Goal: Task Accomplishment & Management: Manage account settings

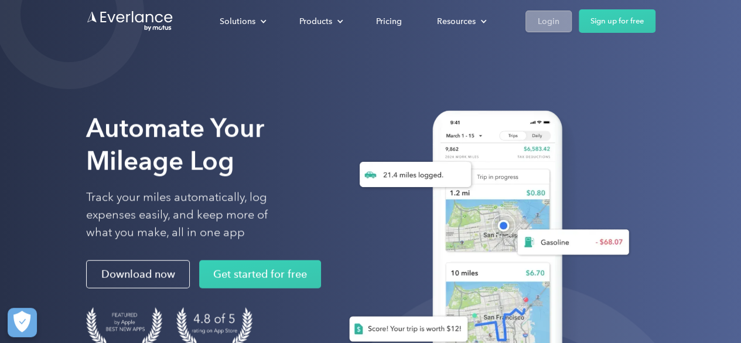
click at [553, 19] on div "Login" at bounding box center [549, 21] width 22 height 15
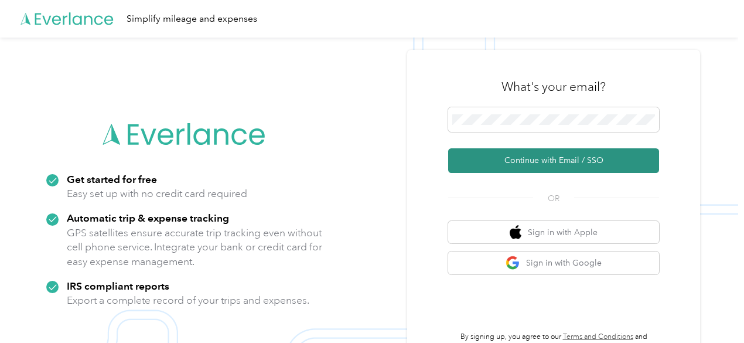
click at [512, 162] on button "Continue with Email / SSO" at bounding box center [553, 160] width 211 height 25
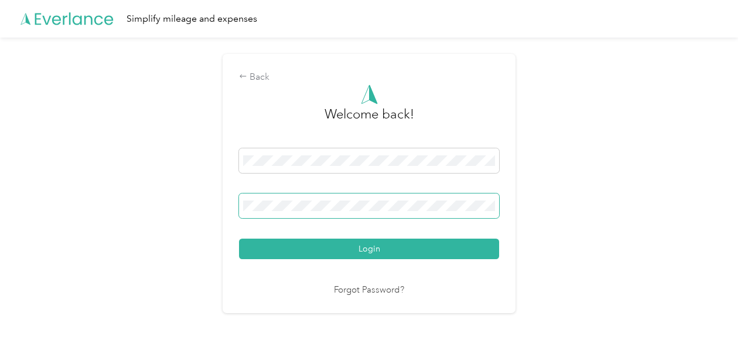
click at [239, 238] on button "Login" at bounding box center [369, 248] width 260 height 20
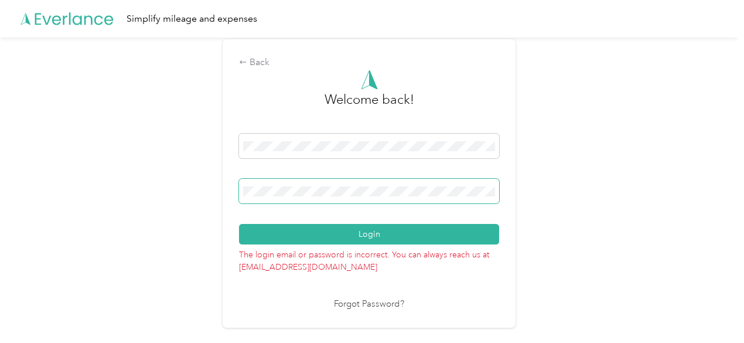
click at [444, 197] on span at bounding box center [369, 191] width 260 height 25
click at [239, 224] on button "Login" at bounding box center [369, 234] width 260 height 20
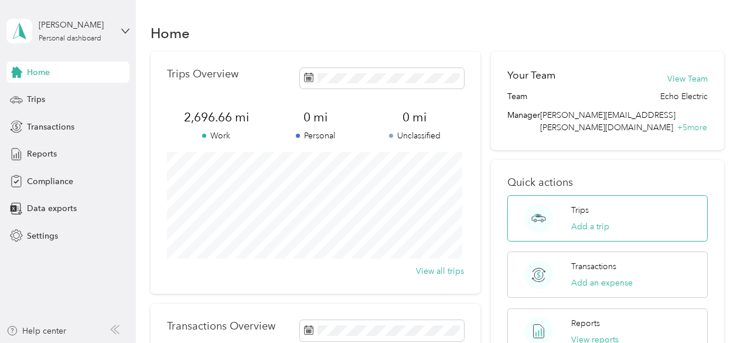
click at [578, 207] on div "Trips Add a trip" at bounding box center [590, 218] width 38 height 29
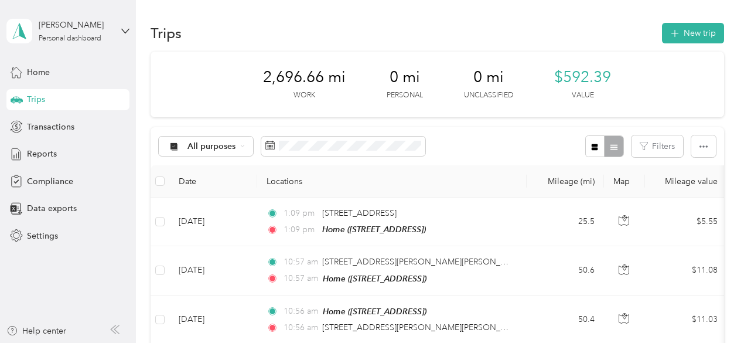
click at [510, 143] on div "All purposes Filters" at bounding box center [437, 146] width 573 height 38
click at [701, 29] on button "New trip" at bounding box center [693, 33] width 62 height 20
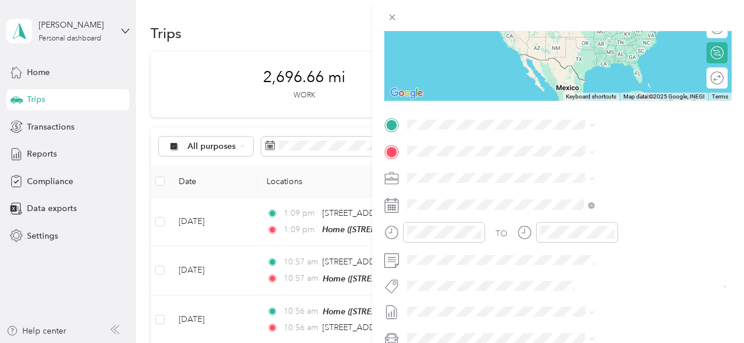
scroll to position [176, 0]
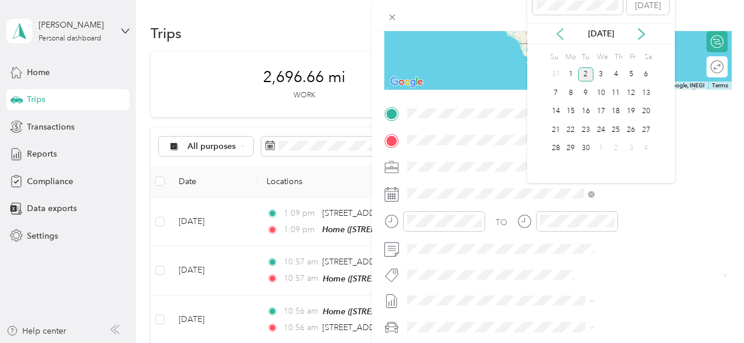
click at [559, 34] on icon at bounding box center [560, 34] width 12 height 12
click at [572, 94] on div "4" at bounding box center [570, 93] width 15 height 15
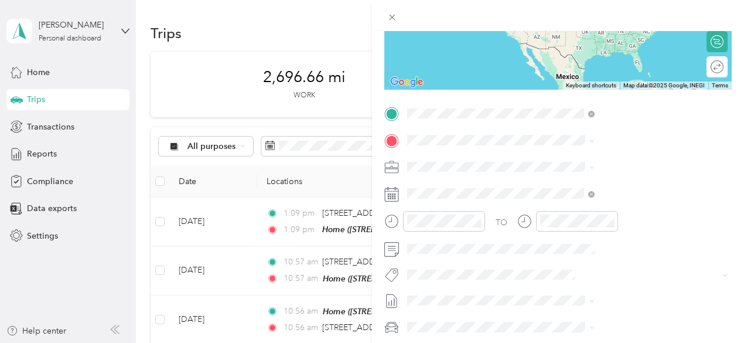
click at [582, 173] on span "[STREET_ADDRESS]" at bounding box center [590, 173] width 74 height 10
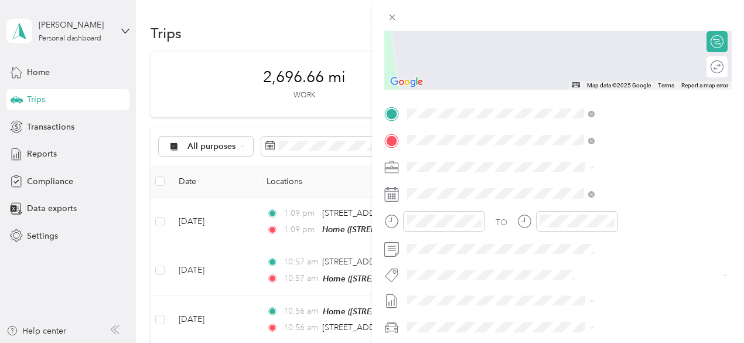
click at [586, 194] on div "Southern Electric [STREET_ADDRESS][PERSON_NAME]" at bounding box center [622, 193] width 139 height 25
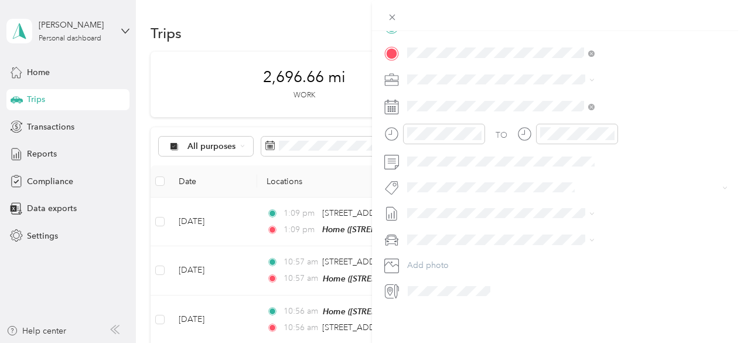
scroll to position [0, 0]
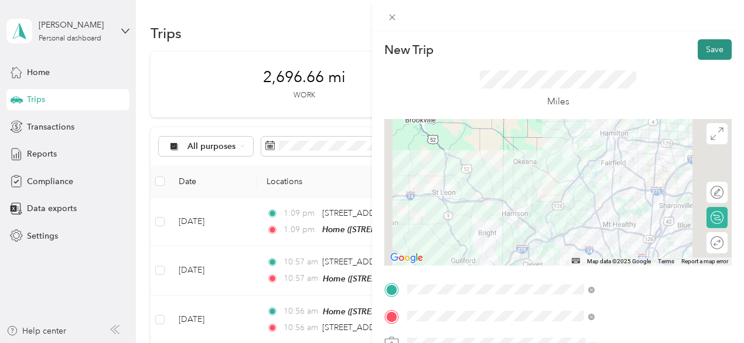
click at [704, 47] on button "Save" at bounding box center [715, 49] width 34 height 20
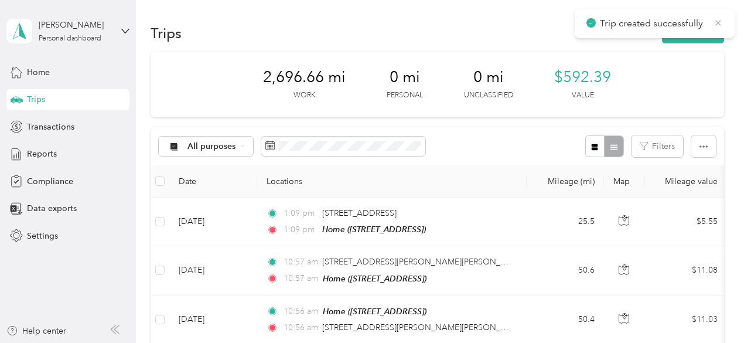
click at [717, 21] on icon at bounding box center [717, 23] width 9 height 11
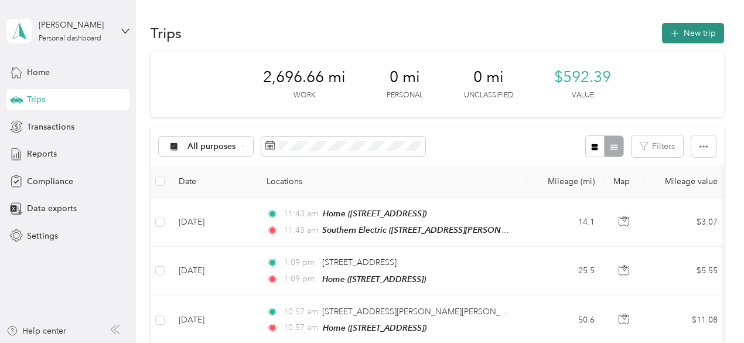
click at [689, 32] on button "New trip" at bounding box center [693, 33] width 62 height 20
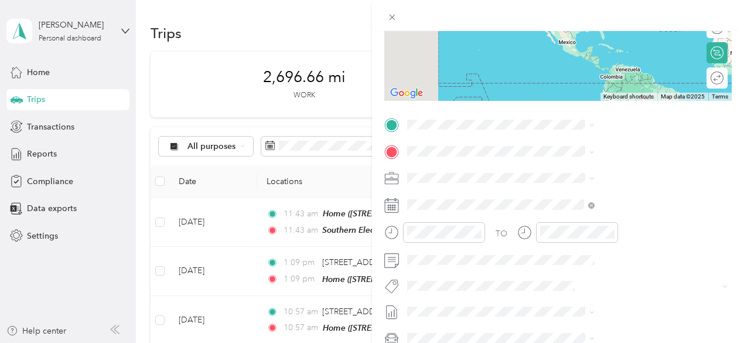
scroll to position [176, 0]
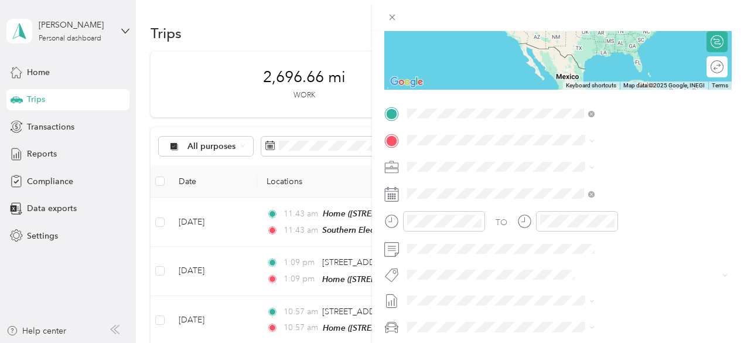
click at [592, 169] on span "[STREET_ADDRESS][PERSON_NAME]" at bounding box center [622, 173] width 139 height 10
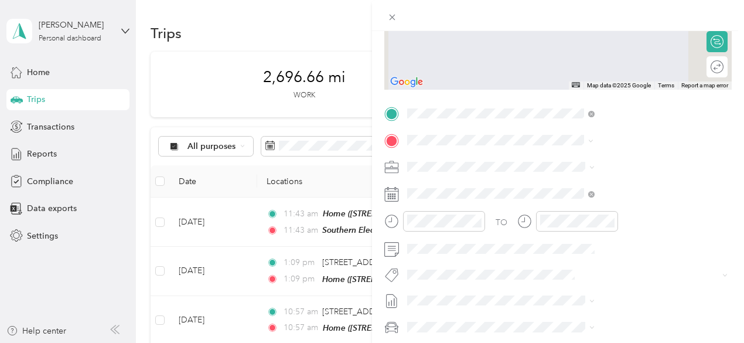
click at [581, 204] on span "[STREET_ADDRESS]" at bounding box center [590, 199] width 74 height 10
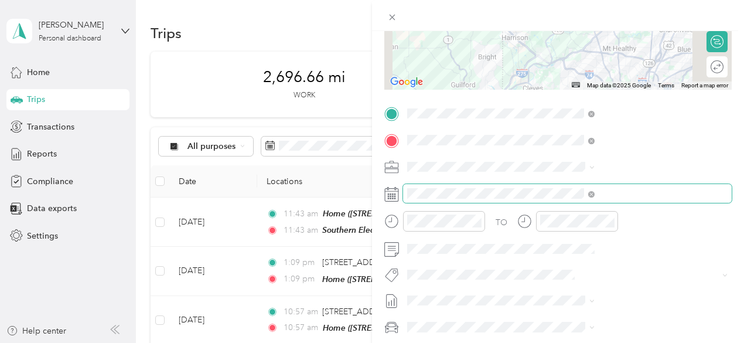
click at [565, 186] on span at bounding box center [567, 193] width 329 height 19
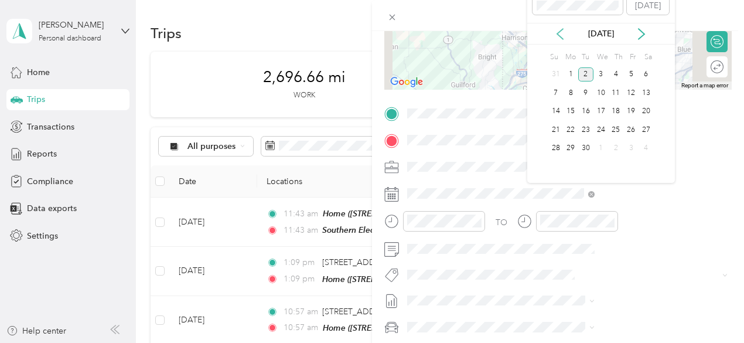
click at [561, 31] on icon at bounding box center [560, 34] width 12 height 12
click at [570, 90] on div "4" at bounding box center [570, 93] width 15 height 15
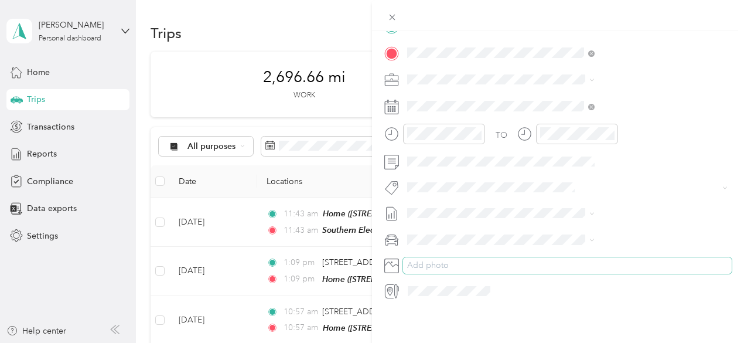
scroll to position [0, 0]
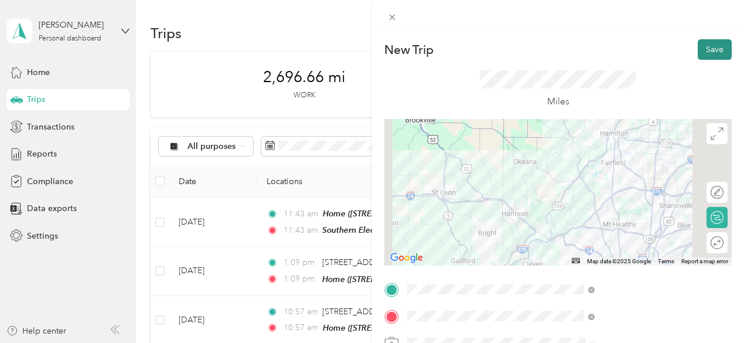
click at [704, 44] on button "Save" at bounding box center [715, 49] width 34 height 20
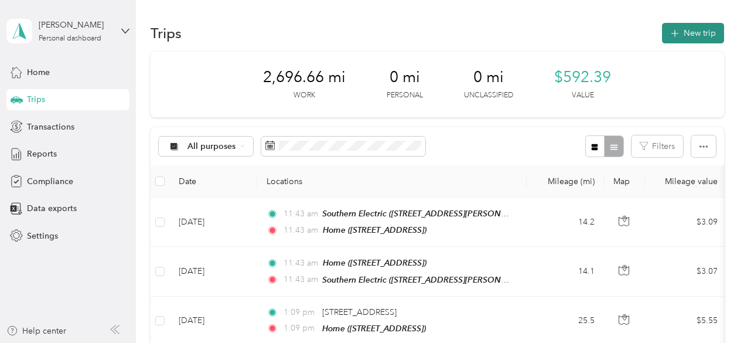
click at [689, 31] on button "New trip" at bounding box center [693, 33] width 62 height 20
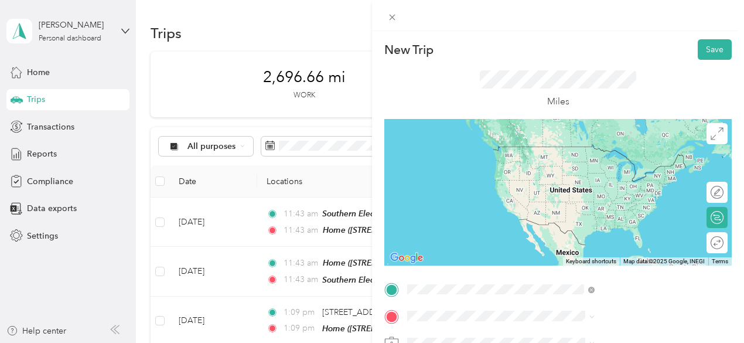
click at [599, 169] on span "[STREET_ADDRESS]" at bounding box center [590, 164] width 74 height 10
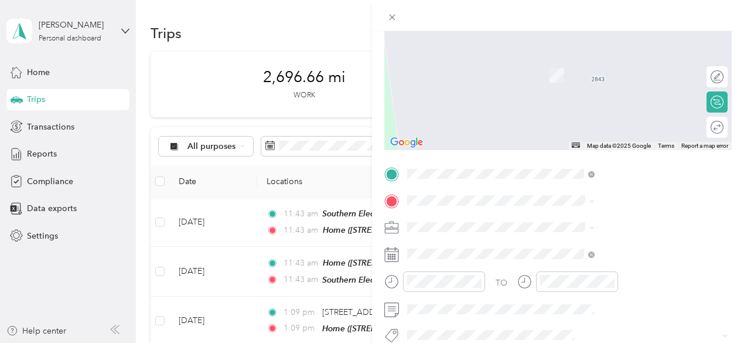
scroll to position [117, 0]
click at [606, 91] on div "EGC EGC Construction, [STREET_ADDRESS] , 41071, [GEOGRAPHIC_DATA], [GEOGRAPHIC_…" at bounding box center [633, 85] width 161 height 61
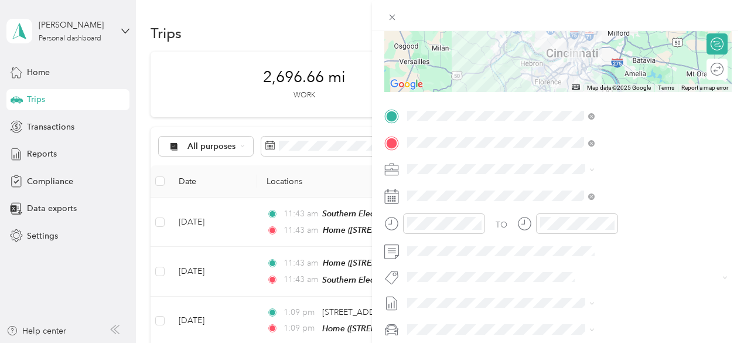
scroll to position [176, 0]
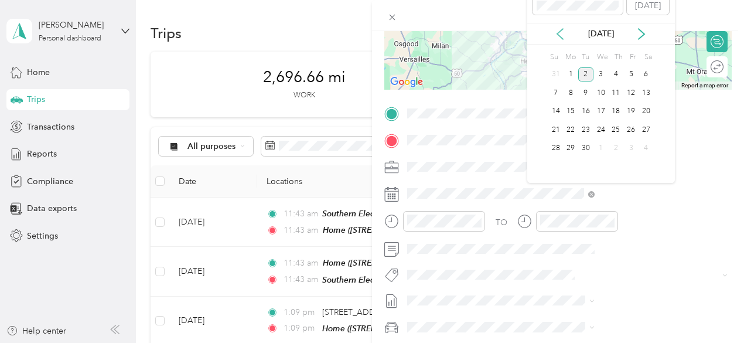
click at [557, 31] on icon at bounding box center [560, 34] width 12 height 12
click at [586, 90] on div "5" at bounding box center [585, 93] width 15 height 15
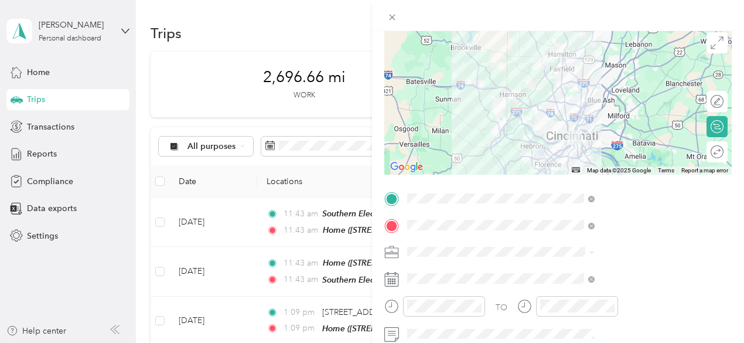
scroll to position [0, 0]
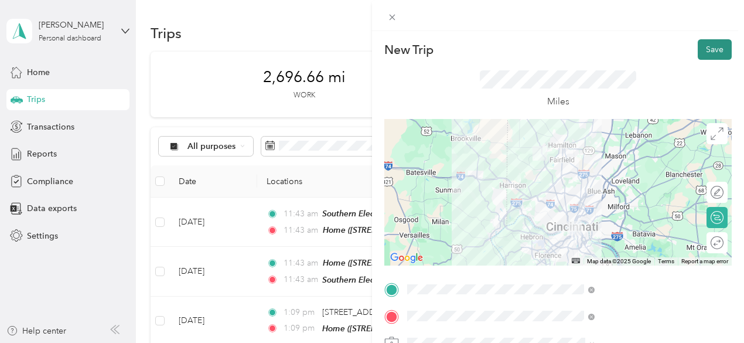
click at [707, 49] on button "Save" at bounding box center [715, 49] width 34 height 20
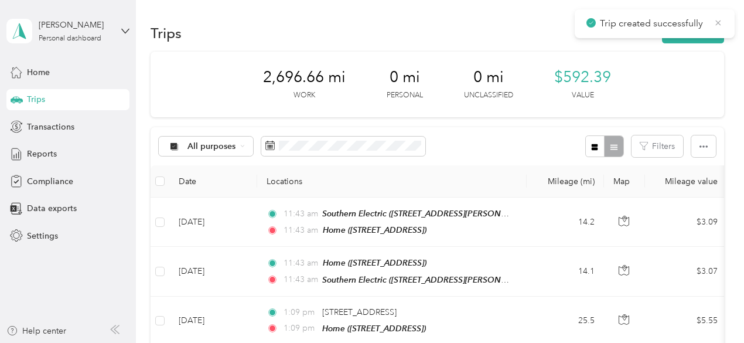
click at [718, 21] on icon at bounding box center [717, 23] width 9 height 11
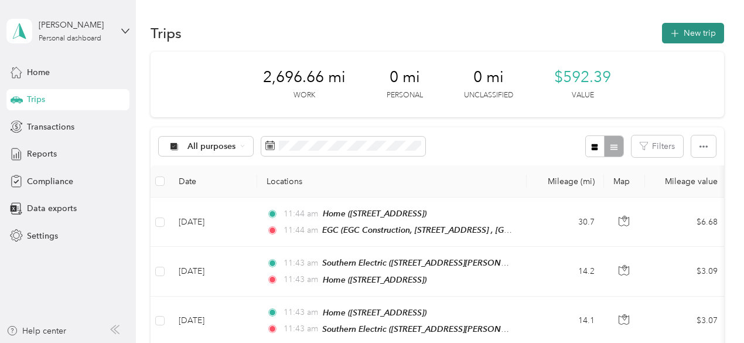
click at [690, 31] on button "New trip" at bounding box center [693, 33] width 62 height 20
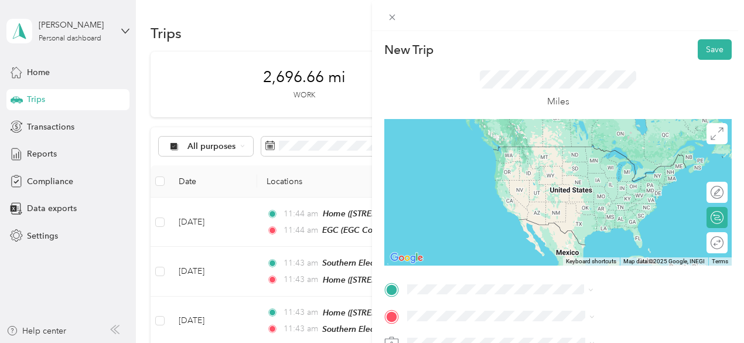
click at [577, 254] on ol "From your Favorite places EGC EGC Construction, [STREET_ADDRESS] , 41071, [GEOG…" at bounding box center [625, 197] width 196 height 164
click at [577, 172] on span "EGC Construction, [STREET_ADDRESS], [GEOGRAPHIC_DATA], [GEOGRAPHIC_DATA], [GEOG…" at bounding box center [627, 182] width 148 height 47
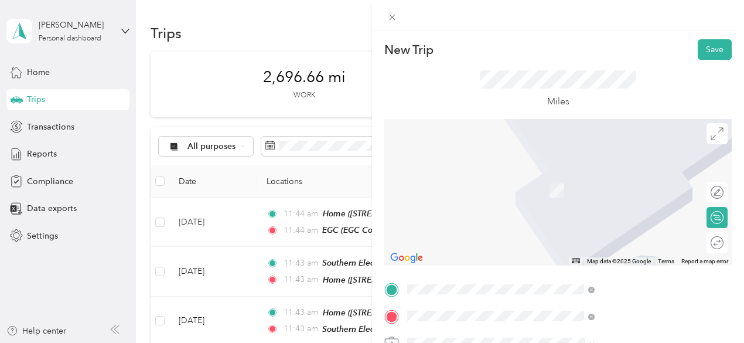
click at [573, 197] on div "Home [STREET_ADDRESS]" at bounding box center [590, 184] width 74 height 25
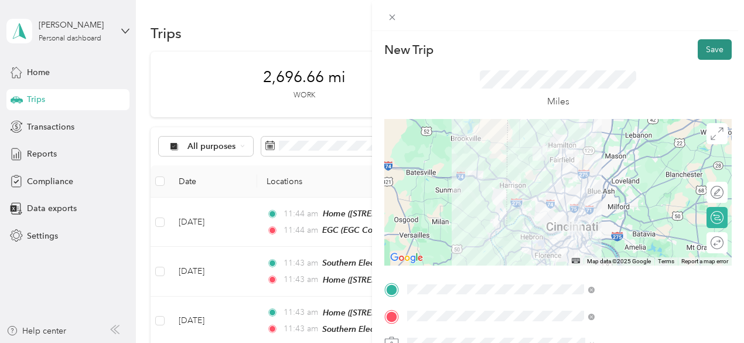
click at [703, 49] on button "Save" at bounding box center [715, 49] width 34 height 20
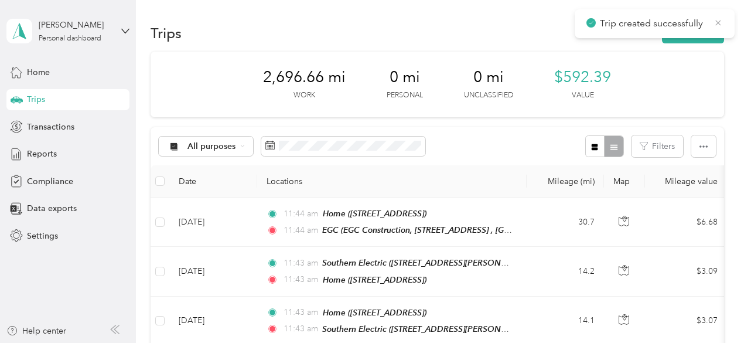
click at [717, 20] on icon at bounding box center [717, 23] width 9 height 11
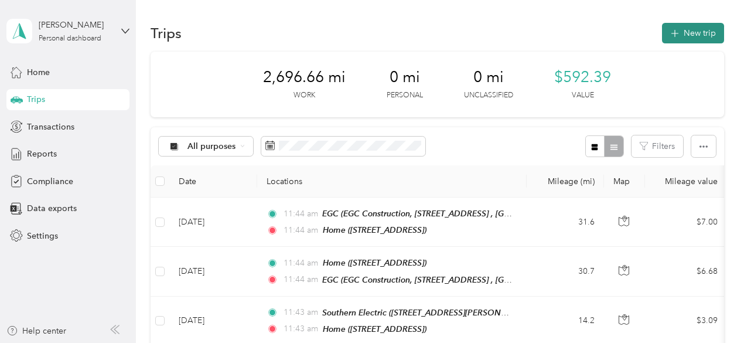
click at [697, 29] on button "New trip" at bounding box center [693, 33] width 62 height 20
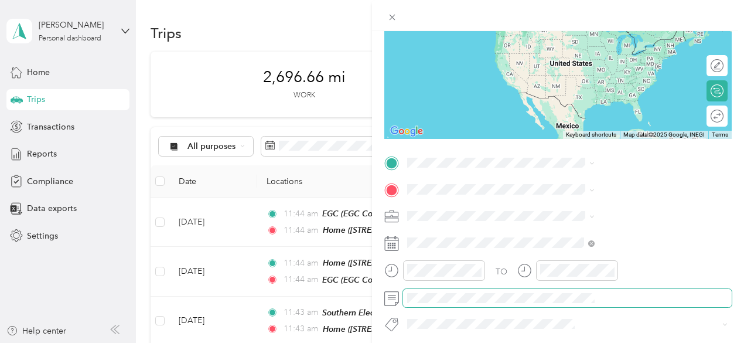
scroll to position [234, 0]
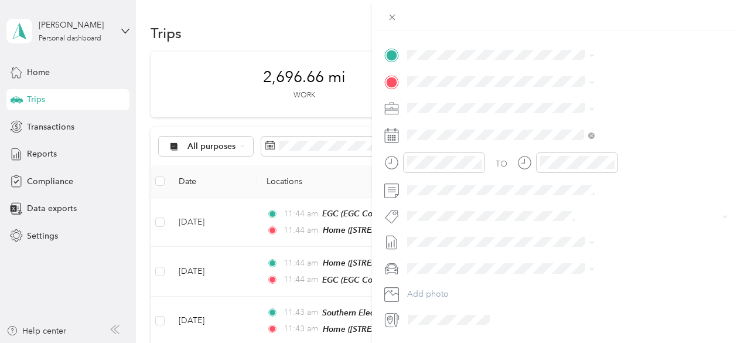
click at [387, 219] on div "New Trip Save This trip cannot be edited because it is either under review, app…" at bounding box center [372, 171] width 744 height 343
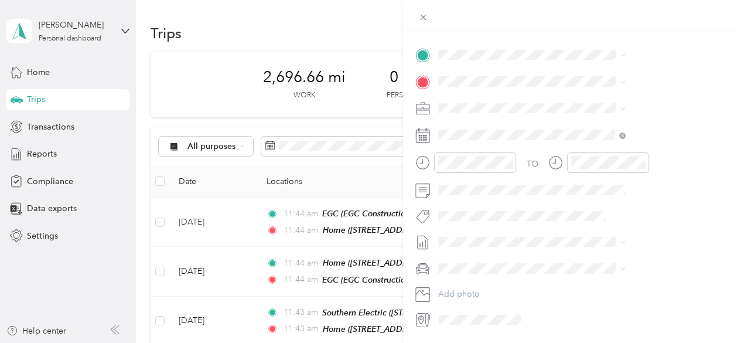
click at [387, 219] on div at bounding box center [372, 171] width 744 height 343
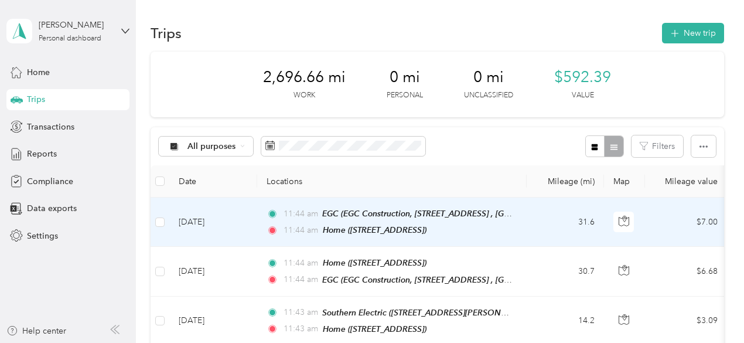
click at [387, 219] on div "11:44 am EGC (EGC Construction, [STREET_ADDRESS] , [GEOGRAPHIC_DATA], [GEOGRAPH…" at bounding box center [389, 222] width 246 height 30
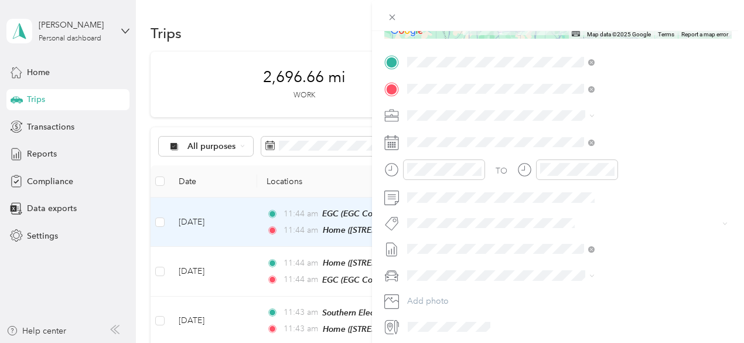
scroll to position [234, 0]
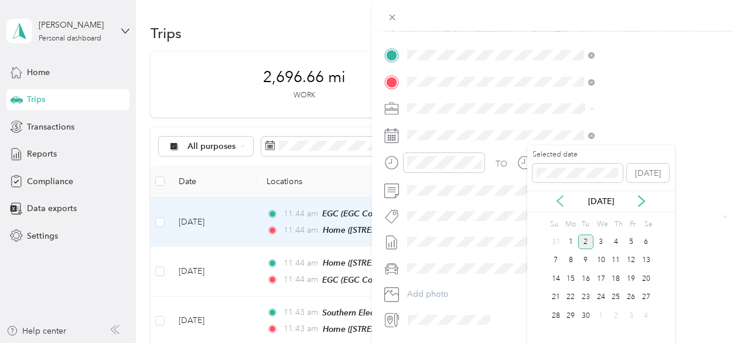
click at [560, 200] on icon at bounding box center [560, 201] width 12 height 12
click at [584, 257] on div "5" at bounding box center [585, 260] width 15 height 15
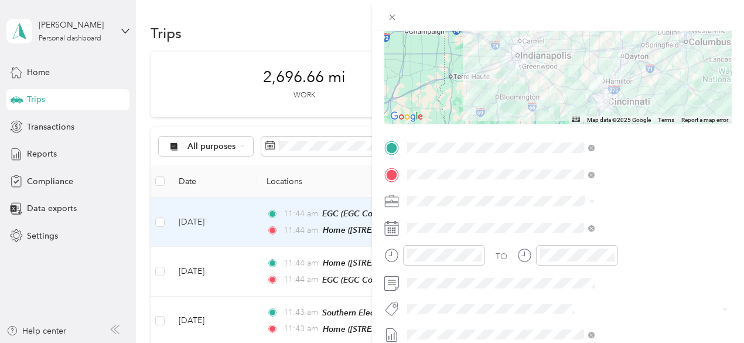
scroll to position [0, 0]
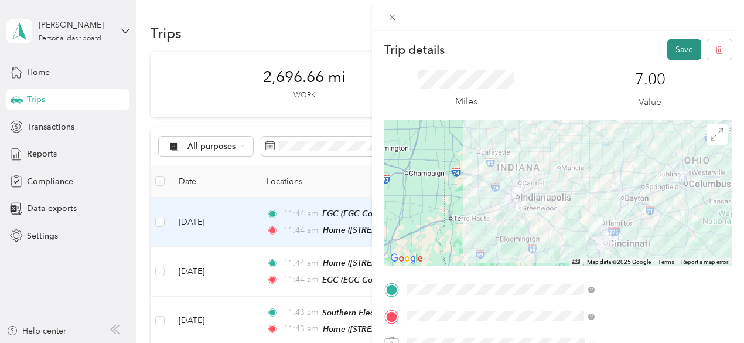
click at [675, 47] on button "Save" at bounding box center [684, 49] width 34 height 20
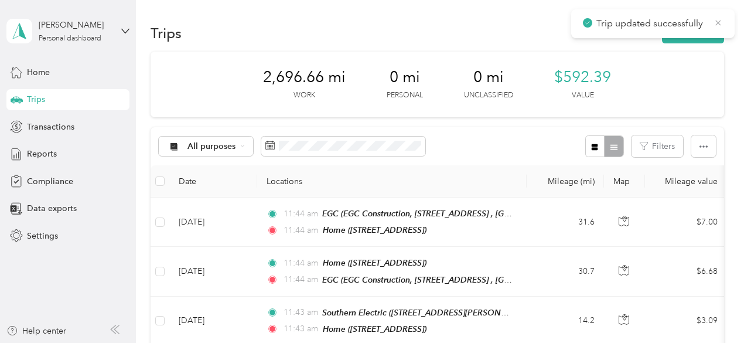
click at [719, 20] on icon at bounding box center [718, 22] width 5 height 5
click at [699, 28] on button "New trip" at bounding box center [693, 33] width 62 height 20
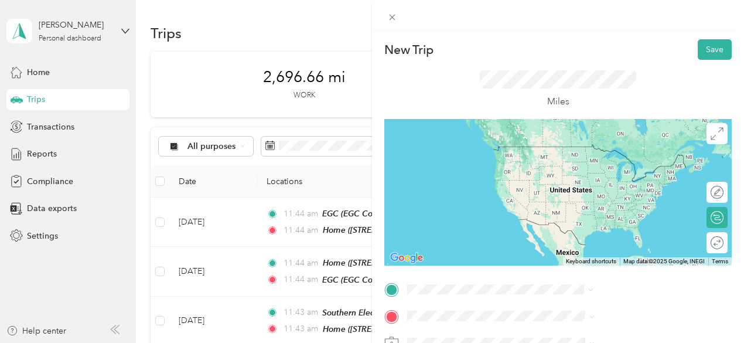
click at [586, 169] on span "[STREET_ADDRESS]" at bounding box center [590, 164] width 74 height 10
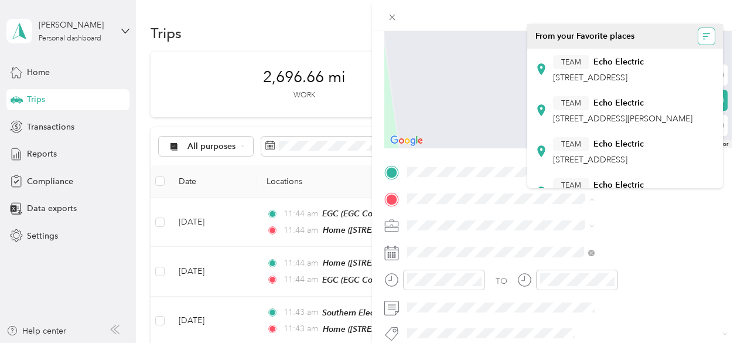
click at [702, 37] on icon "button" at bounding box center [706, 36] width 8 height 8
click at [645, 59] on div "A - Z" at bounding box center [661, 59] width 73 height 12
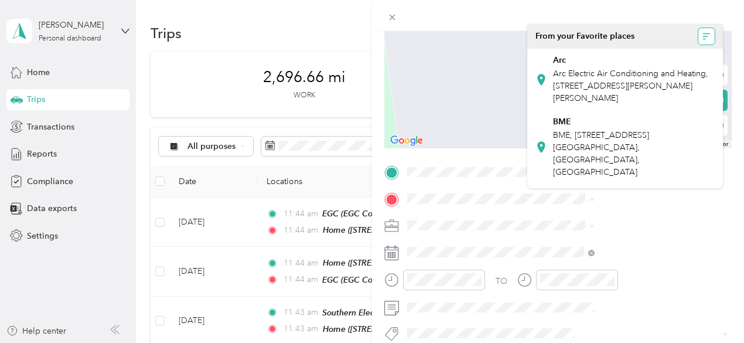
click at [703, 36] on icon "button" at bounding box center [705, 36] width 5 height 1
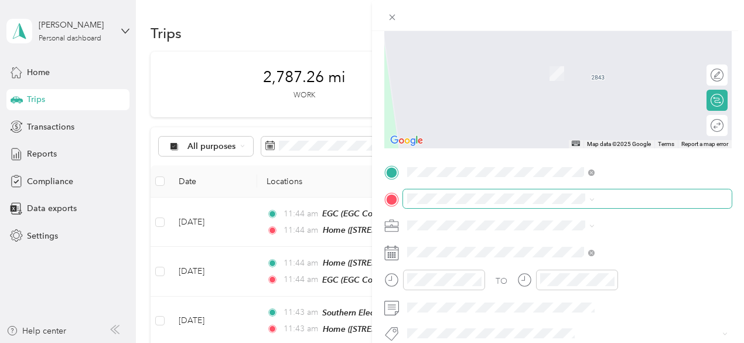
click at [569, 192] on span at bounding box center [567, 198] width 329 height 19
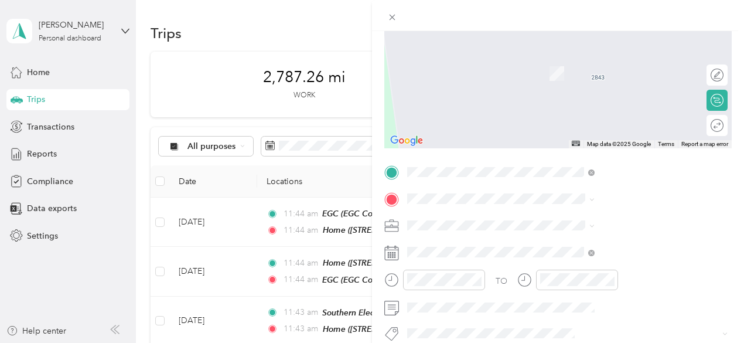
click at [576, 238] on span "[STREET_ADDRESS][PERSON_NAME][PERSON_NAME][US_STATE]" at bounding box center [633, 244] width 161 height 20
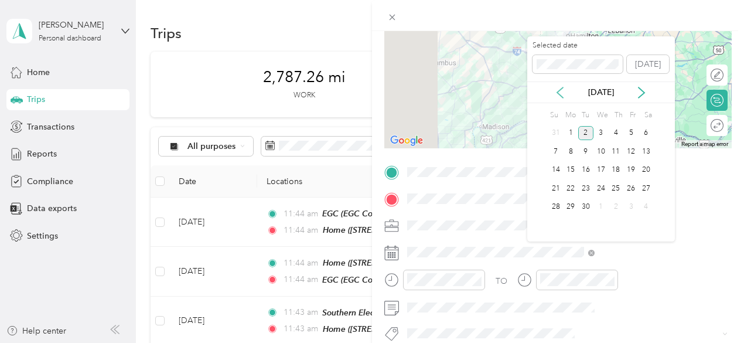
click at [560, 89] on icon at bounding box center [560, 92] width 6 height 11
click at [600, 150] on div "6" at bounding box center [600, 151] width 15 height 15
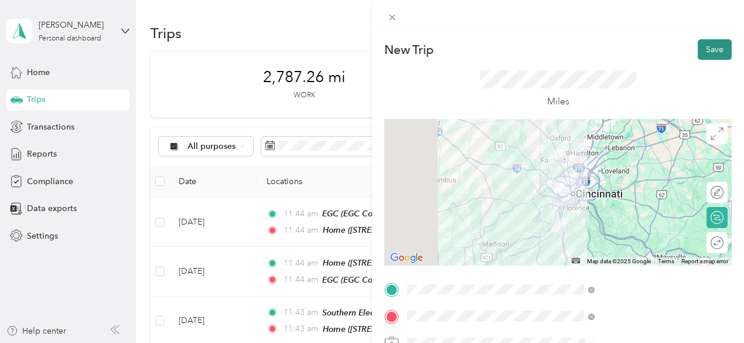
click at [704, 47] on button "Save" at bounding box center [715, 49] width 34 height 20
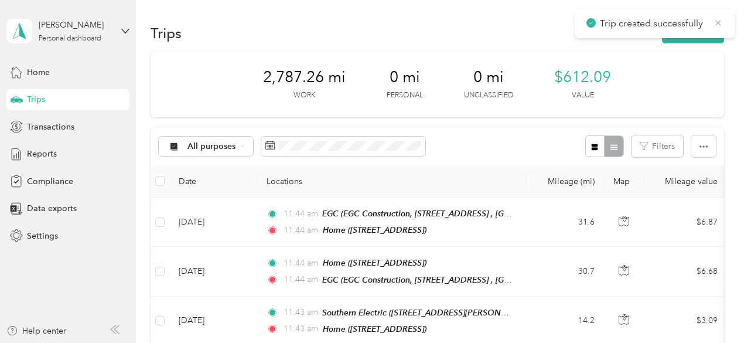
click at [719, 23] on icon at bounding box center [717, 23] width 9 height 11
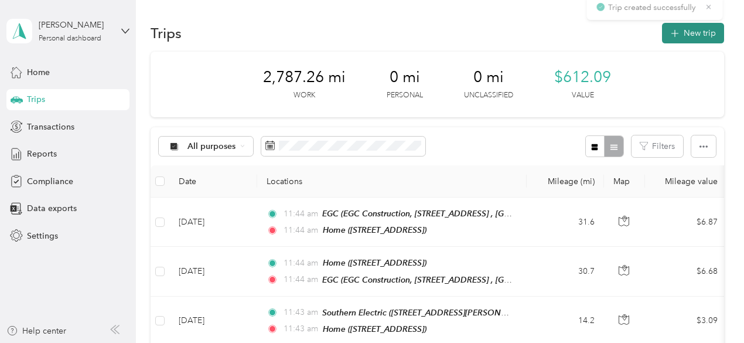
click at [701, 33] on button "New trip" at bounding box center [693, 33] width 62 height 20
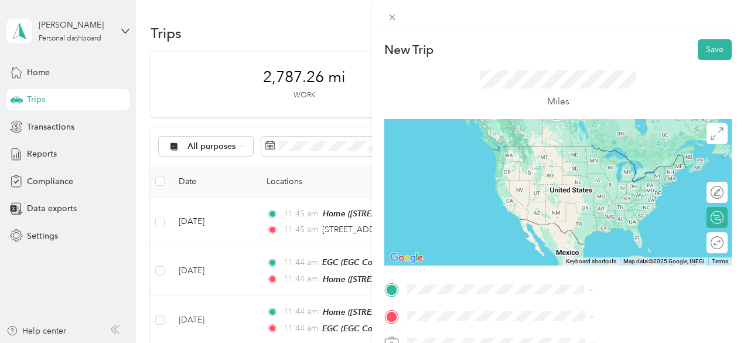
click at [580, 227] on span "[STREET_ADDRESS][PERSON_NAME][PERSON_NAME][US_STATE]" at bounding box center [633, 229] width 161 height 20
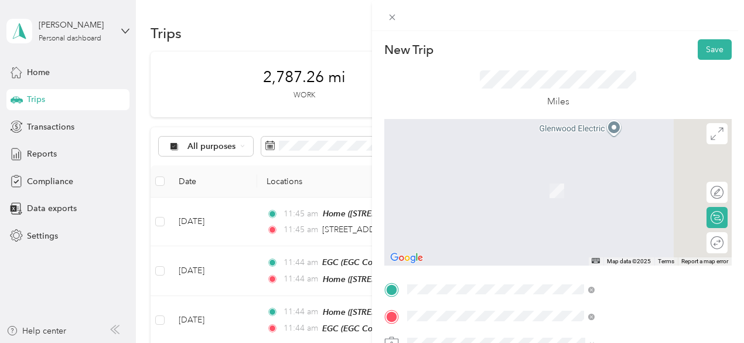
click at [577, 197] on div "Home [STREET_ADDRESS]" at bounding box center [590, 184] width 74 height 25
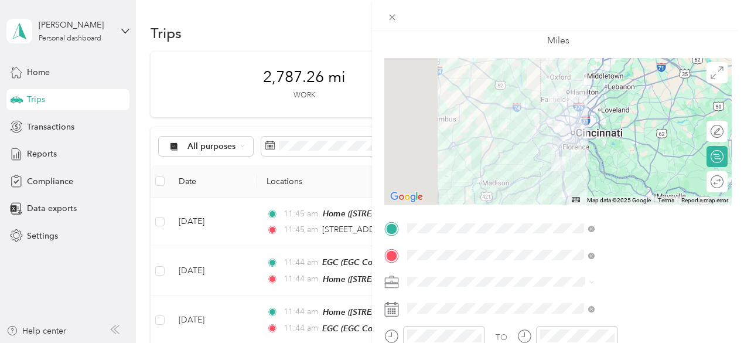
scroll to position [117, 0]
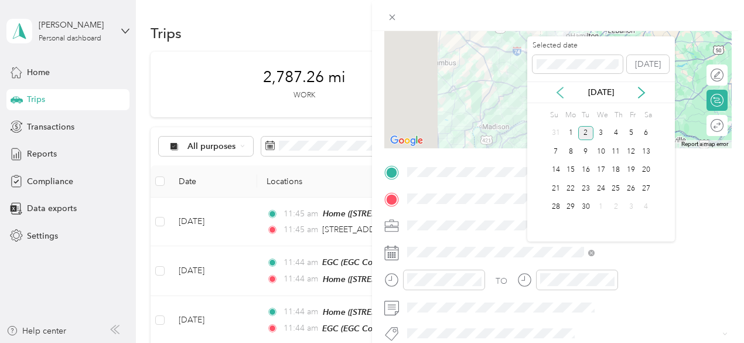
click at [560, 92] on icon at bounding box center [560, 93] width 12 height 12
click at [601, 149] on div "6" at bounding box center [600, 151] width 15 height 15
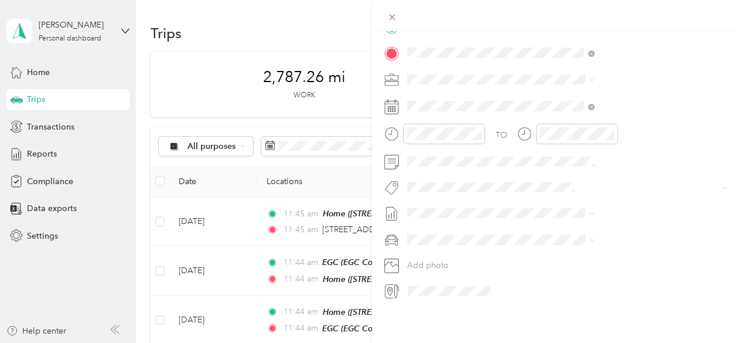
scroll to position [0, 0]
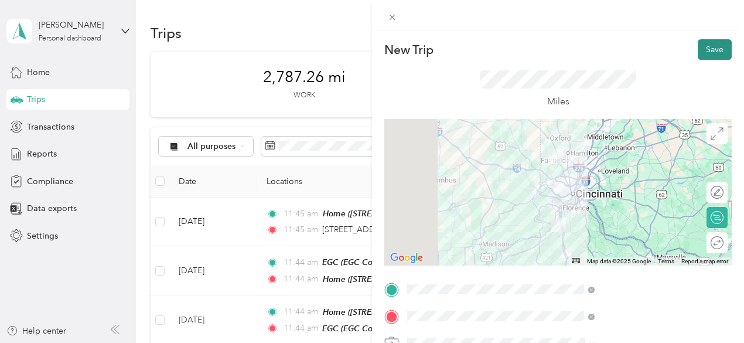
click at [705, 49] on button "Save" at bounding box center [715, 49] width 34 height 20
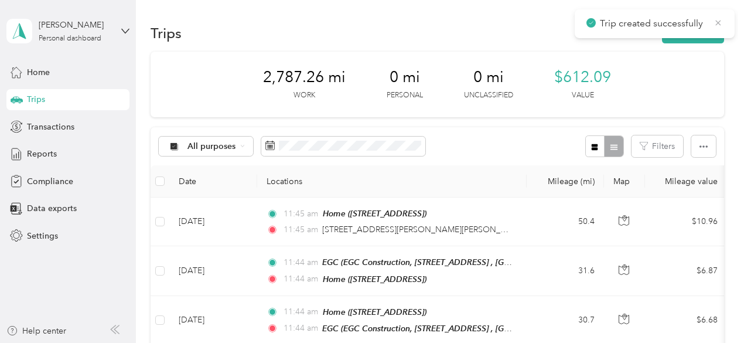
click at [719, 20] on icon at bounding box center [717, 23] width 9 height 11
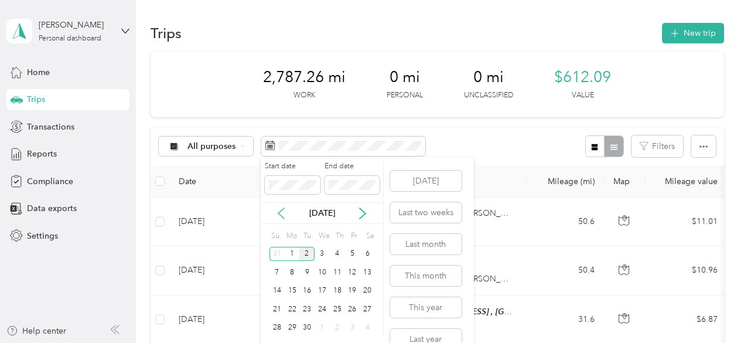
click at [283, 213] on icon at bounding box center [281, 213] width 12 height 12
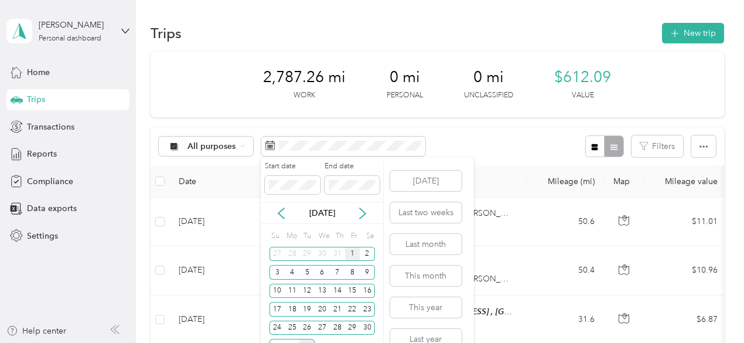
click at [353, 254] on div "1" at bounding box center [352, 254] width 15 height 15
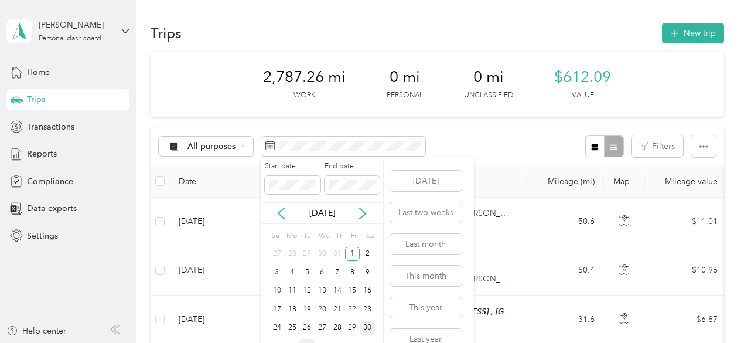
click at [367, 325] on div "30" at bounding box center [367, 327] width 15 height 15
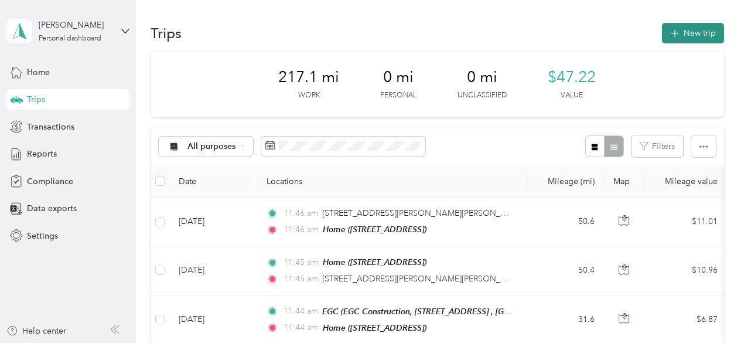
click at [693, 34] on button "New trip" at bounding box center [693, 33] width 62 height 20
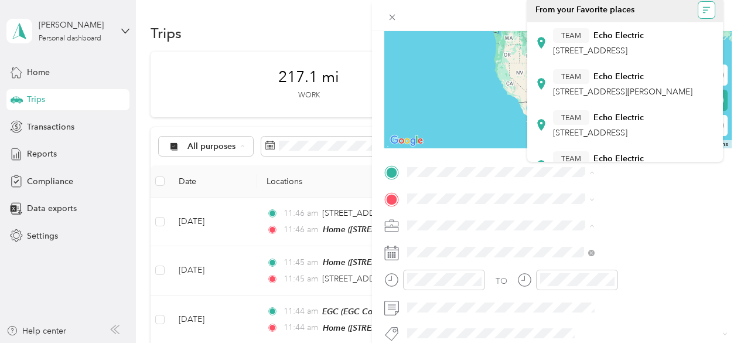
click at [703, 10] on icon "button" at bounding box center [705, 9] width 5 height 1
click at [652, 35] on div "A - Z" at bounding box center [661, 33] width 73 height 12
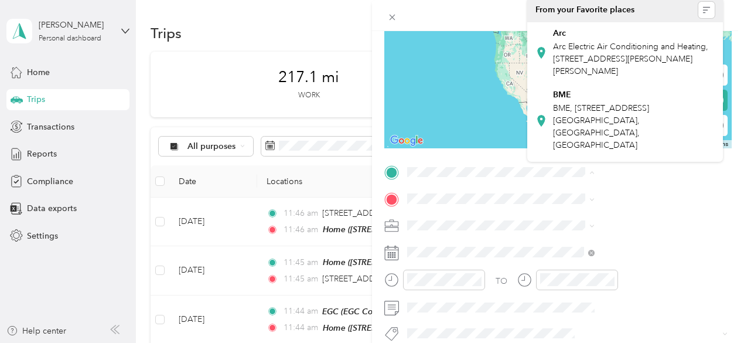
click at [46, 235] on div "New Trip Save This trip cannot be edited because it is either under review, app…" at bounding box center [372, 171] width 744 height 343
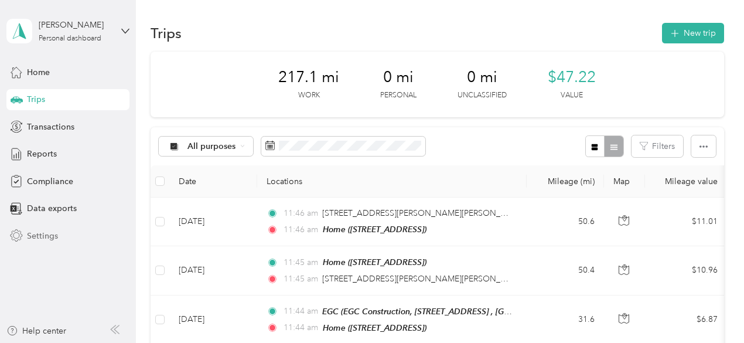
click at [46, 235] on span "Settings" at bounding box center [42, 236] width 31 height 12
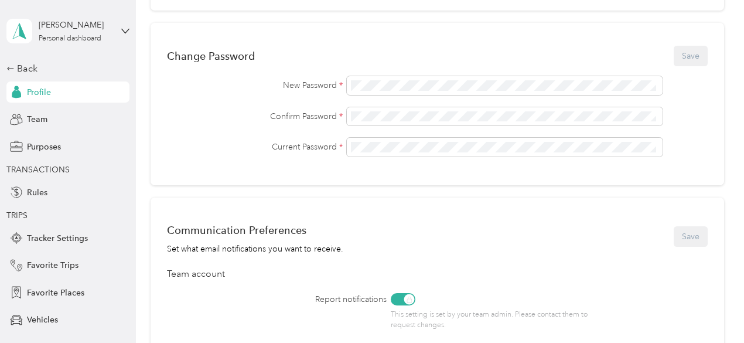
scroll to position [586, 0]
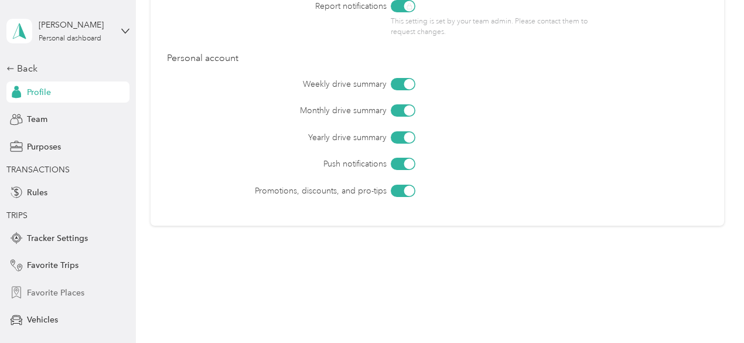
click at [65, 289] on span "Favorite Places" at bounding box center [55, 292] width 57 height 12
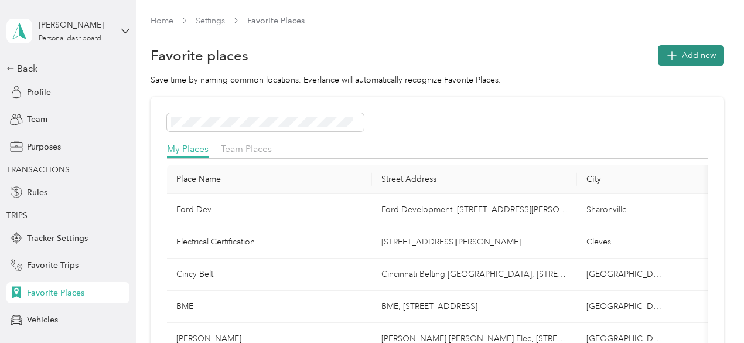
click at [686, 52] on span "Add new" at bounding box center [699, 55] width 34 height 12
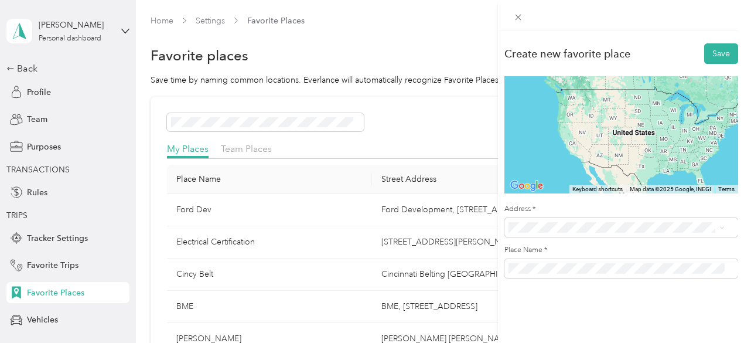
click at [572, 268] on span "[STREET_ADDRESS][PERSON_NAME][PERSON_NAME][US_STATE]" at bounding box center [625, 273] width 190 height 20
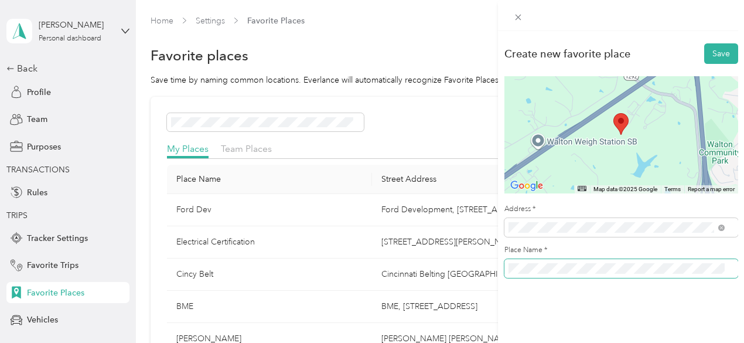
click at [501, 271] on div "Create new favorite place Save ← Move left → Move right ↑ Move up ↓ Move down +…" at bounding box center [621, 163] width 246 height 265
click at [713, 54] on button "Save" at bounding box center [721, 53] width 34 height 20
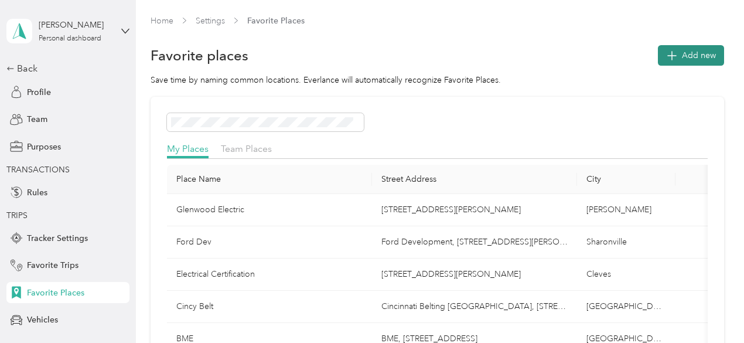
click at [701, 51] on span "Add new" at bounding box center [699, 55] width 34 height 12
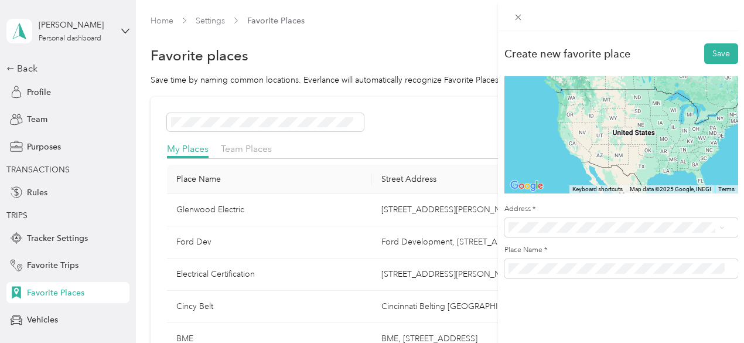
click at [556, 319] on div "Create new favorite place Save ← Move left → Move right ↑ Move up ↓ Move down +…" at bounding box center [621, 202] width 246 height 343
click at [712, 57] on button "Save" at bounding box center [721, 53] width 34 height 20
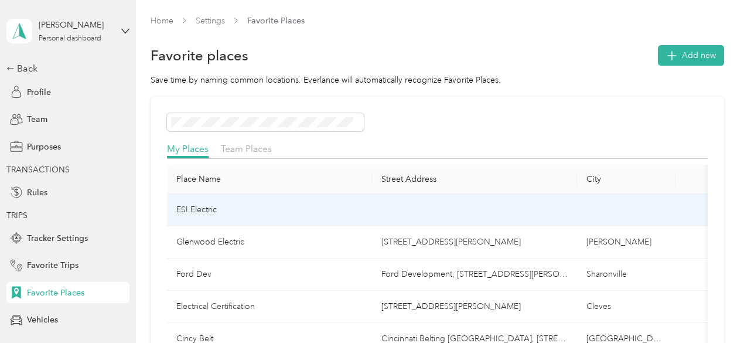
click at [190, 205] on td "ESI Electric" at bounding box center [269, 210] width 205 height 32
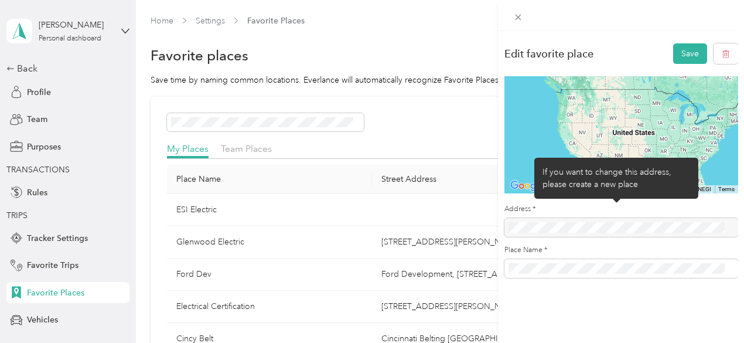
click at [573, 224] on div at bounding box center [621, 227] width 234 height 19
click at [561, 225] on div at bounding box center [621, 227] width 234 height 19
click at [609, 229] on div at bounding box center [621, 227] width 234 height 19
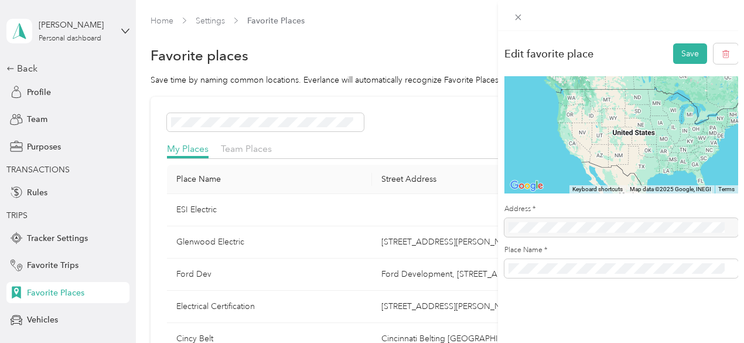
drag, startPoint x: 650, startPoint y: 227, endPoint x: 498, endPoint y: 229, distance: 151.7
click at [498, 229] on div "Edit favorite place Save ← Move left → Move right ↑ Move up ↓ Move down + Zoom …" at bounding box center [621, 163] width 246 height 265
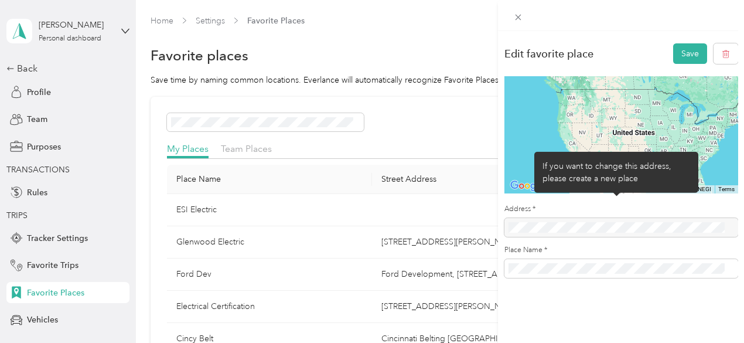
click at [651, 234] on div at bounding box center [621, 227] width 234 height 19
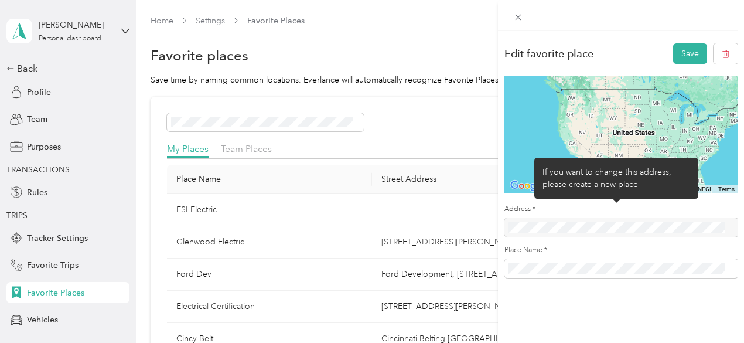
click at [649, 230] on div at bounding box center [621, 227] width 234 height 19
click at [648, 228] on div at bounding box center [621, 227] width 234 height 19
click at [580, 226] on div at bounding box center [621, 227] width 234 height 19
click at [532, 224] on div at bounding box center [621, 227] width 234 height 19
click at [647, 229] on div at bounding box center [621, 227] width 234 height 19
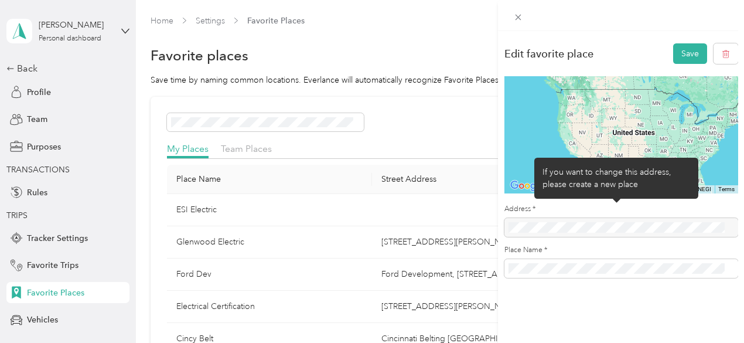
drag, startPoint x: 644, startPoint y: 227, endPoint x: 569, endPoint y: 227, distance: 75.6
click at [569, 227] on div at bounding box center [621, 227] width 234 height 19
click at [639, 231] on div at bounding box center [621, 227] width 234 height 19
click at [643, 227] on div at bounding box center [621, 227] width 234 height 19
click at [629, 229] on div at bounding box center [621, 227] width 234 height 19
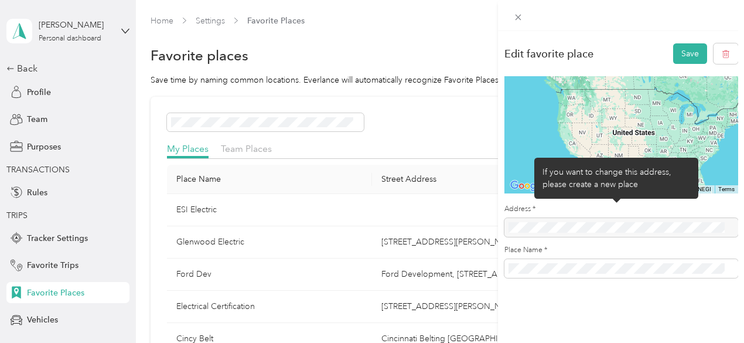
click at [627, 228] on div at bounding box center [621, 227] width 234 height 19
click at [626, 227] on div at bounding box center [621, 227] width 234 height 19
click at [611, 228] on div at bounding box center [621, 227] width 234 height 19
click at [601, 225] on div at bounding box center [621, 227] width 234 height 19
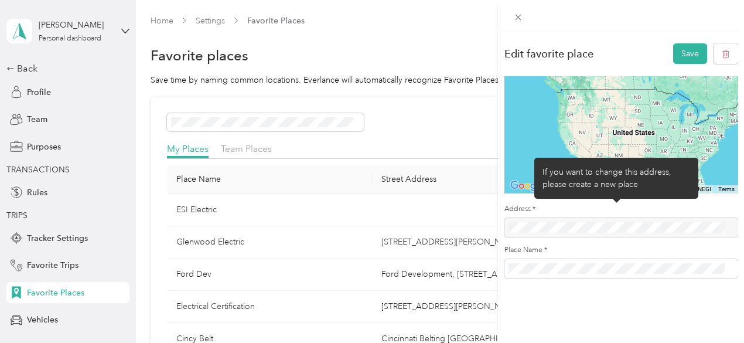
click at [601, 225] on div at bounding box center [621, 227] width 234 height 19
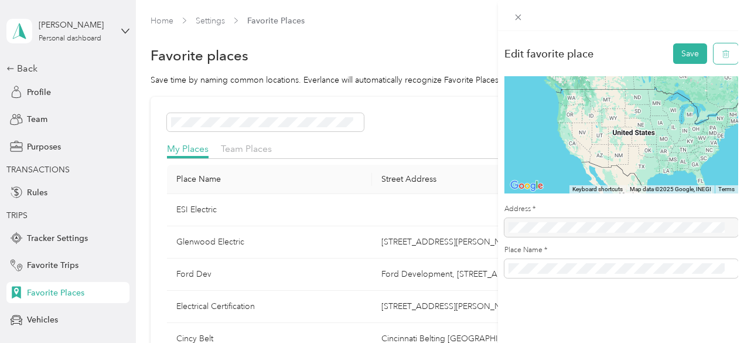
click at [722, 50] on icon "button" at bounding box center [726, 54] width 8 height 8
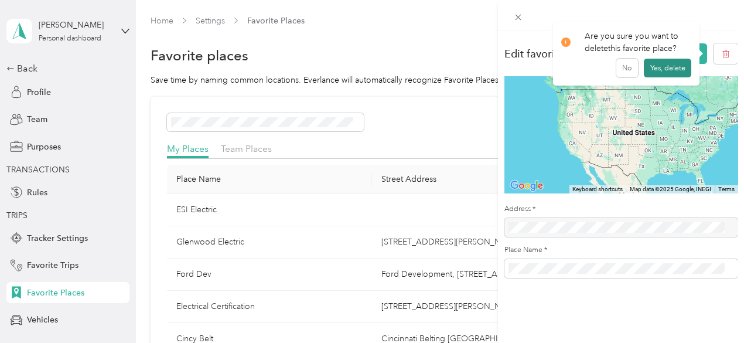
click at [671, 67] on button "Yes, delete" at bounding box center [667, 68] width 47 height 19
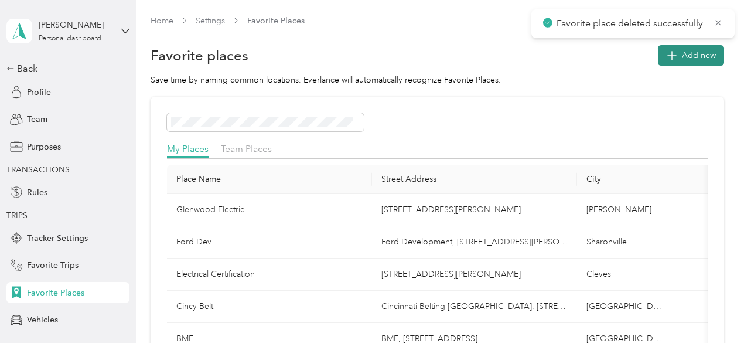
click at [695, 53] on span "Add new" at bounding box center [699, 55] width 34 height 12
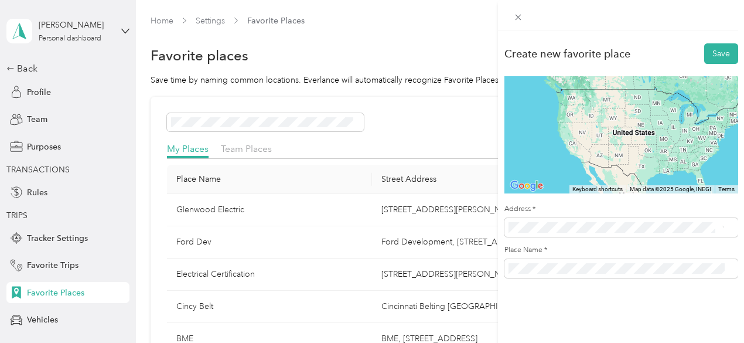
click at [733, 205] on div "Create new favorite place Save ← Move left → Move right ↑ Move up ↓ Move down +…" at bounding box center [621, 163] width 246 height 265
click at [578, 270] on span "[STREET_ADDRESS][PERSON_NAME][US_STATE]" at bounding box center [621, 266] width 182 height 11
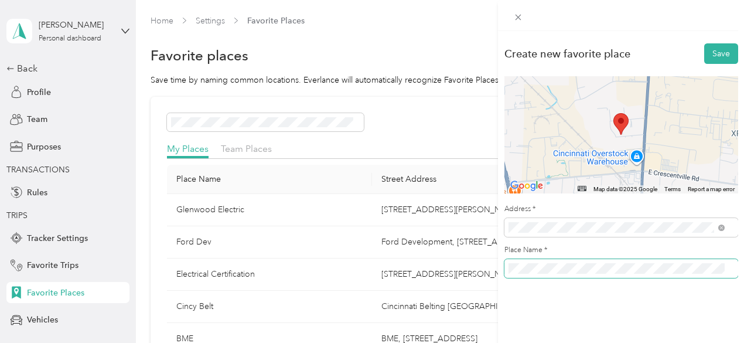
click at [493, 262] on div "Create new favorite place Save ← Move left → Move right ↑ Move up ↓ Move down +…" at bounding box center [372, 171] width 744 height 343
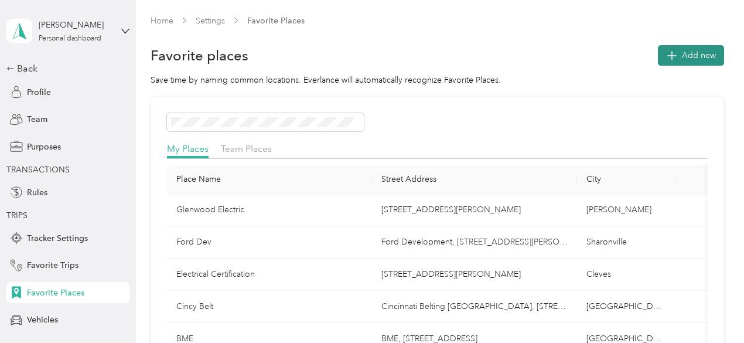
click at [686, 56] on span "Add new" at bounding box center [699, 55] width 34 height 12
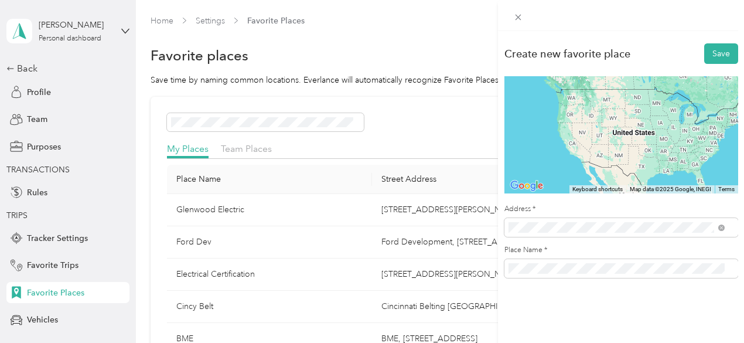
click at [553, 268] on span "[STREET_ADDRESS][PERSON_NAME][US_STATE]" at bounding box center [621, 269] width 182 height 11
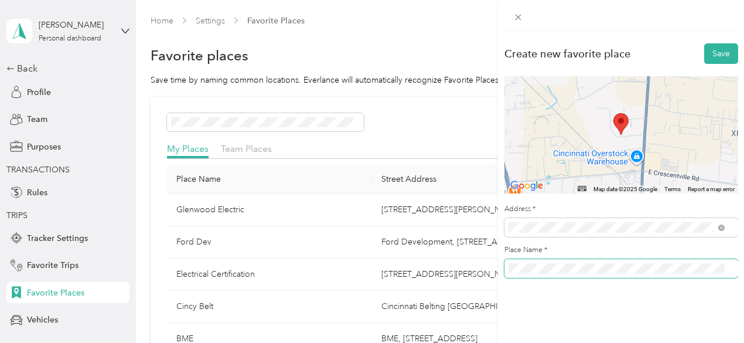
click at [500, 256] on div "Create new favorite place Save ← Move left → Move right ↑ Move up ↓ Move down +…" at bounding box center [621, 163] width 246 height 265
click at [715, 50] on button "Save" at bounding box center [721, 53] width 34 height 20
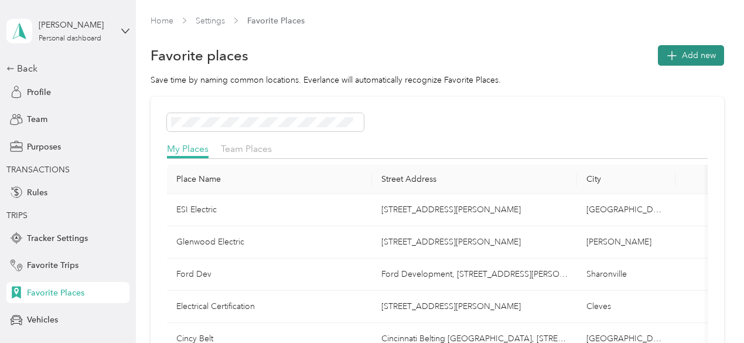
click at [688, 55] on span "Add new" at bounding box center [699, 55] width 34 height 12
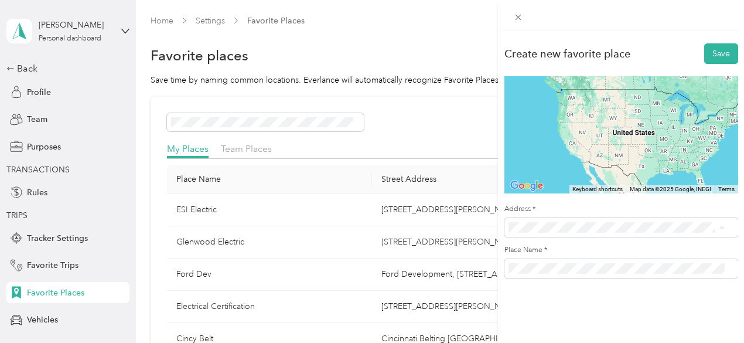
click at [580, 92] on span "[STREET_ADDRESS][US_STATE][US_STATE][US_STATE]" at bounding box center [625, 88] width 190 height 20
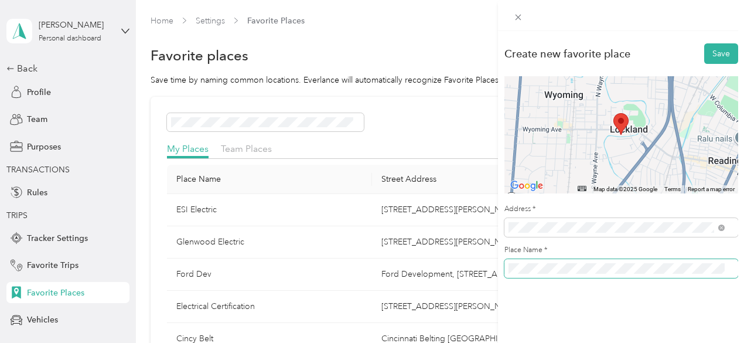
click at [506, 261] on span at bounding box center [621, 268] width 234 height 19
click at [716, 54] on button "Save" at bounding box center [721, 53] width 34 height 20
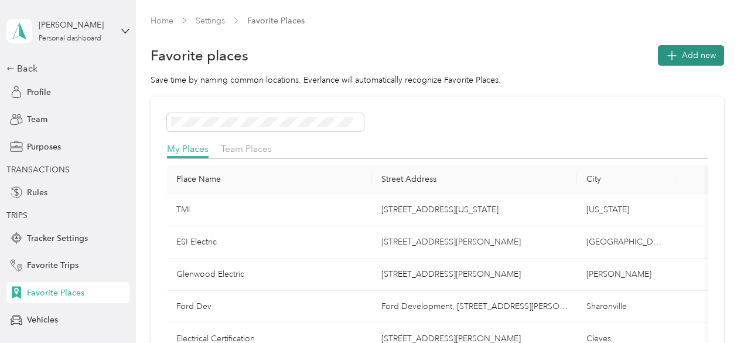
click at [684, 50] on span "Add new" at bounding box center [699, 55] width 34 height 12
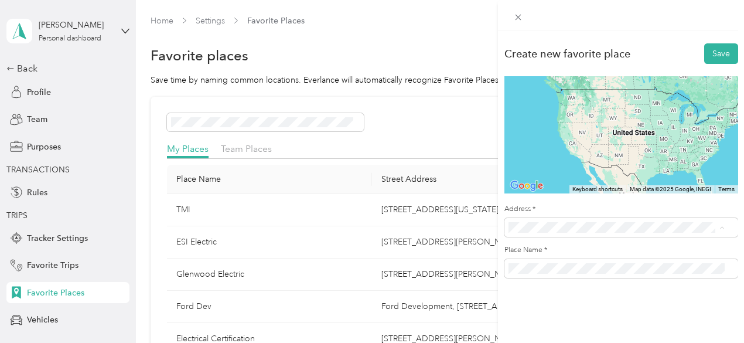
click at [572, 90] on span "[STREET_ADDRESS][US_STATE]" at bounding box center [588, 84] width 117 height 11
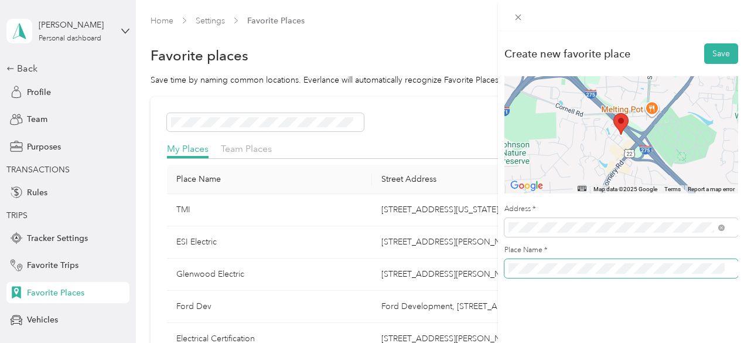
click at [493, 259] on div "Create new favorite place Save ← Move left → Move right ↑ Move up ↓ Move down +…" at bounding box center [372, 171] width 744 height 343
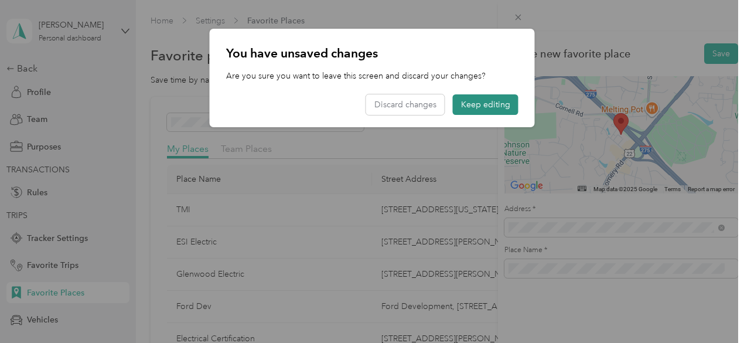
click at [488, 103] on button "Keep editing" at bounding box center [486, 104] width 66 height 20
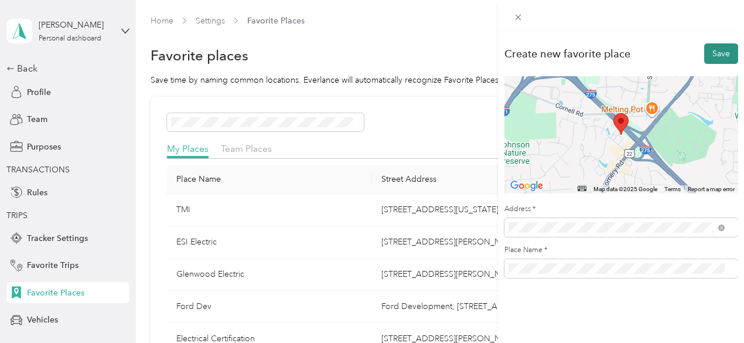
click at [719, 56] on button "Save" at bounding box center [721, 53] width 34 height 20
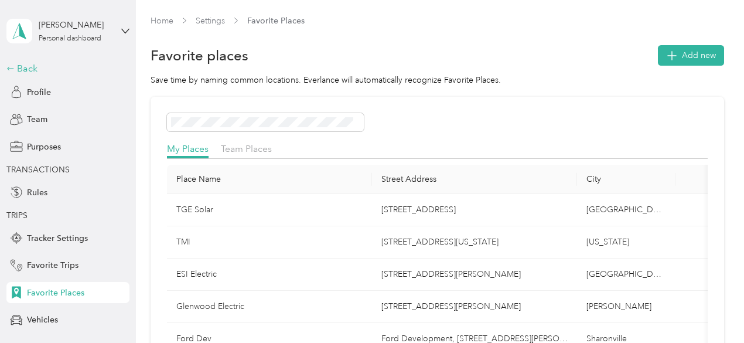
click at [26, 70] on div "Back" at bounding box center [64, 68] width 117 height 14
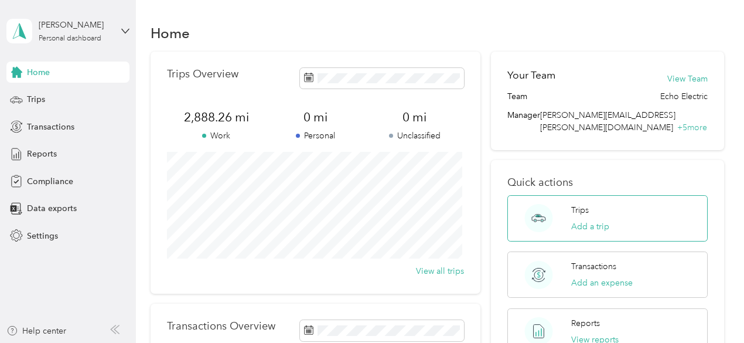
click at [572, 205] on div "Trips Add a trip" at bounding box center [590, 218] width 38 height 29
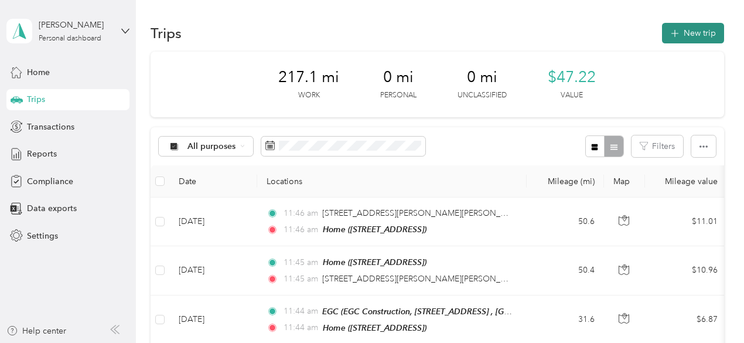
click at [689, 35] on button "New trip" at bounding box center [693, 33] width 62 height 20
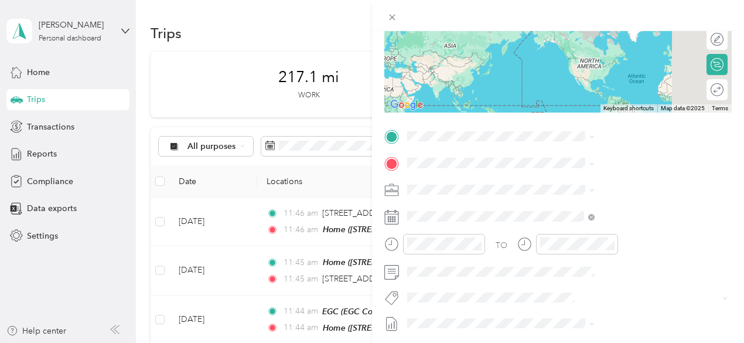
scroll to position [176, 0]
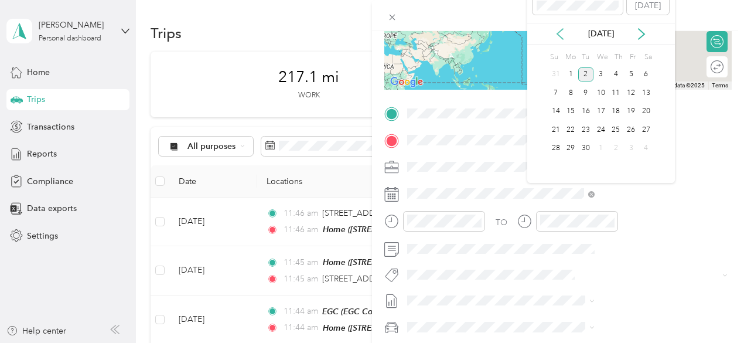
click at [559, 32] on icon at bounding box center [560, 34] width 6 height 11
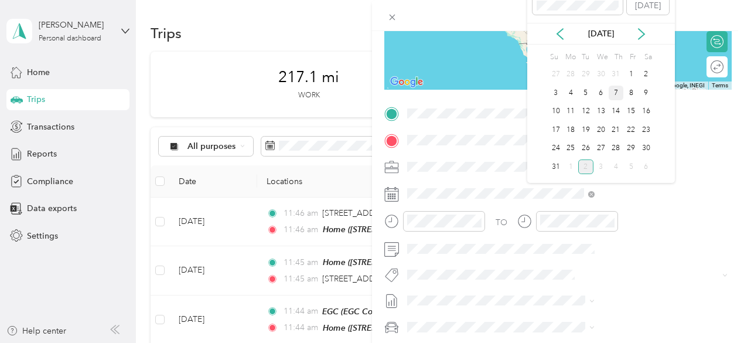
click at [618, 94] on div "7" at bounding box center [616, 93] width 15 height 15
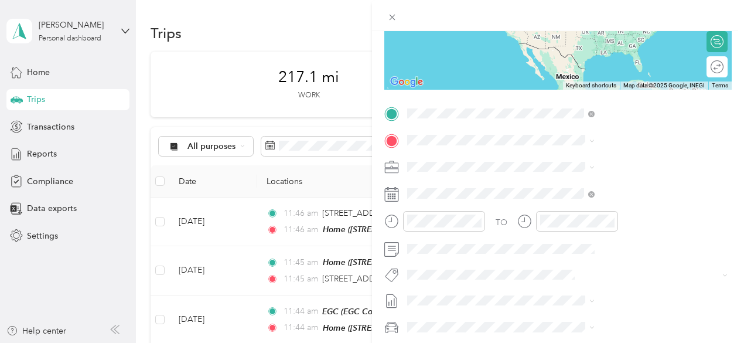
click at [577, 179] on div "Home [STREET_ADDRESS]" at bounding box center [590, 167] width 74 height 25
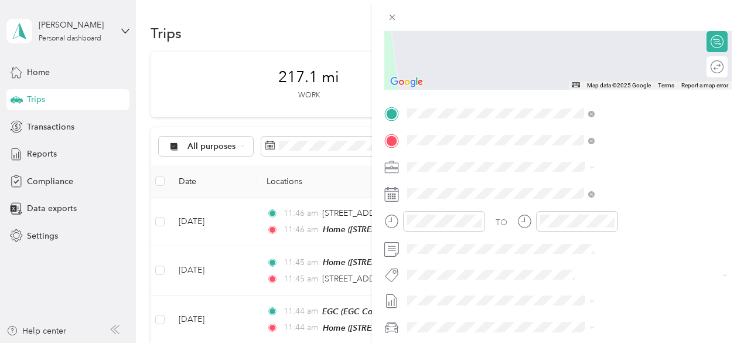
click at [582, 204] on div "TMI [STREET_ADDRESS][US_STATE][US_STATE][US_STATE]" at bounding box center [633, 199] width 161 height 37
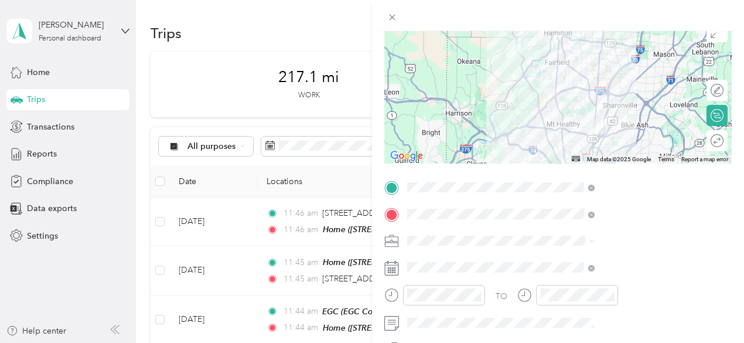
scroll to position [0, 0]
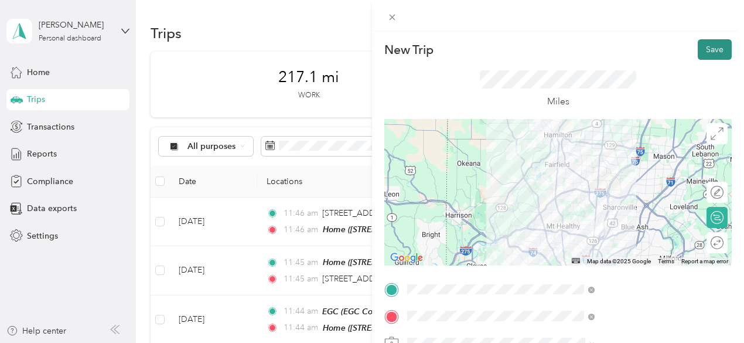
click at [699, 44] on button "Save" at bounding box center [715, 49] width 34 height 20
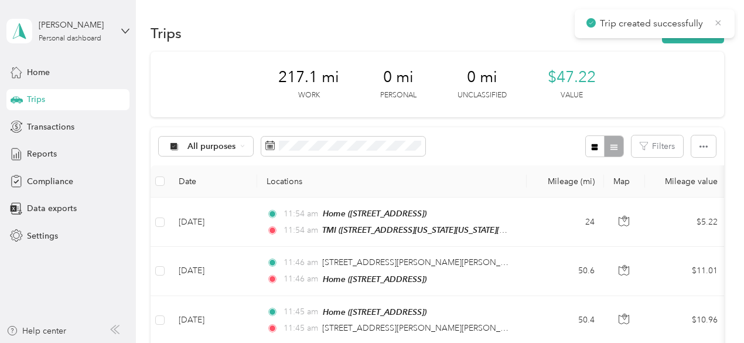
click at [716, 23] on icon at bounding box center [717, 23] width 9 height 11
click at [691, 33] on button "New trip" at bounding box center [693, 33] width 62 height 20
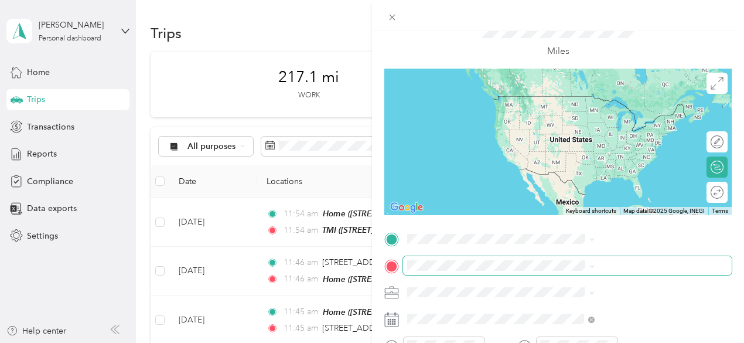
scroll to position [59, 0]
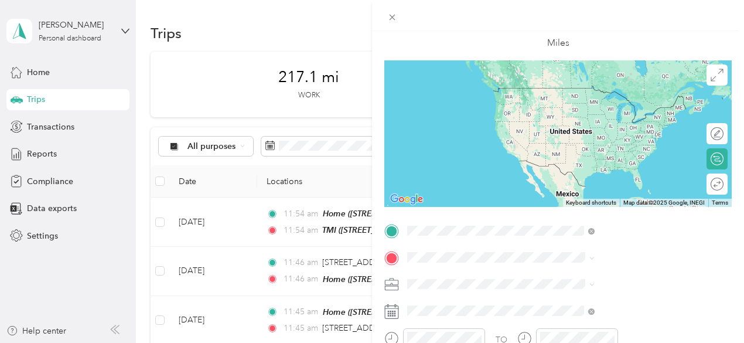
click at [586, 117] on span "[STREET_ADDRESS][US_STATE][US_STATE][US_STATE]" at bounding box center [633, 111] width 160 height 22
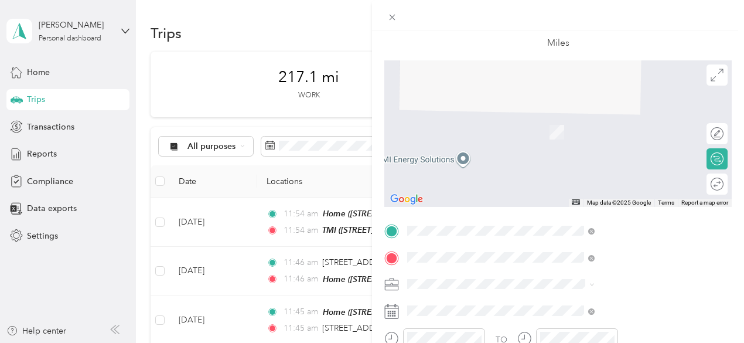
click at [581, 137] on span "[STREET_ADDRESS]" at bounding box center [590, 132] width 74 height 10
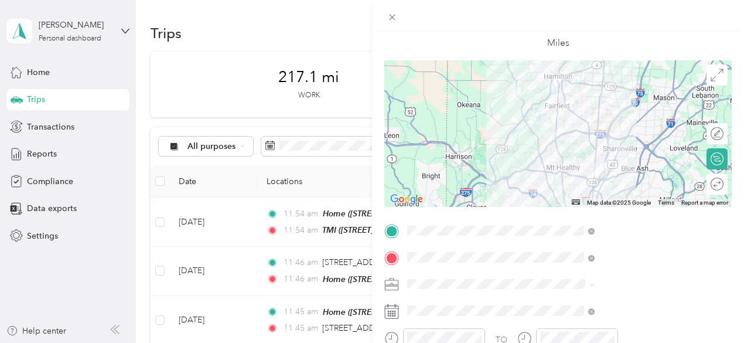
scroll to position [0, 0]
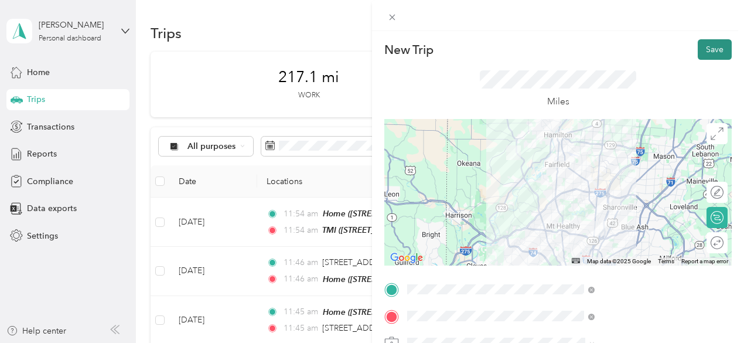
click at [703, 47] on button "Save" at bounding box center [715, 49] width 34 height 20
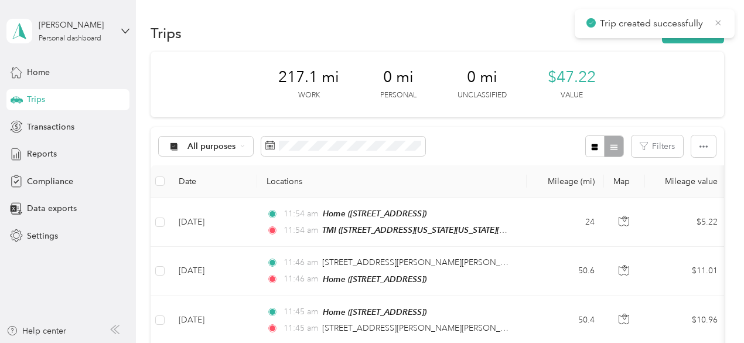
click at [718, 22] on icon at bounding box center [718, 22] width 5 height 5
click at [688, 32] on button "New trip" at bounding box center [693, 33] width 62 height 20
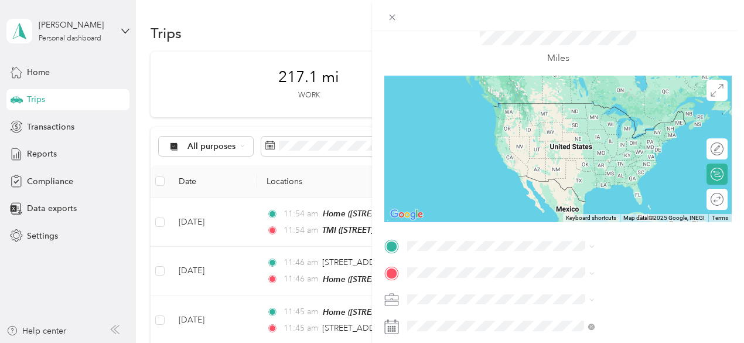
scroll to position [59, 0]
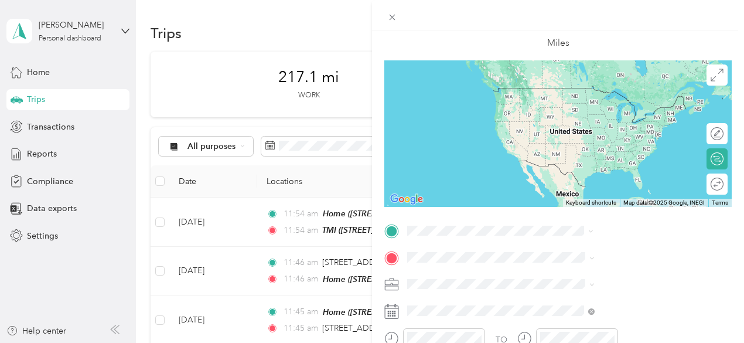
click at [582, 110] on div "Home [STREET_ADDRESS]" at bounding box center [590, 99] width 74 height 25
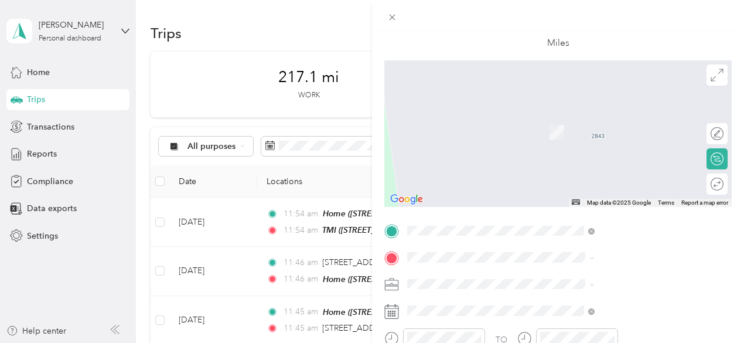
scroll to position [117, 0]
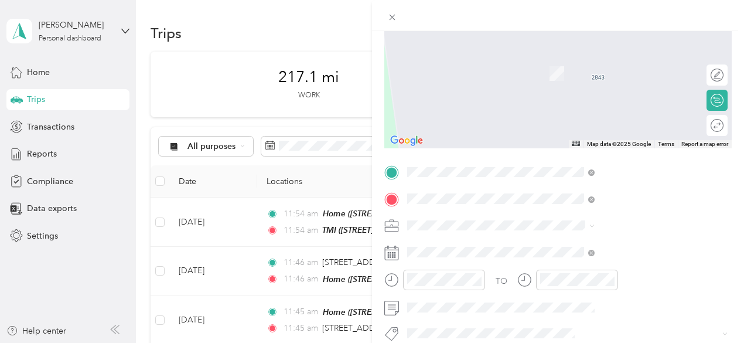
click at [600, 88] on div "[PERSON_NAME] [PERSON_NAME] Electric, [STREET_ADDRESS][PERSON_NAME], Cleves, [G…" at bounding box center [633, 85] width 161 height 61
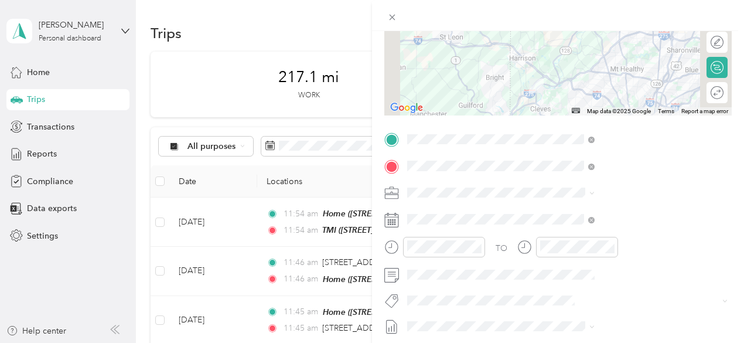
scroll to position [176, 0]
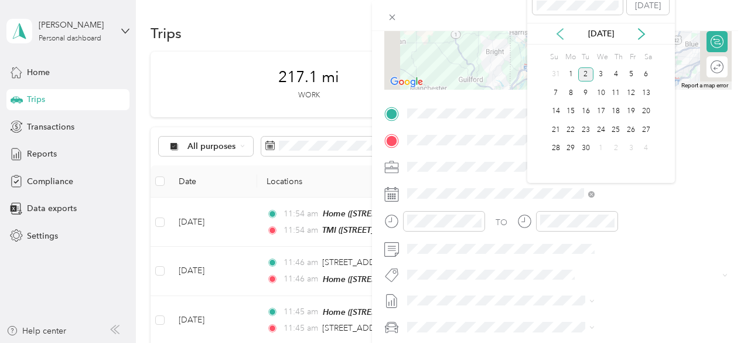
click at [559, 32] on icon at bounding box center [560, 34] width 12 height 12
click at [570, 106] on div "11" at bounding box center [570, 111] width 15 height 15
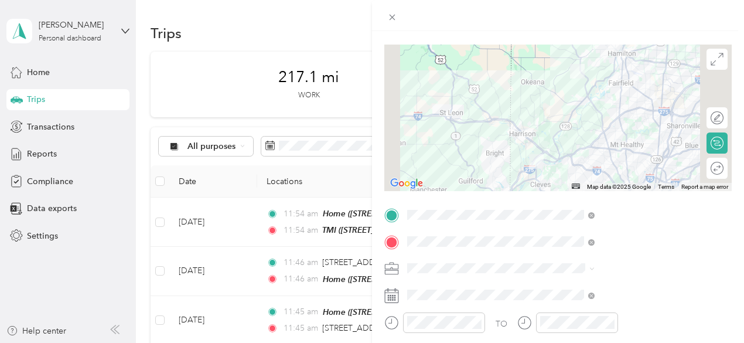
scroll to position [0, 0]
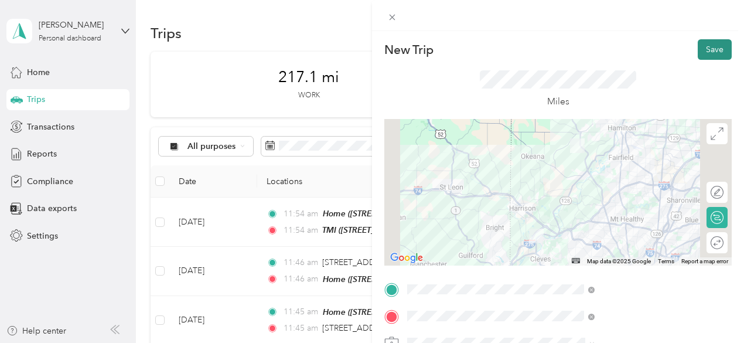
click at [702, 48] on button "Save" at bounding box center [715, 49] width 34 height 20
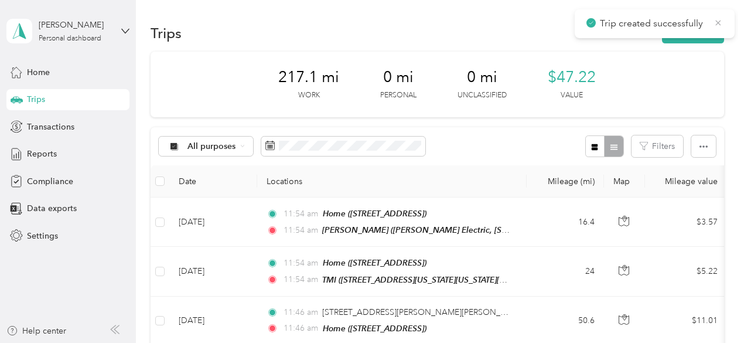
click at [717, 23] on icon at bounding box center [718, 22] width 5 height 5
click at [696, 36] on button "New trip" at bounding box center [693, 33] width 62 height 20
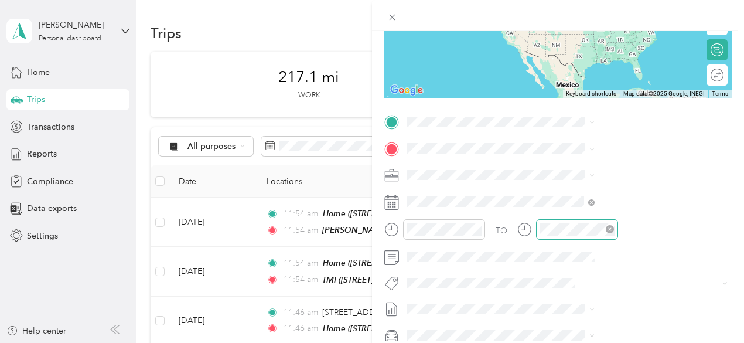
scroll to position [176, 0]
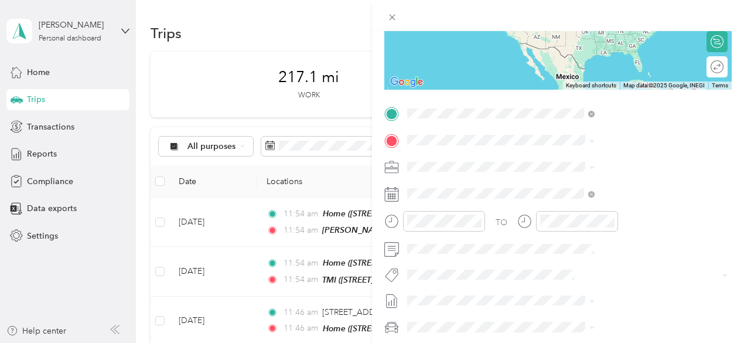
click at [595, 173] on span "[PERSON_NAME] Electric, [STREET_ADDRESS][PERSON_NAME] , 45002, Cleves, [GEOGRAP…" at bounding box center [625, 191] width 144 height 47
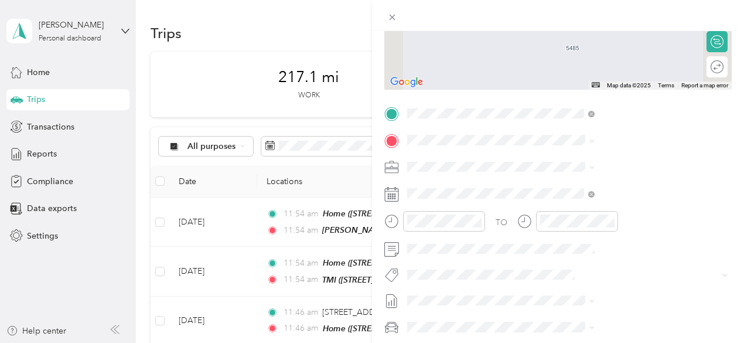
click at [577, 203] on div "Home [STREET_ADDRESS]" at bounding box center [590, 191] width 74 height 25
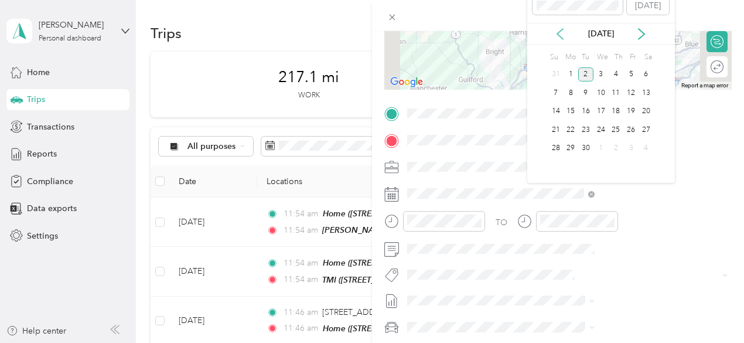
click at [560, 36] on icon at bounding box center [560, 34] width 6 height 11
click at [573, 110] on div "11" at bounding box center [570, 111] width 15 height 15
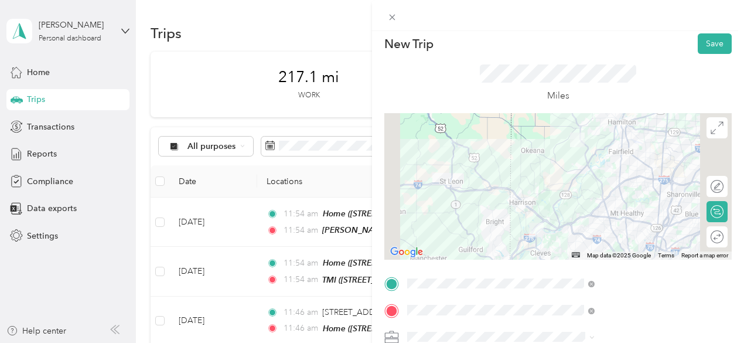
scroll to position [0, 0]
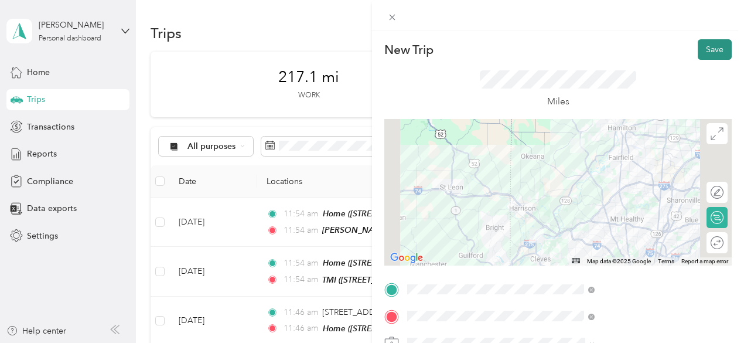
click at [705, 49] on button "Save" at bounding box center [715, 49] width 34 height 20
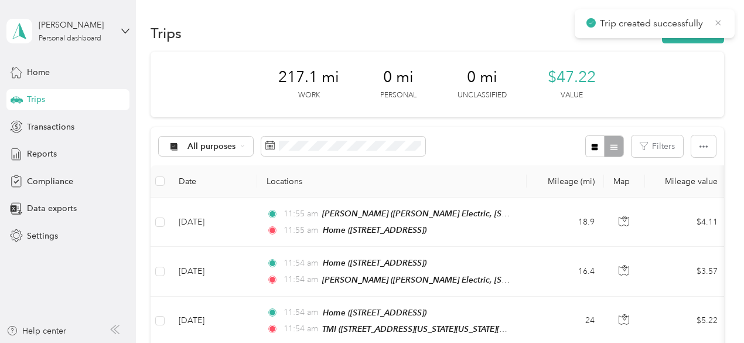
click at [721, 22] on icon at bounding box center [717, 23] width 9 height 11
click at [701, 33] on button "New trip" at bounding box center [693, 33] width 62 height 20
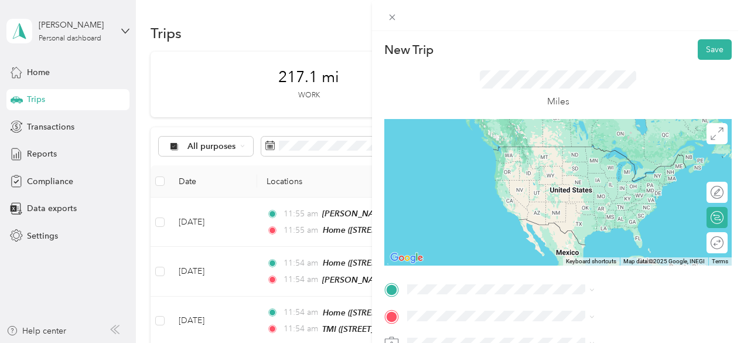
click at [597, 168] on span "[STREET_ADDRESS]" at bounding box center [590, 163] width 74 height 10
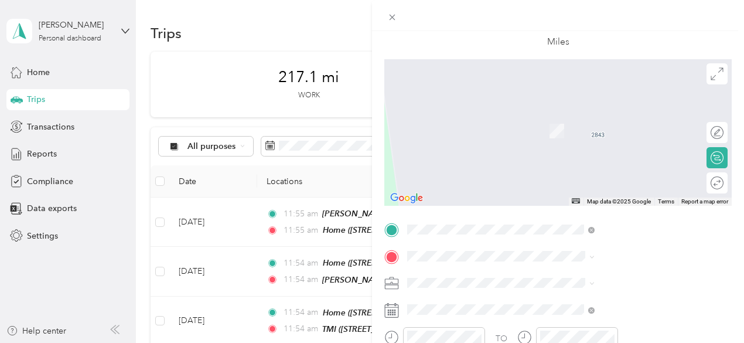
scroll to position [117, 0]
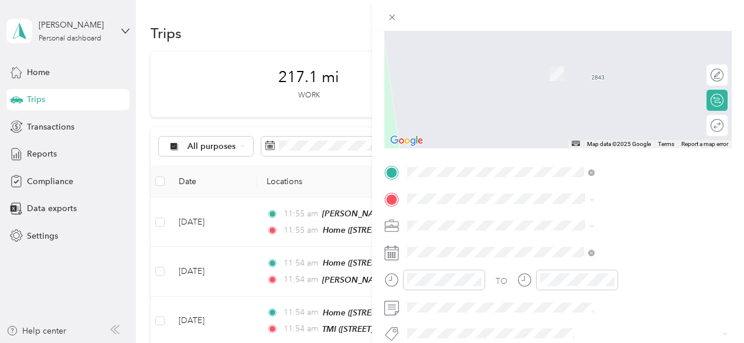
click at [591, 91] on div "[PERSON_NAME] [PERSON_NAME] [PERSON_NAME] Elec, [STREET_ADDRESS][GEOGRAPHIC_DAT…" at bounding box center [633, 78] width 161 height 49
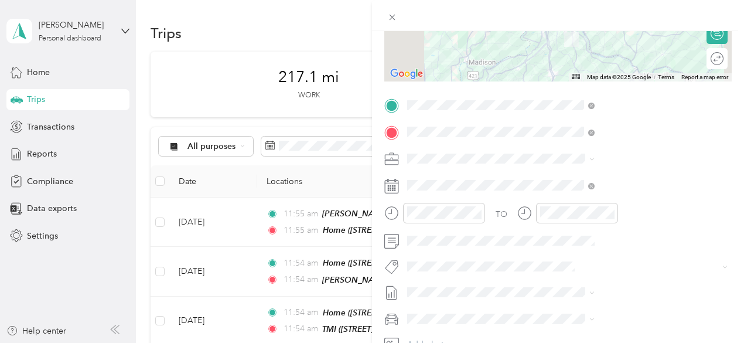
scroll to position [234, 0]
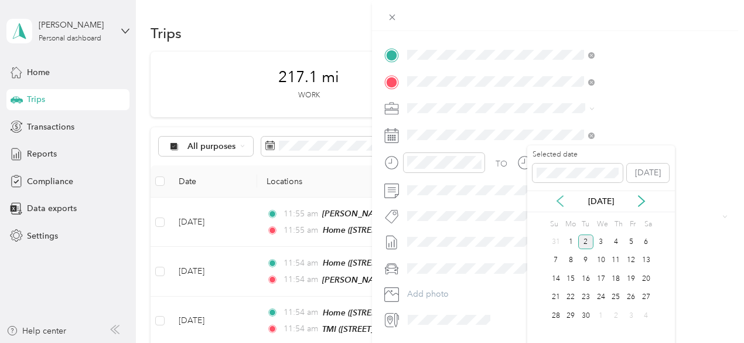
click at [561, 199] on icon at bounding box center [560, 201] width 12 height 12
click at [587, 276] on div "12" at bounding box center [585, 278] width 15 height 15
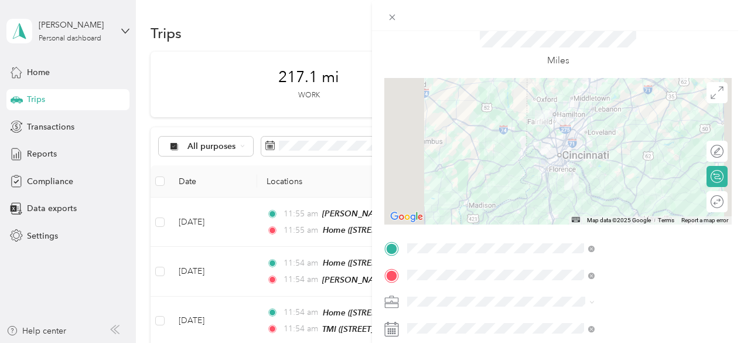
scroll to position [0, 0]
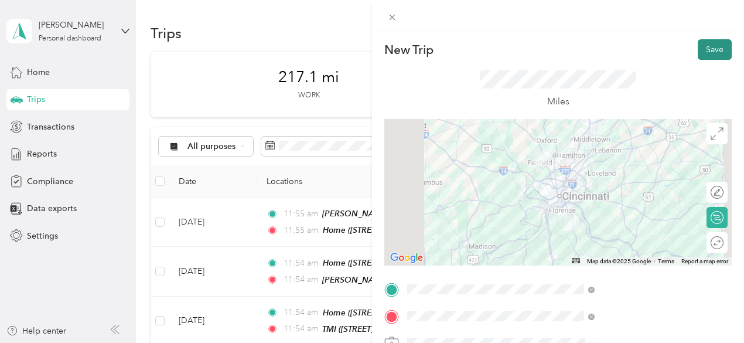
click at [703, 48] on button "Save" at bounding box center [715, 49] width 34 height 20
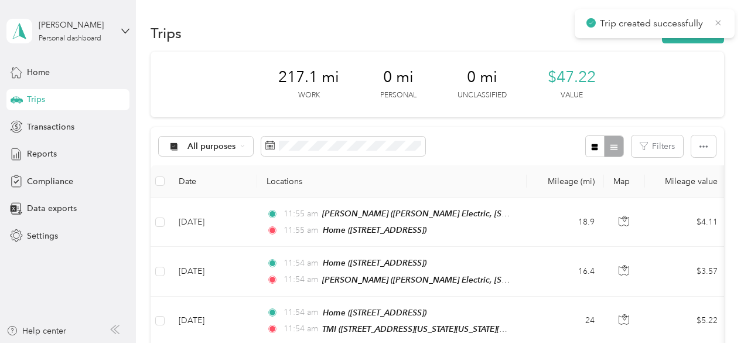
click at [719, 22] on icon at bounding box center [717, 23] width 9 height 11
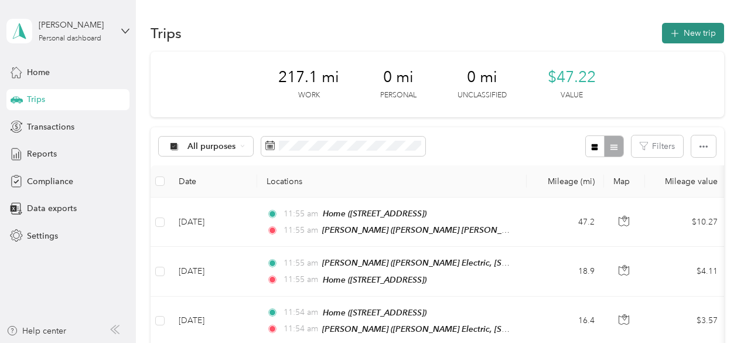
click at [695, 34] on button "New trip" at bounding box center [693, 33] width 62 height 20
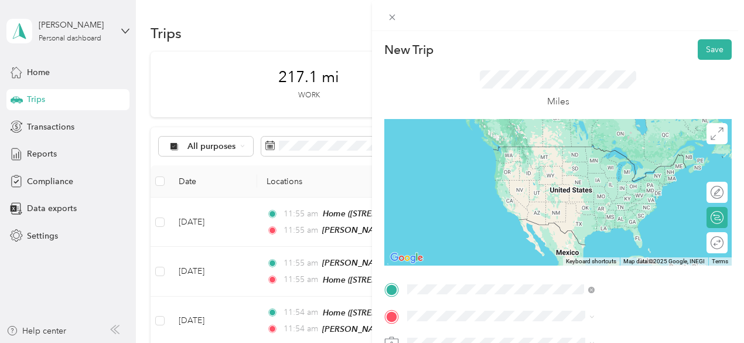
click at [603, 174] on span "[PERSON_NAME] [PERSON_NAME] Elec, [STREET_ADDRESS][GEOGRAPHIC_DATA], [GEOGRAPHI…" at bounding box center [633, 176] width 161 height 35
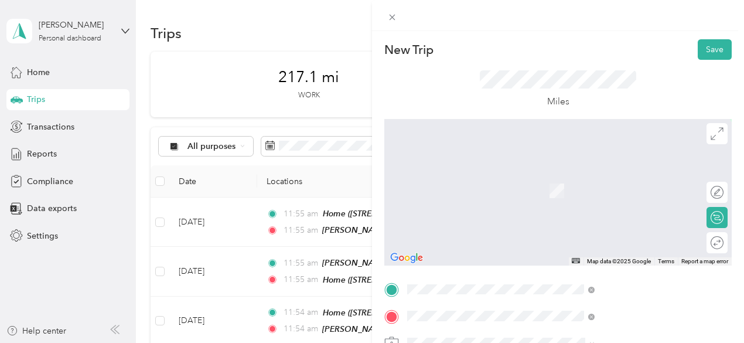
click at [594, 197] on div "Home [STREET_ADDRESS]" at bounding box center [590, 184] width 74 height 25
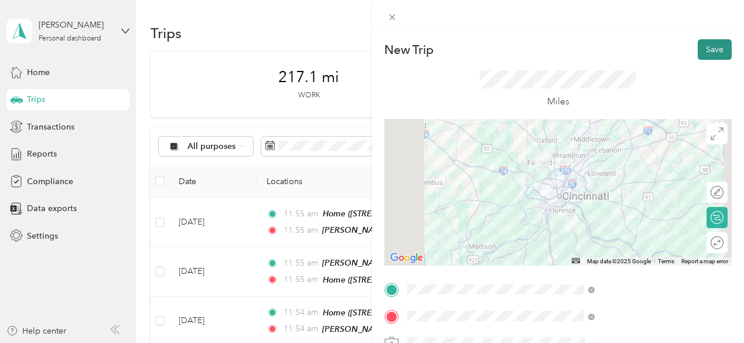
click at [705, 46] on button "Save" at bounding box center [715, 49] width 34 height 20
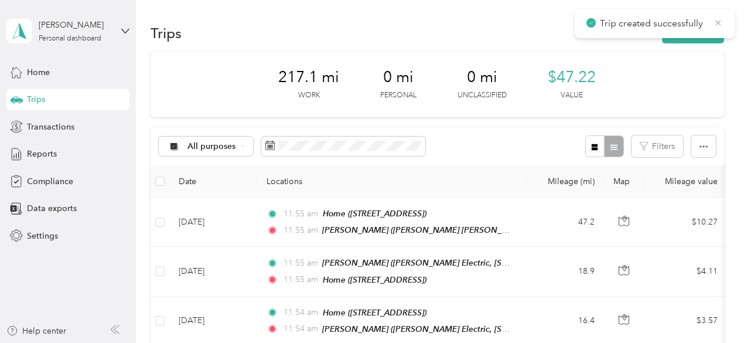
click at [717, 20] on icon at bounding box center [717, 23] width 9 height 11
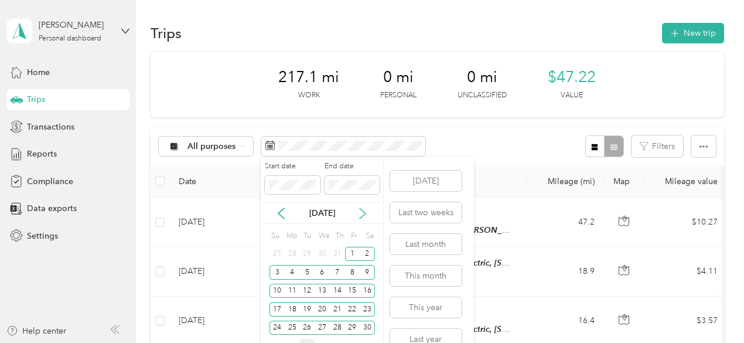
click at [361, 216] on icon at bounding box center [363, 213] width 12 height 12
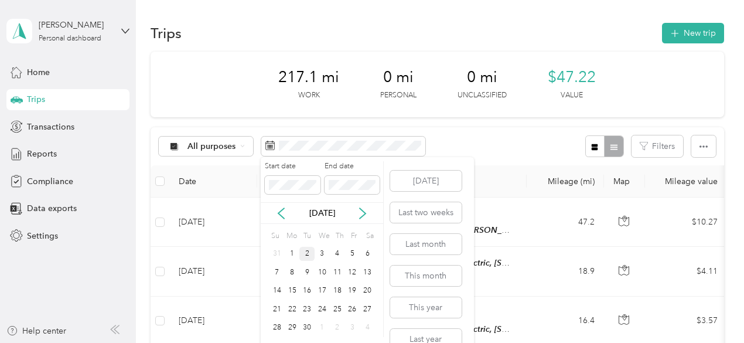
click at [308, 250] on div "2" at bounding box center [306, 254] width 15 height 15
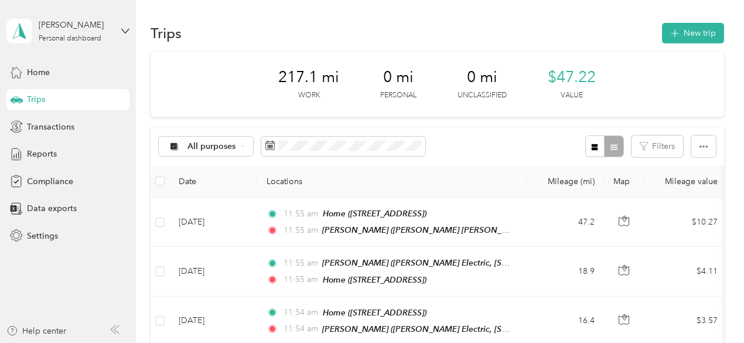
click at [508, 145] on div "All purposes Filters" at bounding box center [437, 146] width 573 height 38
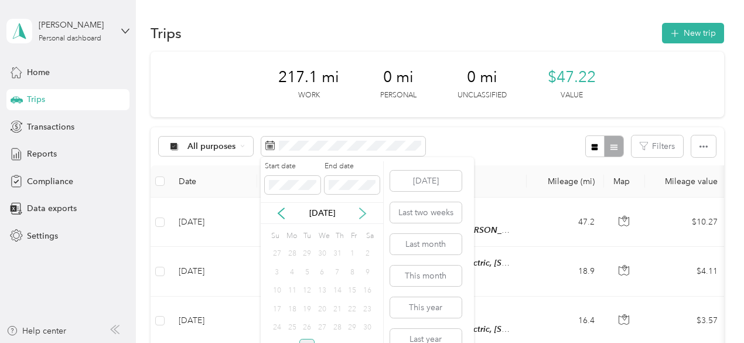
click at [362, 214] on icon at bounding box center [363, 213] width 12 height 12
click at [322, 251] on div "3" at bounding box center [322, 254] width 15 height 15
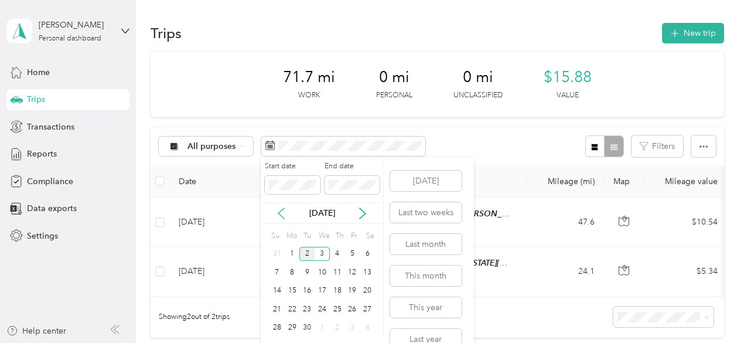
click at [280, 209] on icon at bounding box center [281, 213] width 12 height 12
click at [353, 254] on div "1" at bounding box center [352, 254] width 15 height 15
click at [364, 213] on icon at bounding box center [363, 213] width 12 height 12
click at [323, 252] on div "3" at bounding box center [322, 254] width 15 height 15
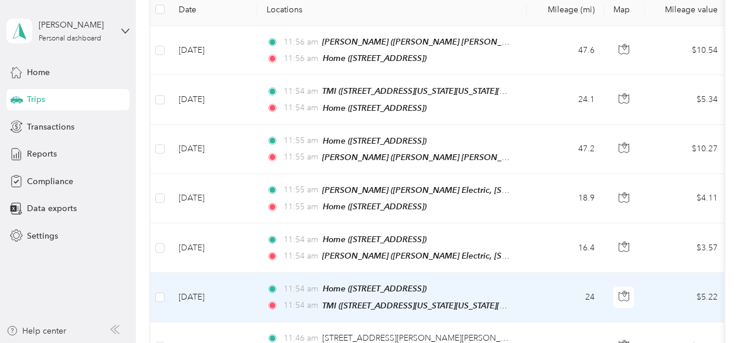
scroll to position [117, 0]
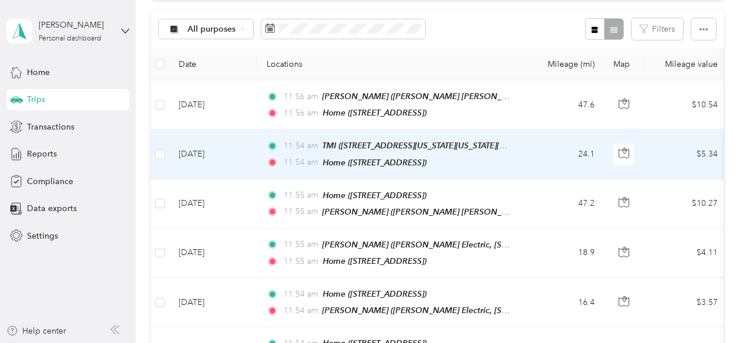
click at [530, 148] on td "24.1" at bounding box center [565, 153] width 77 height 49
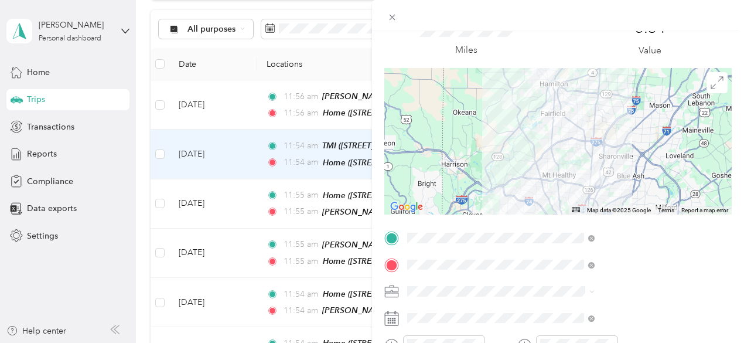
scroll to position [117, 0]
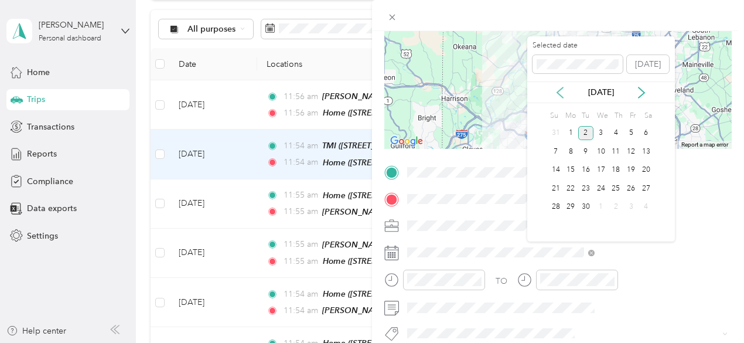
click at [558, 91] on icon at bounding box center [560, 93] width 12 height 12
click at [615, 149] on div "7" at bounding box center [616, 151] width 15 height 15
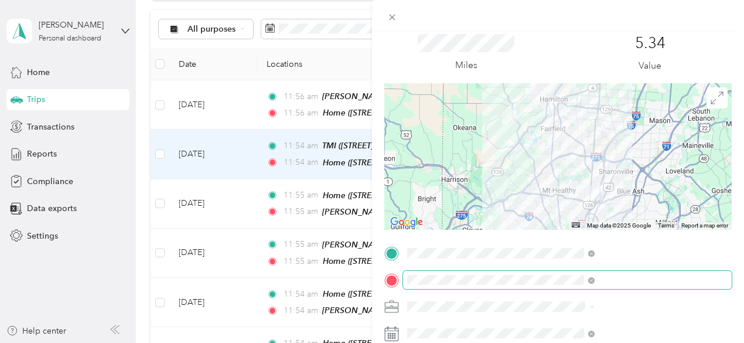
scroll to position [0, 0]
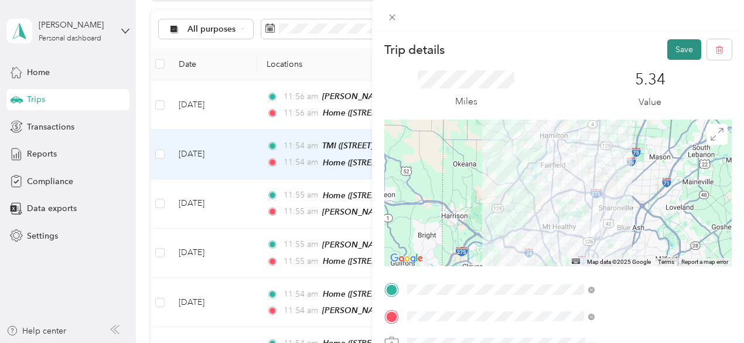
click at [672, 46] on button "Save" at bounding box center [684, 49] width 34 height 20
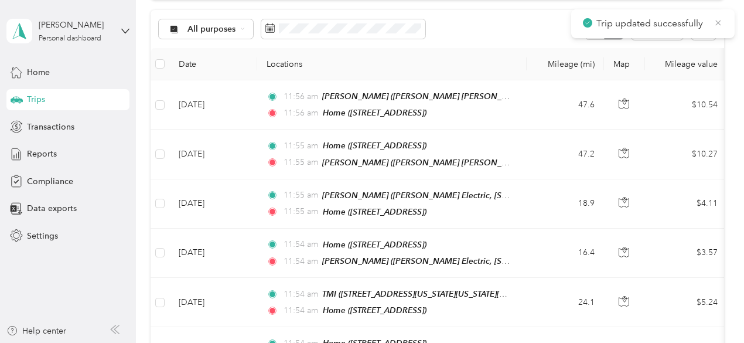
click at [717, 20] on icon at bounding box center [717, 23] width 9 height 11
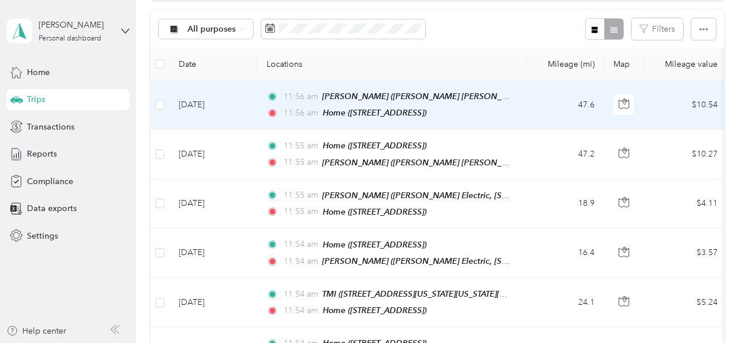
click at [532, 97] on td "47.6" at bounding box center [565, 104] width 77 height 49
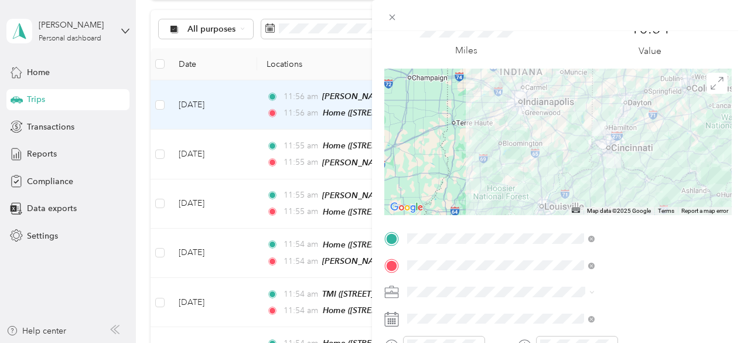
scroll to position [176, 0]
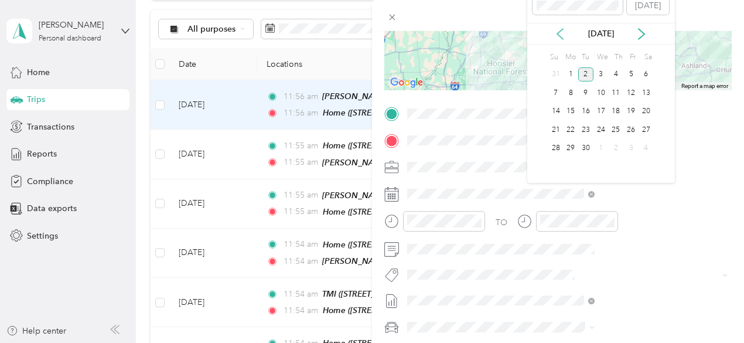
click at [559, 29] on icon at bounding box center [560, 34] width 12 height 12
click at [586, 110] on div "12" at bounding box center [585, 111] width 15 height 15
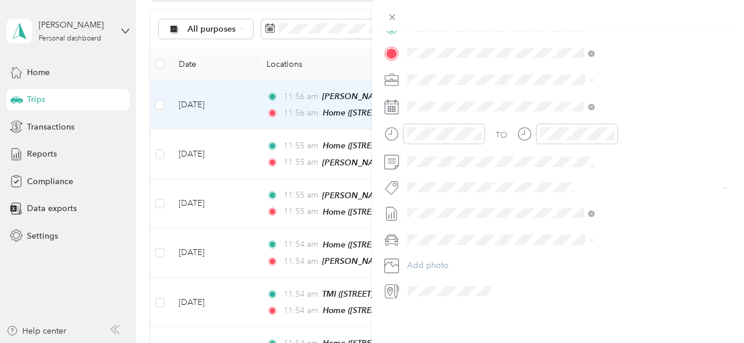
scroll to position [0, 0]
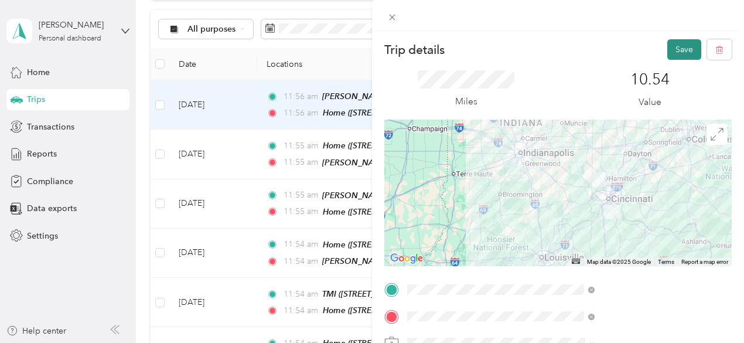
click at [674, 47] on button "Save" at bounding box center [684, 49] width 34 height 20
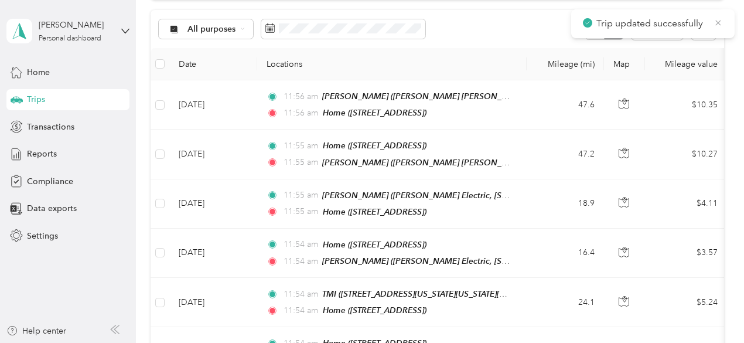
click at [720, 22] on icon at bounding box center [717, 23] width 9 height 11
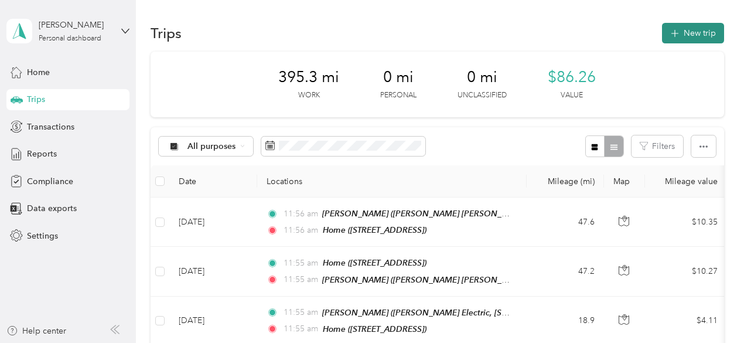
click at [693, 33] on button "New trip" at bounding box center [693, 33] width 62 height 20
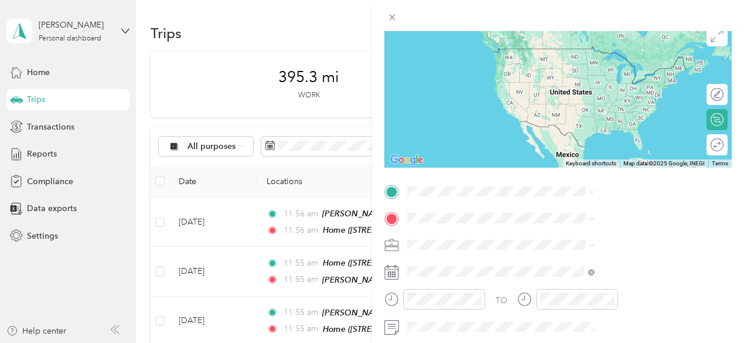
scroll to position [117, 0]
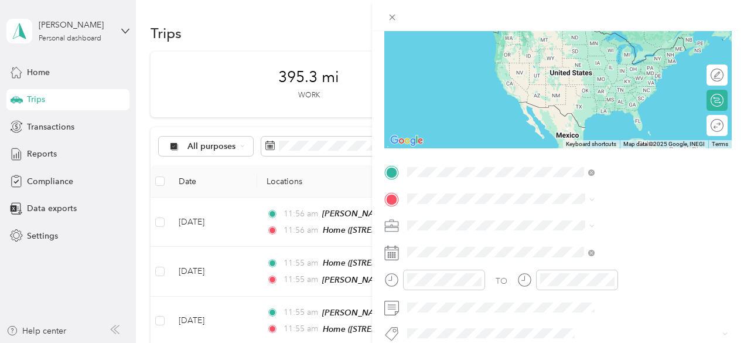
click at [607, 52] on span "[STREET_ADDRESS]" at bounding box center [590, 47] width 74 height 10
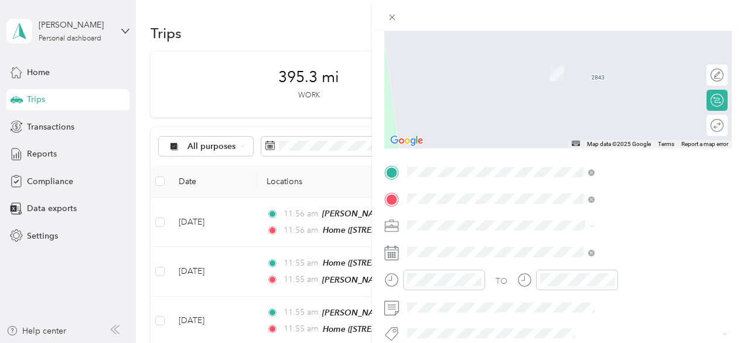
click at [593, 81] on span "[STREET_ADDRESS][PERSON_NAME][PERSON_NAME][US_STATE]" at bounding box center [622, 80] width 139 height 22
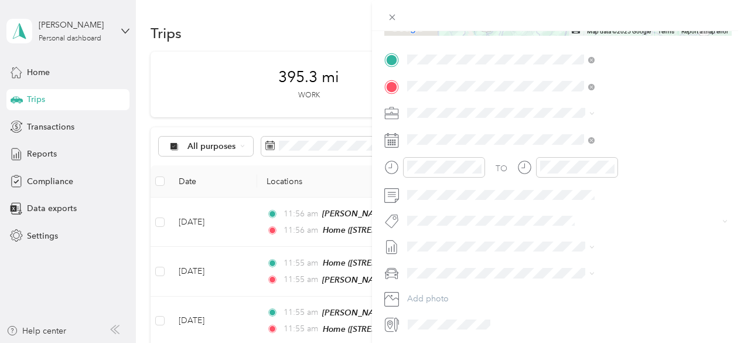
scroll to position [234, 0]
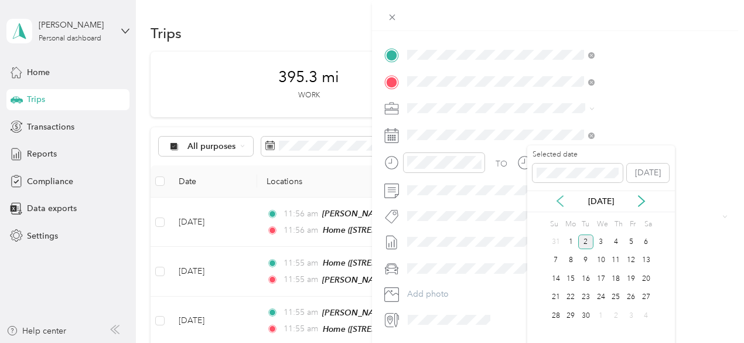
click at [562, 197] on icon at bounding box center [560, 201] width 6 height 11
click at [601, 277] on div "13" at bounding box center [600, 278] width 15 height 15
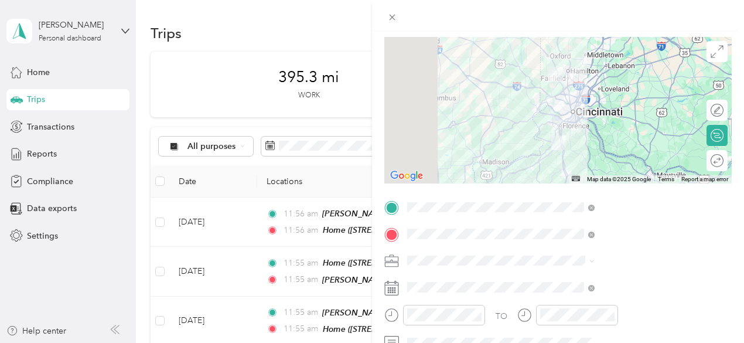
scroll to position [0, 0]
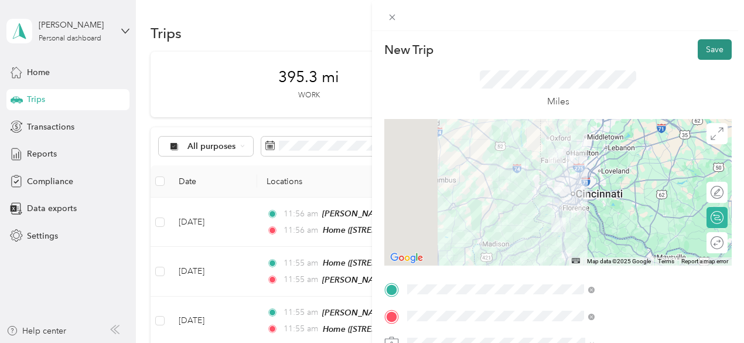
click at [705, 46] on button "Save" at bounding box center [715, 49] width 34 height 20
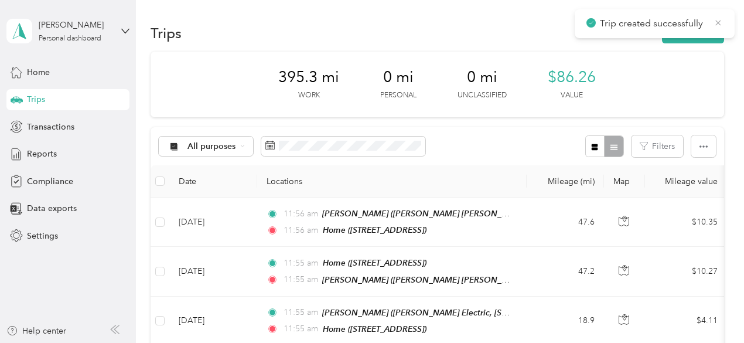
click at [718, 20] on icon at bounding box center [717, 23] width 9 height 11
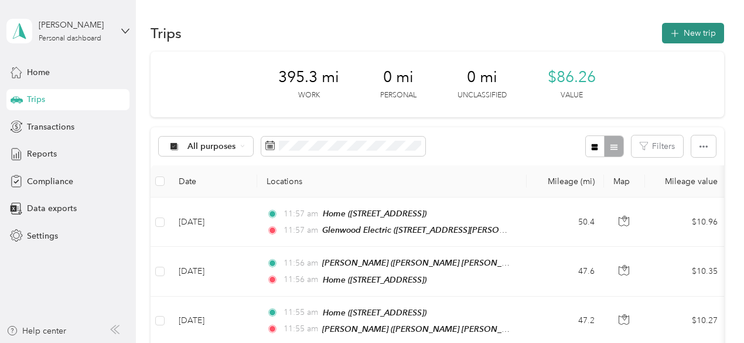
click at [693, 30] on button "New trip" at bounding box center [693, 33] width 62 height 20
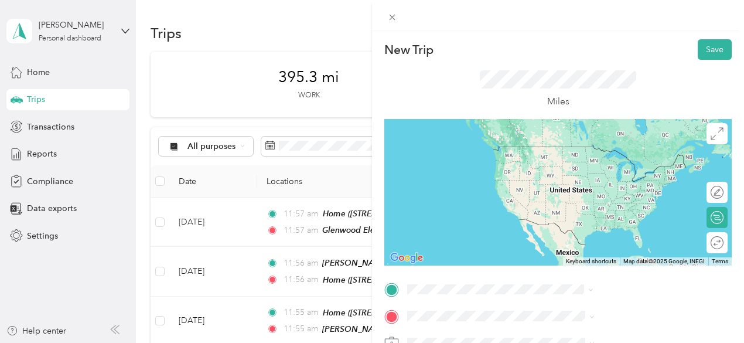
click at [580, 164] on span "[STREET_ADDRESS][PERSON_NAME][PERSON_NAME][US_STATE]" at bounding box center [622, 170] width 139 height 22
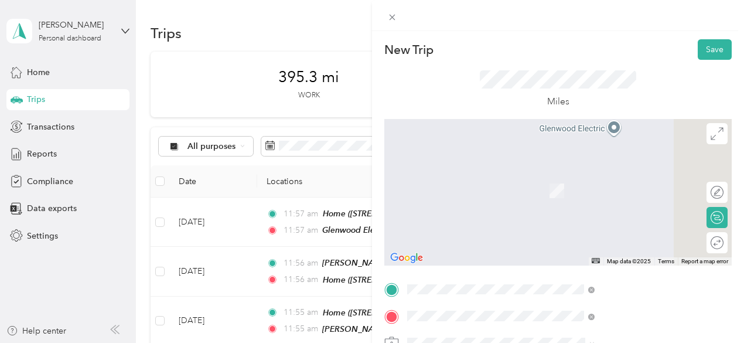
click at [591, 195] on div "Home [STREET_ADDRESS]" at bounding box center [590, 184] width 74 height 25
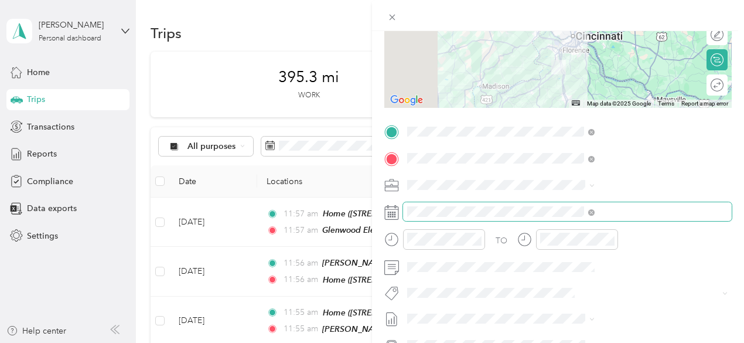
scroll to position [155, 0]
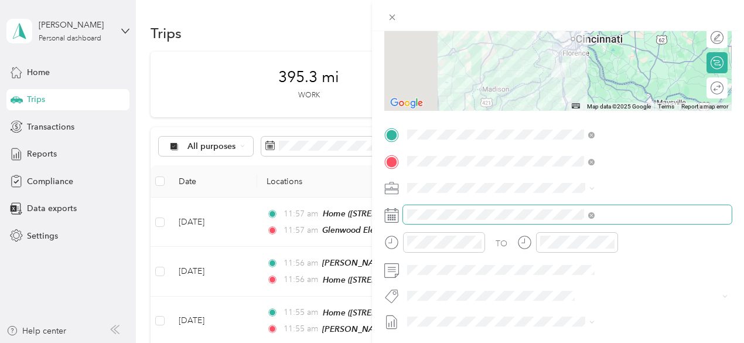
click at [573, 208] on span at bounding box center [567, 214] width 329 height 19
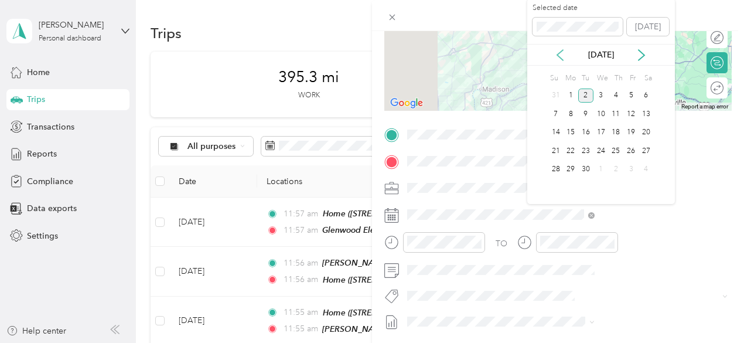
click at [559, 50] on icon at bounding box center [560, 55] width 12 height 12
click at [601, 131] on div "13" at bounding box center [600, 132] width 15 height 15
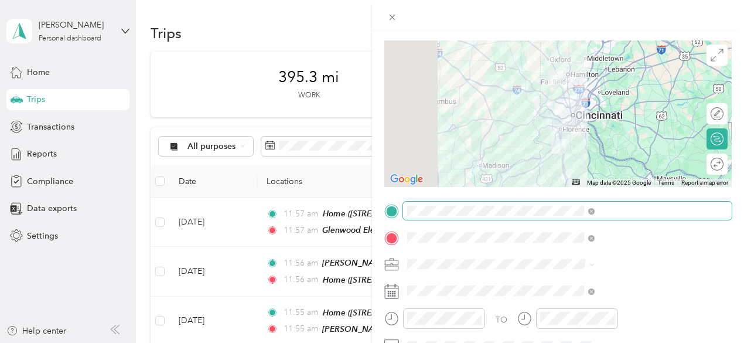
scroll to position [0, 0]
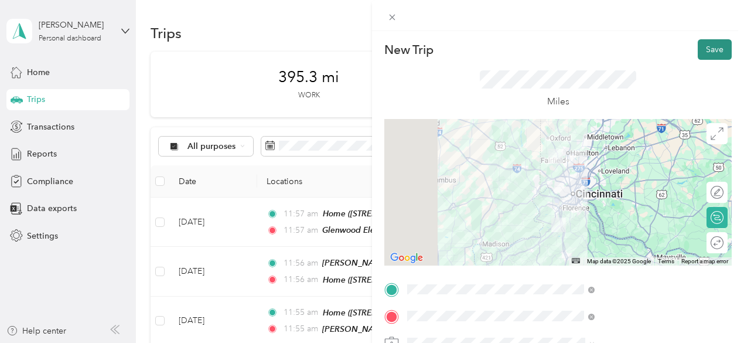
click at [703, 49] on button "Save" at bounding box center [715, 49] width 34 height 20
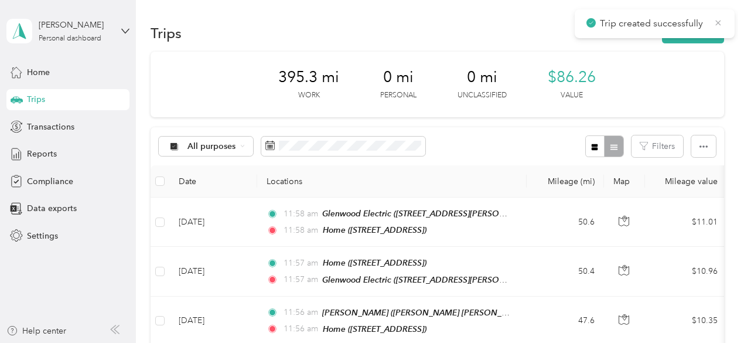
click at [718, 22] on icon at bounding box center [718, 22] width 5 height 5
click at [692, 32] on button "New trip" at bounding box center [693, 33] width 62 height 20
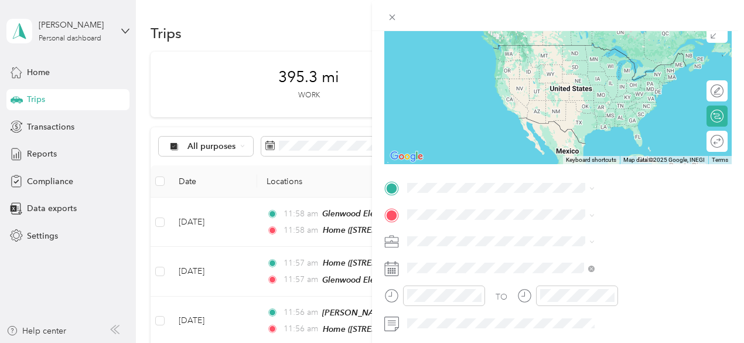
scroll to position [117, 0]
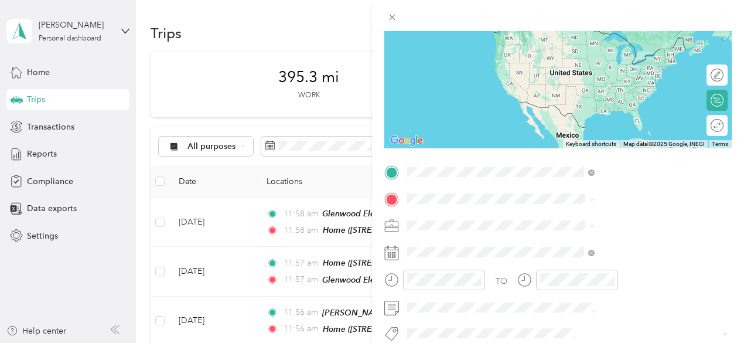
click at [573, 52] on span "[STREET_ADDRESS]" at bounding box center [590, 47] width 74 height 10
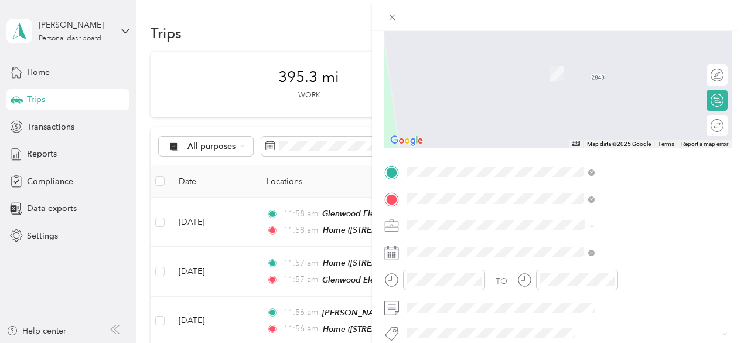
click at [590, 72] on span "[STREET_ADDRESS][PERSON_NAME][US_STATE]" at bounding box center [622, 80] width 139 height 22
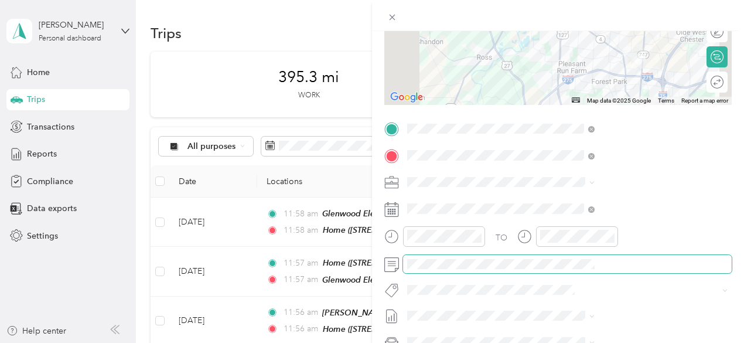
scroll to position [176, 0]
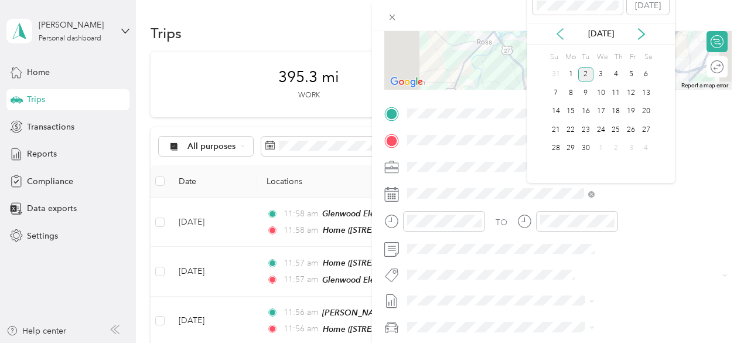
click at [561, 34] on icon at bounding box center [560, 34] width 12 height 12
click at [618, 107] on div "14" at bounding box center [616, 111] width 15 height 15
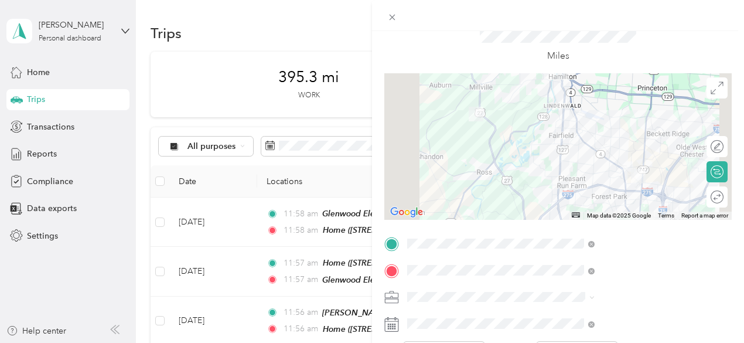
scroll to position [0, 0]
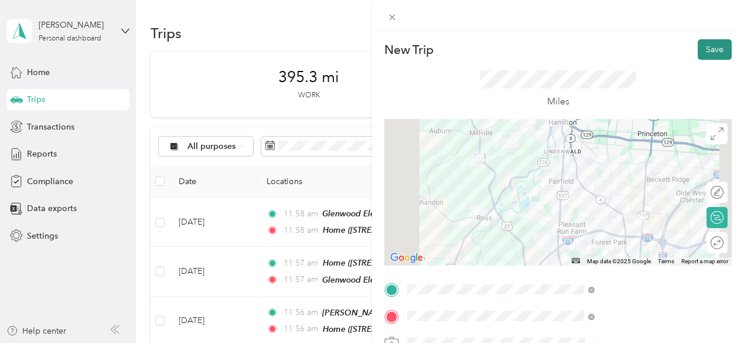
click at [702, 47] on button "Save" at bounding box center [715, 49] width 34 height 20
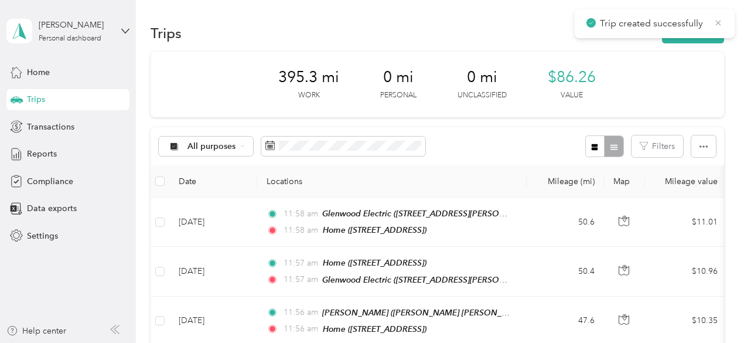
click at [717, 20] on icon at bounding box center [717, 23] width 9 height 11
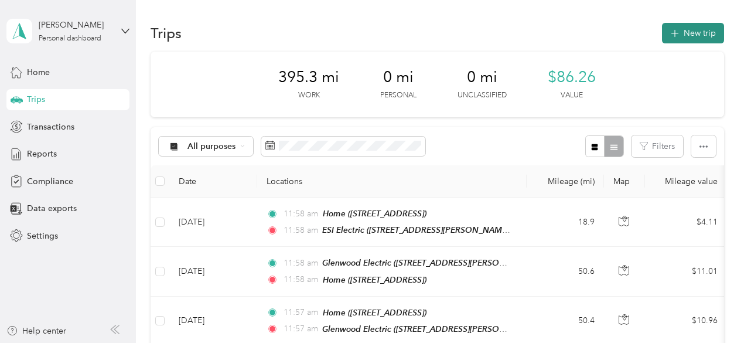
click at [691, 31] on button "New trip" at bounding box center [693, 33] width 62 height 20
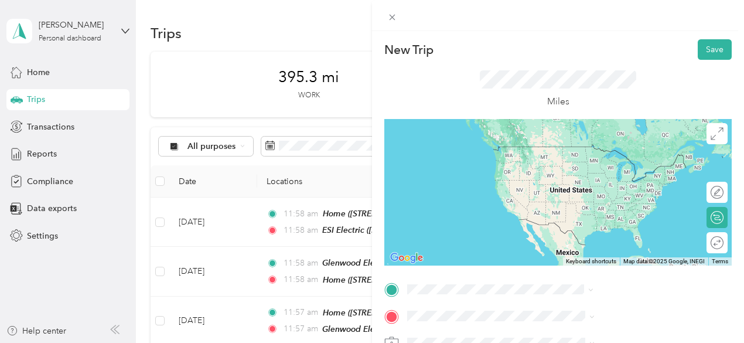
click at [584, 169] on div "ESI Electric [STREET_ADDRESS][PERSON_NAME][US_STATE]" at bounding box center [633, 163] width 161 height 37
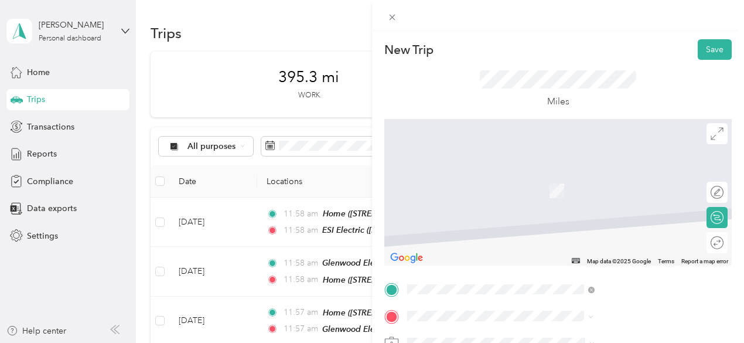
click at [593, 190] on span "[STREET_ADDRESS]" at bounding box center [590, 191] width 74 height 10
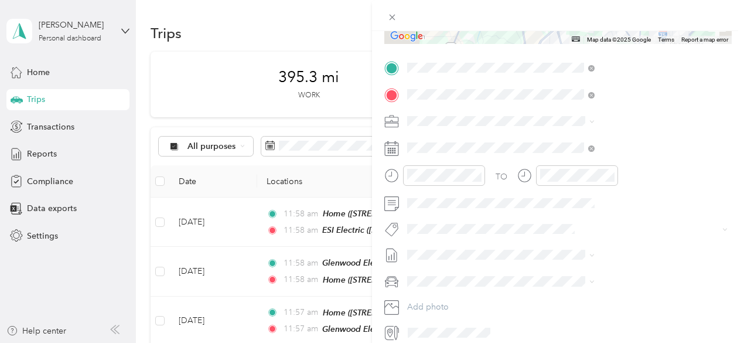
scroll to position [234, 0]
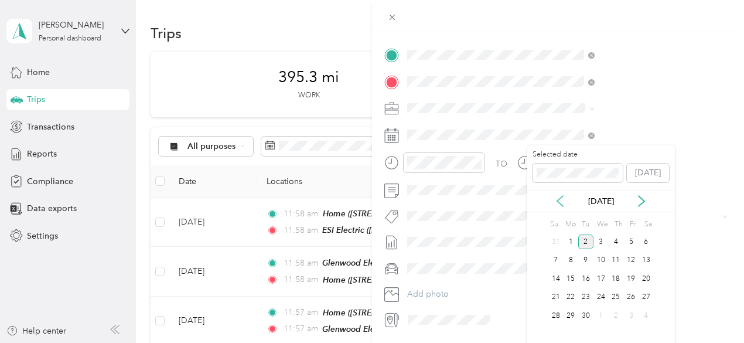
click at [556, 199] on icon at bounding box center [560, 201] width 12 height 12
click at [615, 277] on div "14" at bounding box center [616, 278] width 15 height 15
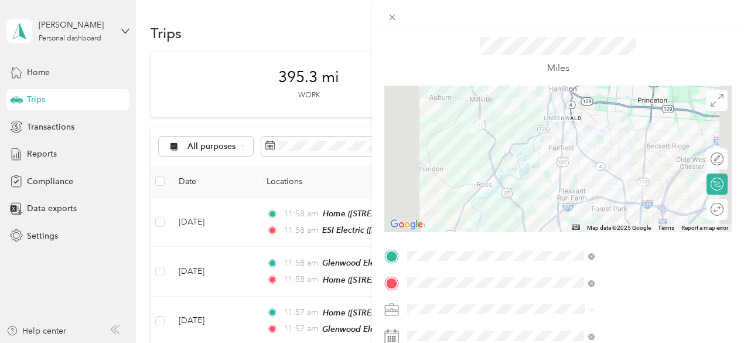
scroll to position [0, 0]
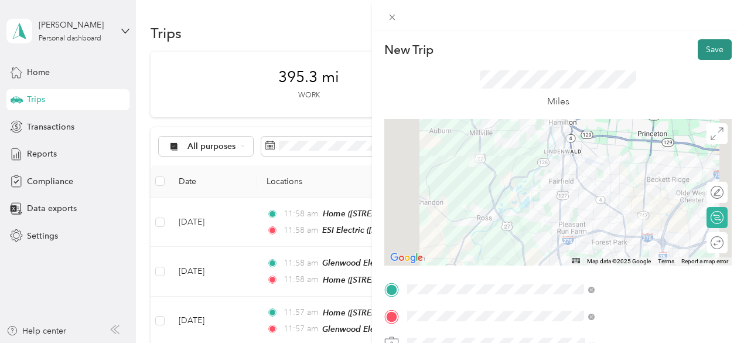
click at [710, 51] on button "Save" at bounding box center [715, 49] width 34 height 20
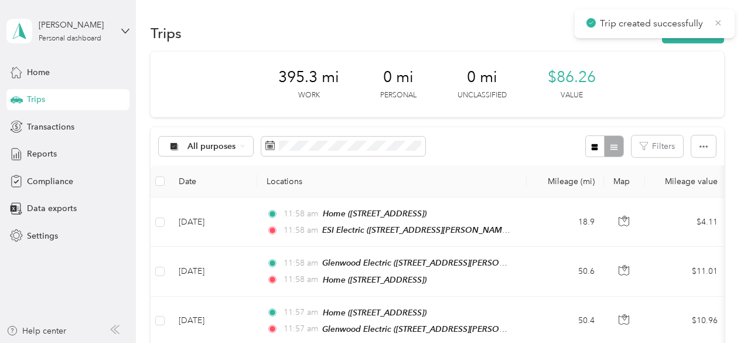
click at [720, 20] on icon at bounding box center [718, 22] width 5 height 5
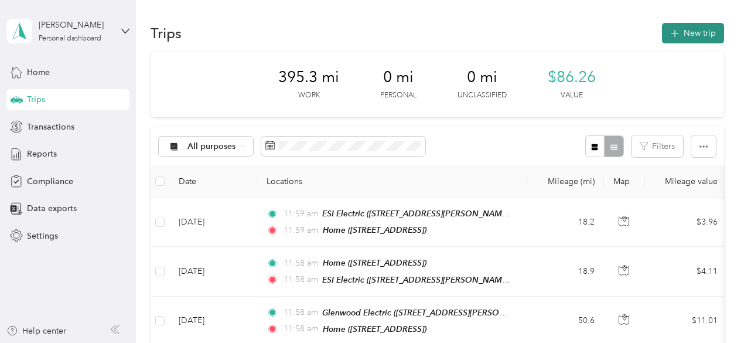
click at [695, 27] on button "New trip" at bounding box center [693, 33] width 62 height 20
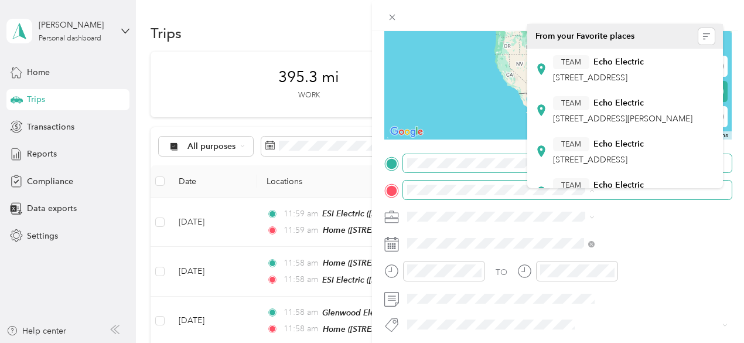
scroll to position [117, 0]
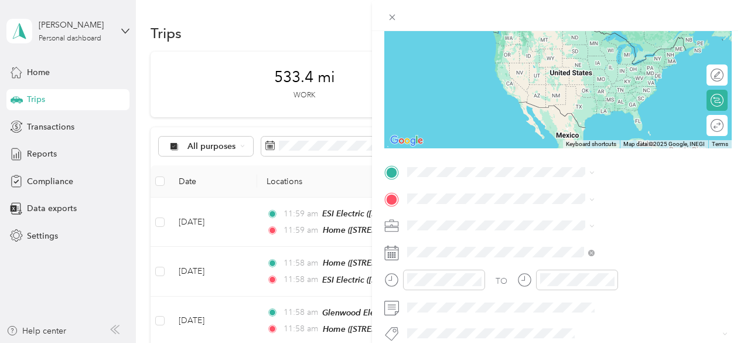
click at [37, 230] on div "New Trip Save This trip cannot be edited because it is either under review, app…" at bounding box center [372, 171] width 744 height 343
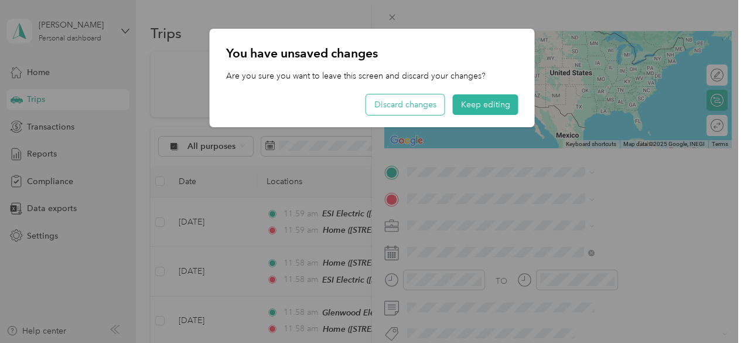
click at [425, 105] on button "Discard changes" at bounding box center [405, 104] width 78 height 20
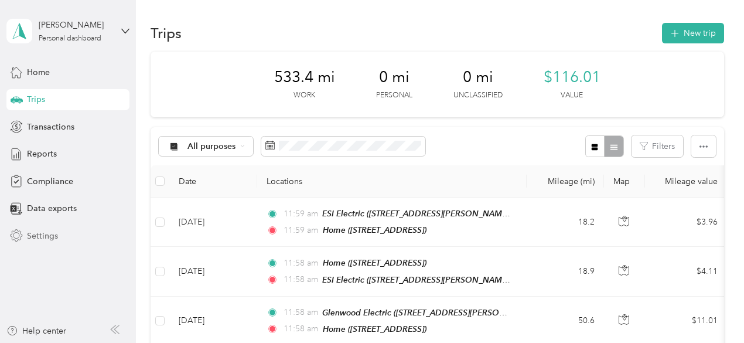
click at [48, 235] on span "Settings" at bounding box center [42, 236] width 31 height 12
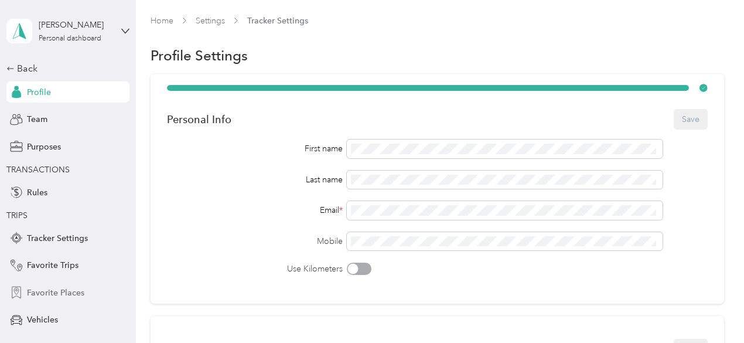
click at [56, 290] on span "Favorite Places" at bounding box center [55, 292] width 57 height 12
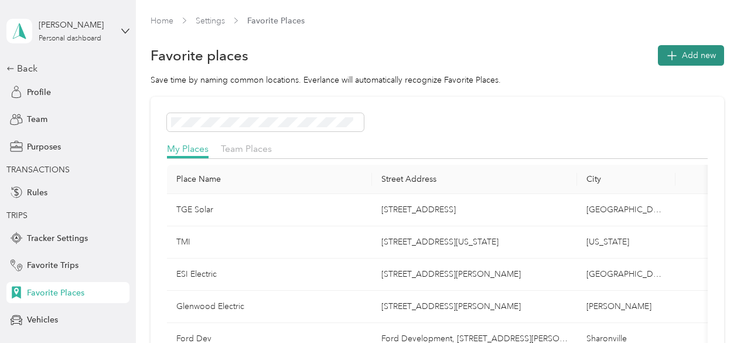
click at [684, 57] on span "Add new" at bounding box center [699, 55] width 34 height 12
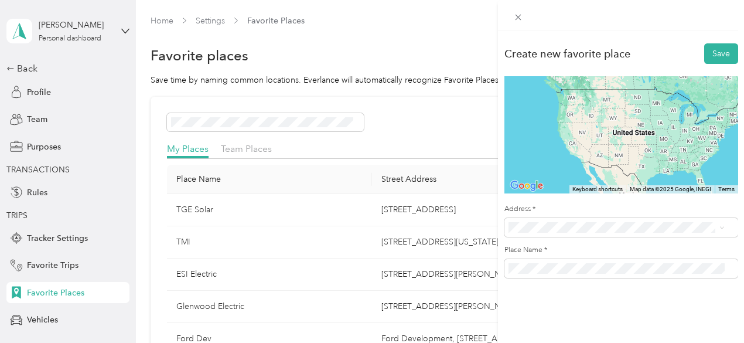
click at [576, 90] on span "[STREET_ADDRESS][US_STATE]" at bounding box center [588, 84] width 117 height 11
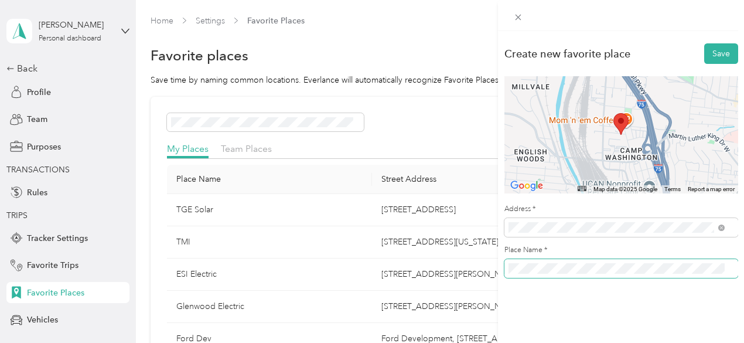
click at [496, 259] on div "Create new favorite place Save ← Move left → Move right ↑ Move up ↓ Move down +…" at bounding box center [372, 171] width 744 height 343
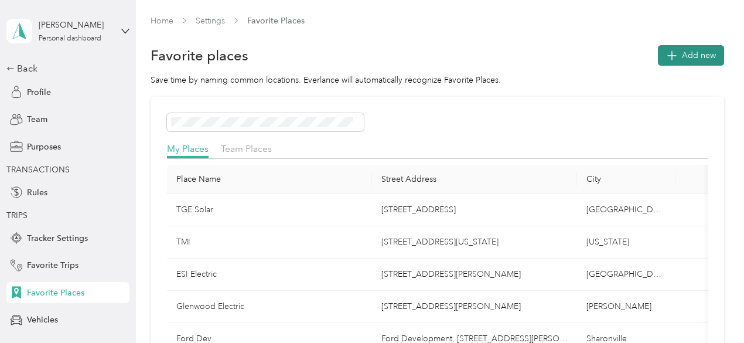
click at [684, 57] on span "Add new" at bounding box center [699, 55] width 34 height 12
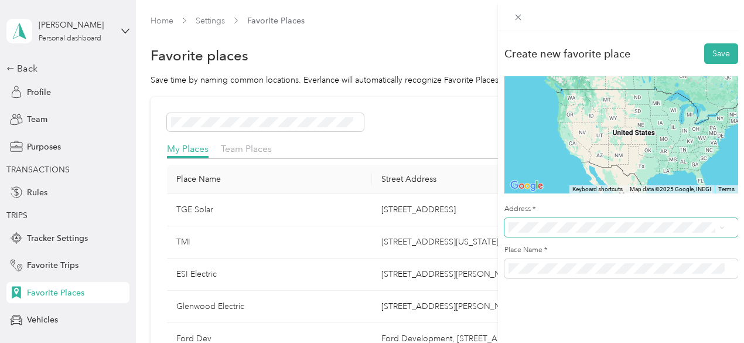
click at [593, 224] on span at bounding box center [621, 227] width 234 height 19
click at [573, 85] on span "[STREET_ADDRESS][US_STATE]" at bounding box center [588, 84] width 117 height 11
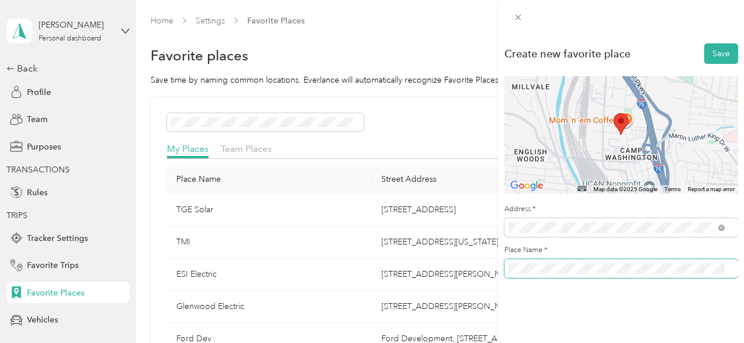
click at [508, 261] on span at bounding box center [621, 268] width 234 height 19
click at [715, 53] on button "Save" at bounding box center [721, 53] width 34 height 20
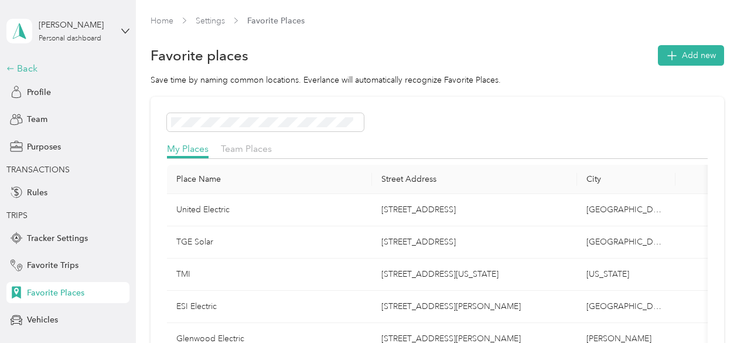
click at [20, 66] on div "Back" at bounding box center [64, 68] width 117 height 14
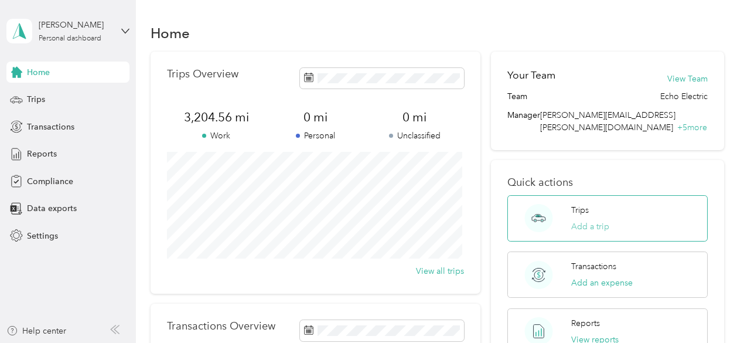
click at [590, 220] on button "Add a trip" at bounding box center [590, 226] width 38 height 12
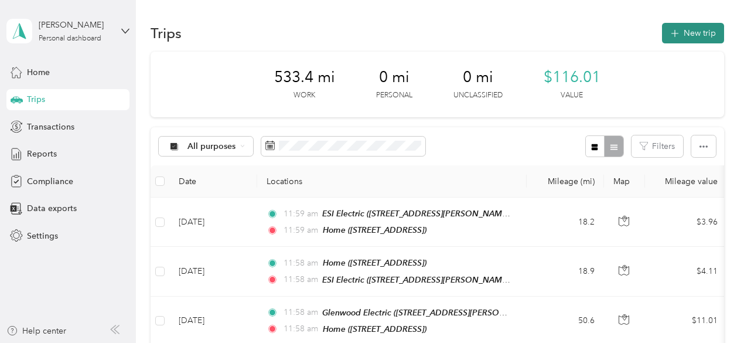
click at [689, 31] on button "New trip" at bounding box center [693, 33] width 62 height 20
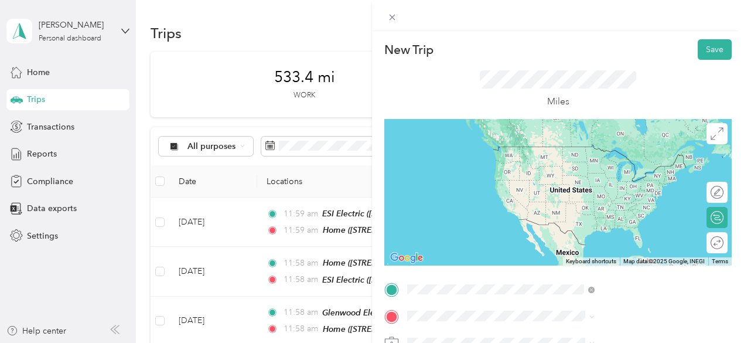
click at [583, 169] on span "[STREET_ADDRESS]" at bounding box center [590, 164] width 74 height 10
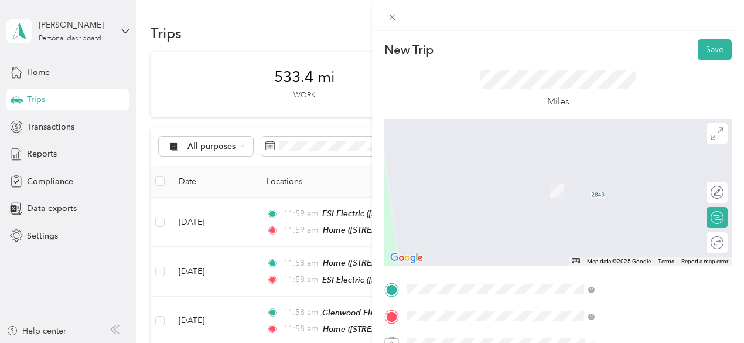
click at [579, 178] on span "[STREET_ADDRESS][US_STATE]" at bounding box center [611, 173] width 117 height 11
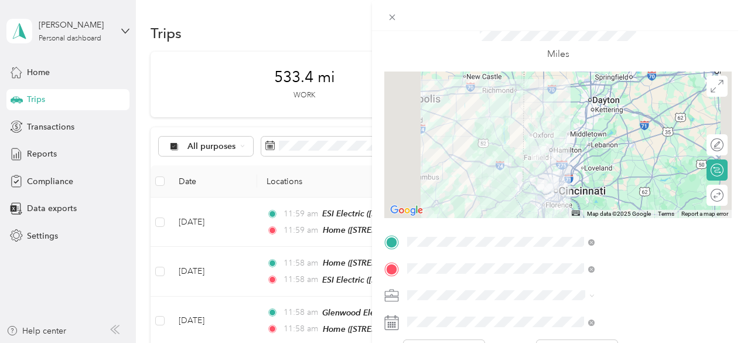
scroll to position [59, 0]
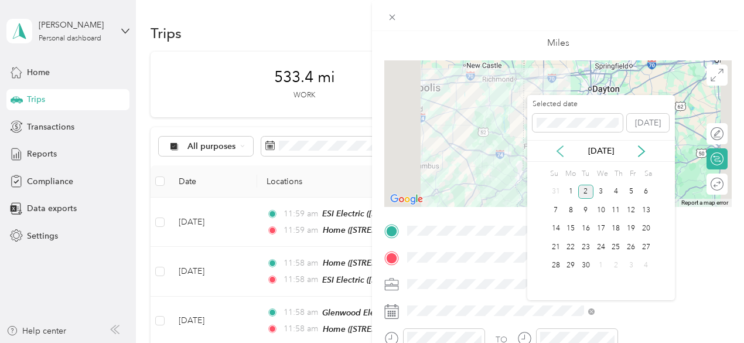
click at [559, 146] on icon at bounding box center [560, 151] width 12 height 12
click at [631, 225] on div "15" at bounding box center [630, 228] width 15 height 15
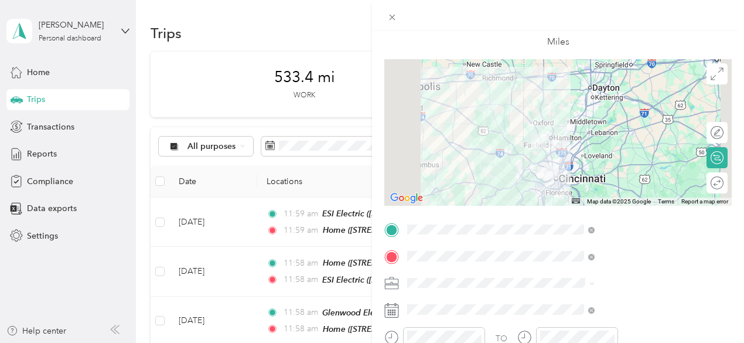
scroll to position [0, 0]
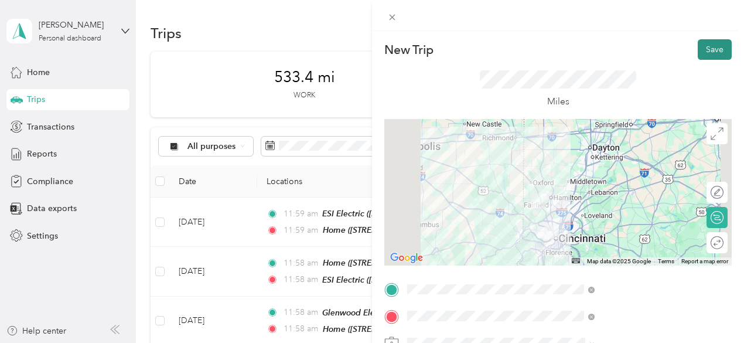
click at [704, 45] on button "Save" at bounding box center [715, 49] width 34 height 20
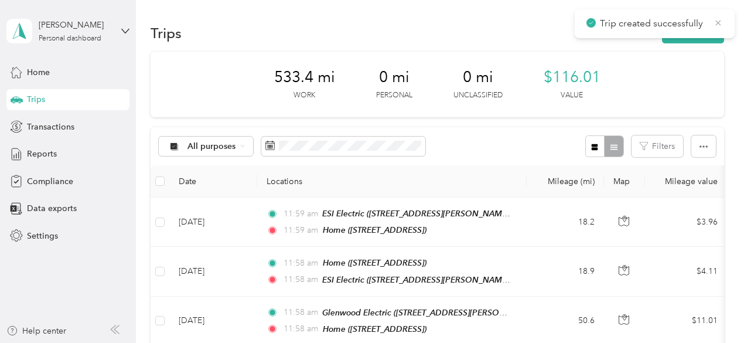
click at [721, 21] on icon at bounding box center [717, 23] width 9 height 11
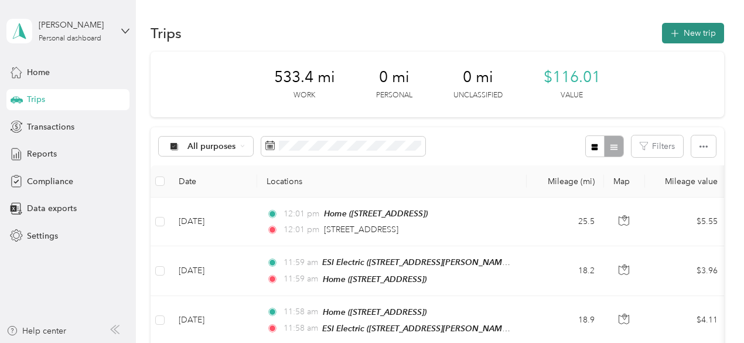
click at [698, 35] on button "New trip" at bounding box center [693, 33] width 62 height 20
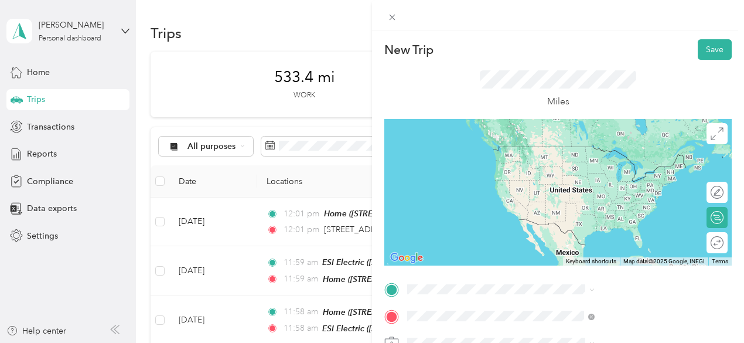
click at [581, 196] on span "[STREET_ADDRESS]" at bounding box center [590, 191] width 74 height 10
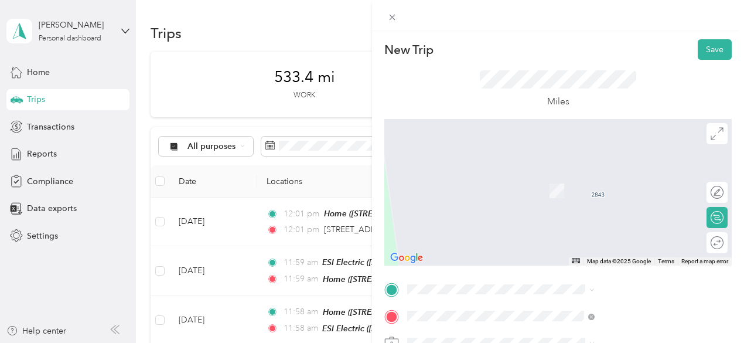
scroll to position [59, 0]
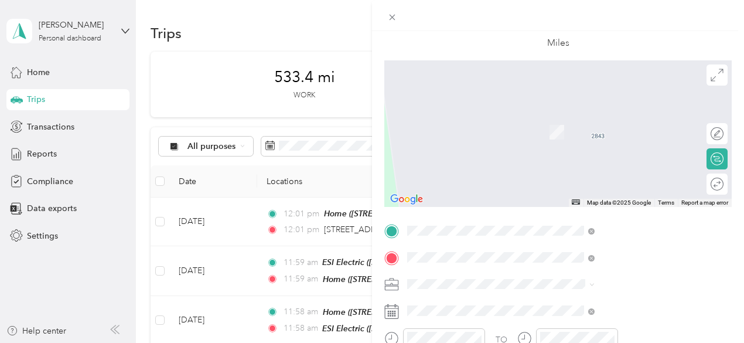
click at [732, 217] on form "New Trip Save This trip cannot be edited because it is either under review, app…" at bounding box center [558, 243] width 372 height 524
click at [599, 93] on span "[STREET_ADDRESS][US_STATE]" at bounding box center [611, 88] width 117 height 11
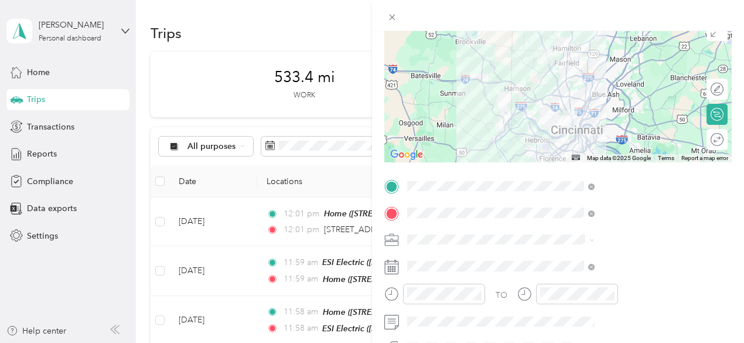
scroll to position [176, 0]
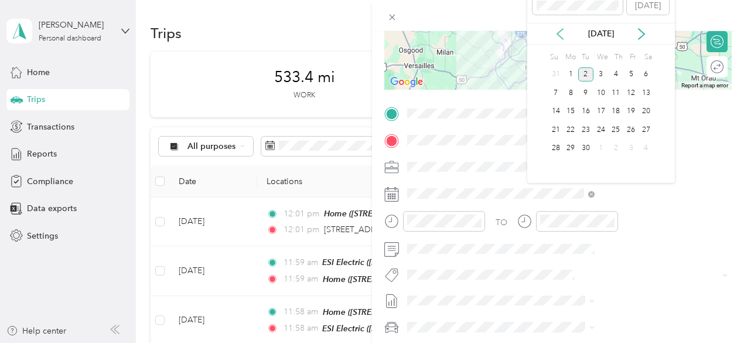
click at [559, 33] on icon at bounding box center [560, 34] width 12 height 12
click at [635, 111] on div "15" at bounding box center [630, 111] width 15 height 15
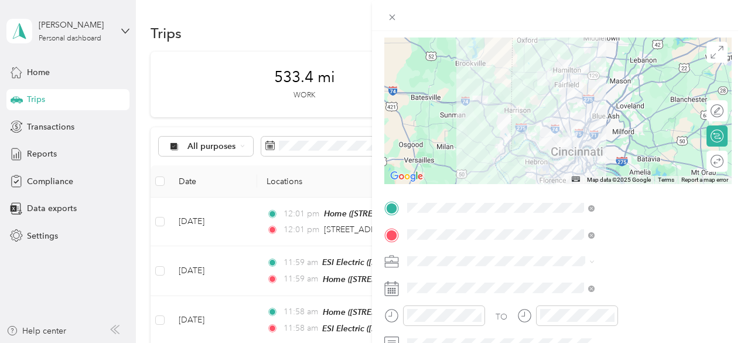
scroll to position [0, 0]
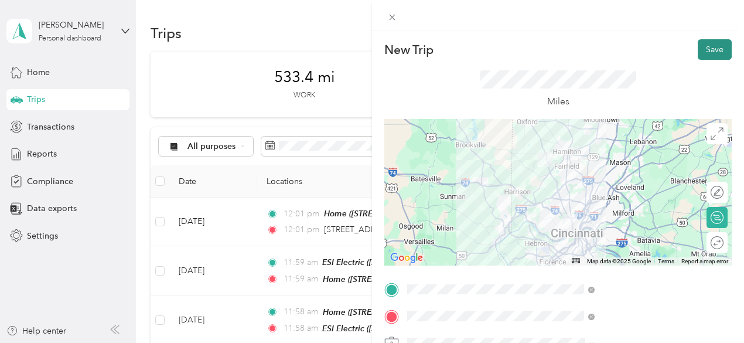
click at [705, 50] on button "Save" at bounding box center [715, 49] width 34 height 20
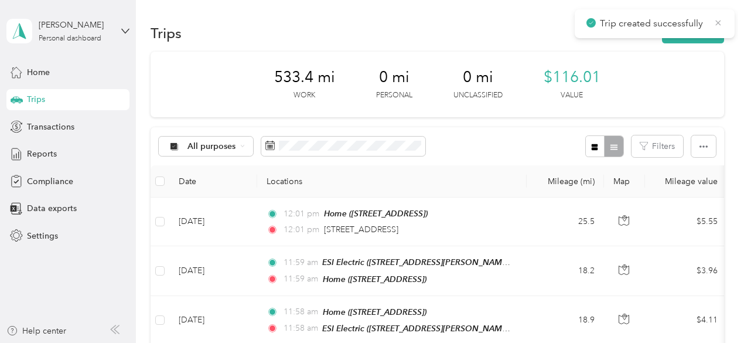
click at [716, 21] on icon at bounding box center [718, 22] width 5 height 5
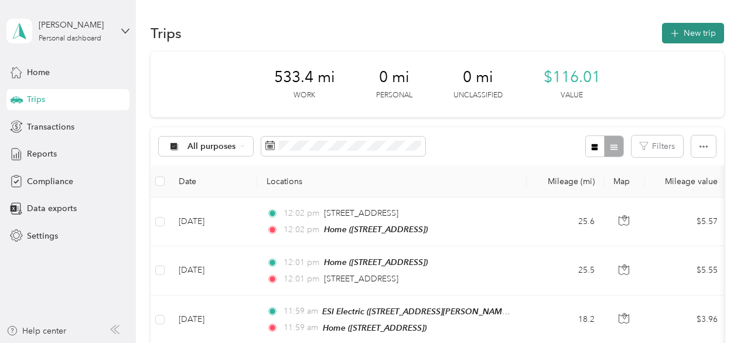
click at [693, 32] on button "New trip" at bounding box center [693, 33] width 62 height 20
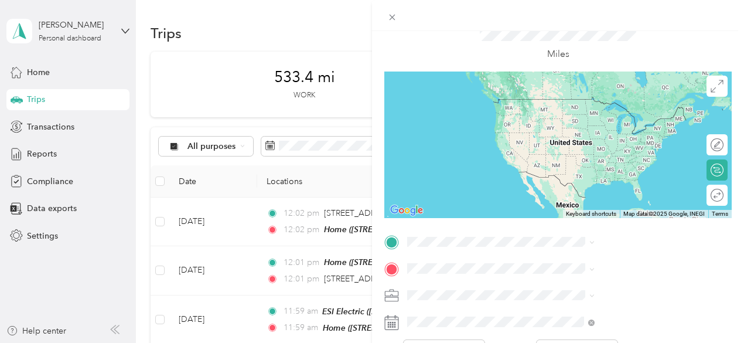
scroll to position [59, 0]
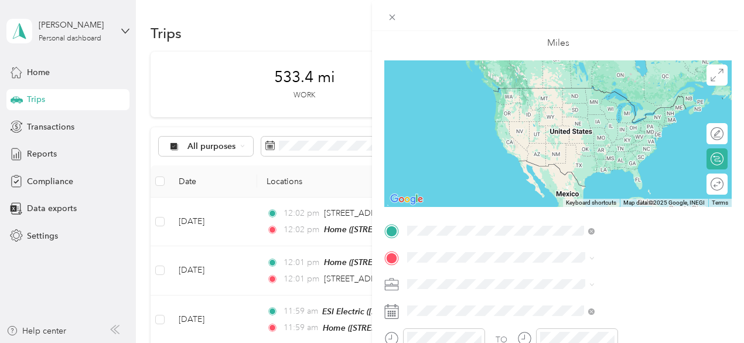
click at [564, 110] on span "[STREET_ADDRESS]" at bounding box center [590, 105] width 74 height 10
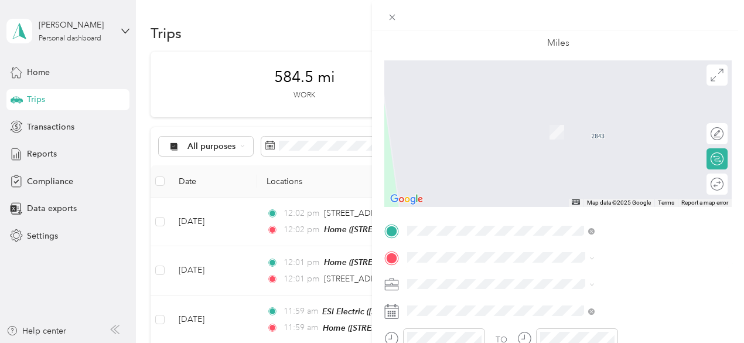
click at [727, 150] on form "New Trip Save This trip cannot be edited because it is either under review, app…" at bounding box center [558, 243] width 372 height 524
click at [582, 114] on span "[STREET_ADDRESS][US_STATE]" at bounding box center [611, 109] width 117 height 11
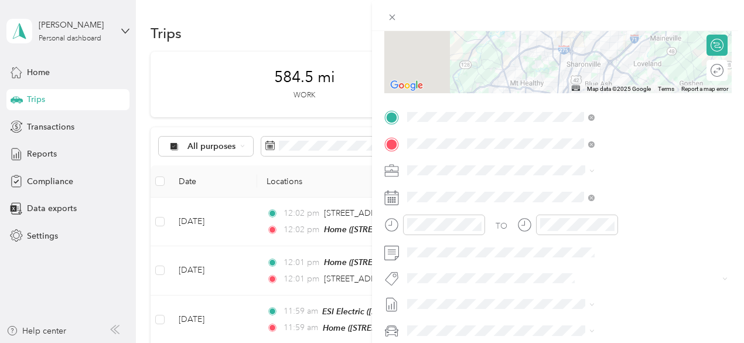
scroll to position [176, 0]
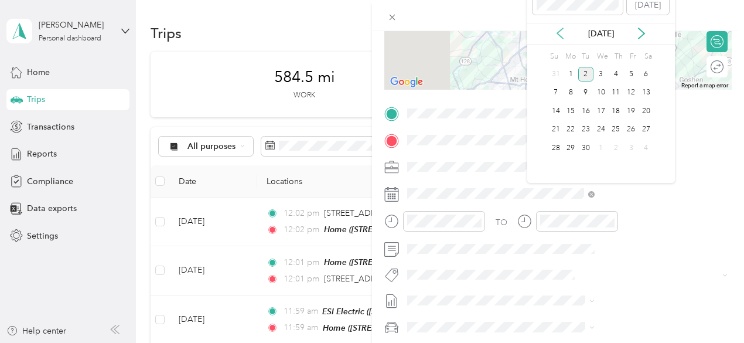
click at [560, 32] on icon at bounding box center [560, 34] width 12 height 12
click at [571, 125] on div "18" at bounding box center [570, 129] width 15 height 15
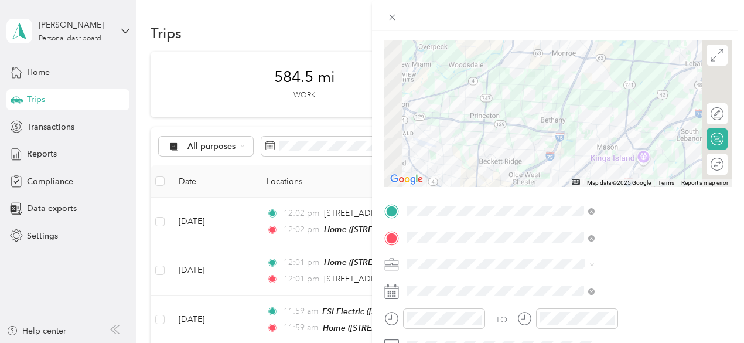
scroll to position [0, 0]
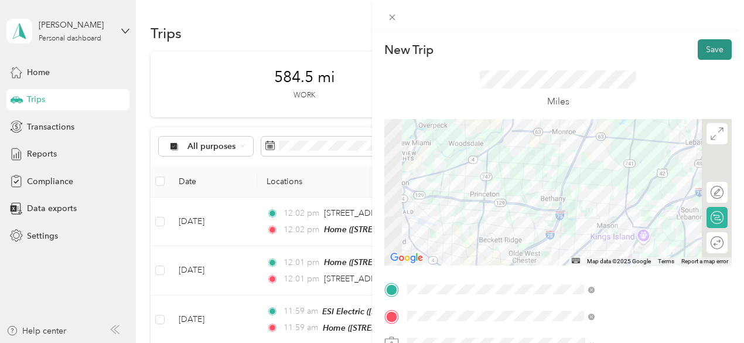
click at [702, 45] on button "Save" at bounding box center [715, 49] width 34 height 20
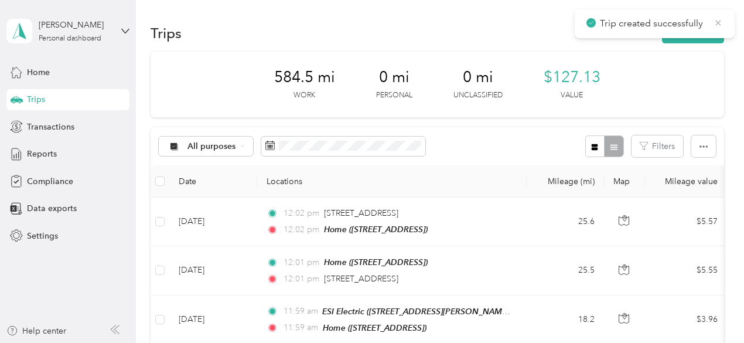
click at [717, 22] on icon at bounding box center [718, 22] width 5 height 5
click at [702, 32] on button "New trip" at bounding box center [693, 33] width 62 height 20
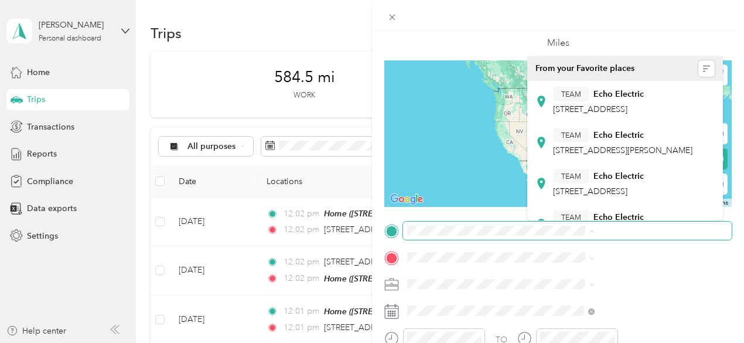
scroll to position [0, 8]
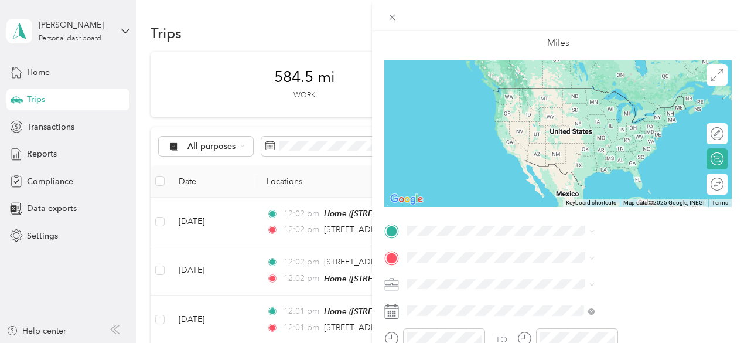
click at [588, 91] on span "[STREET_ADDRESS][US_STATE]" at bounding box center [611, 85] width 117 height 11
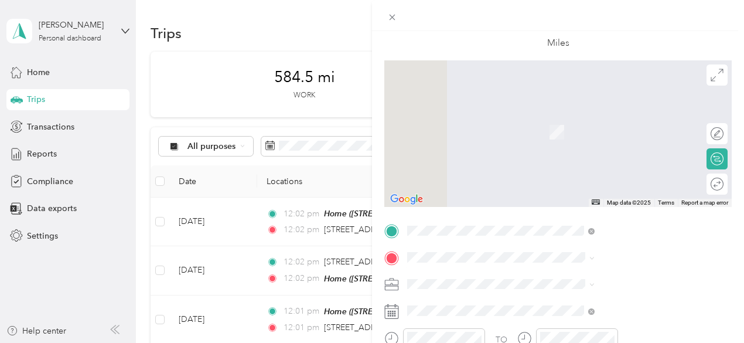
click at [584, 135] on span "[STREET_ADDRESS]" at bounding box center [590, 130] width 74 height 10
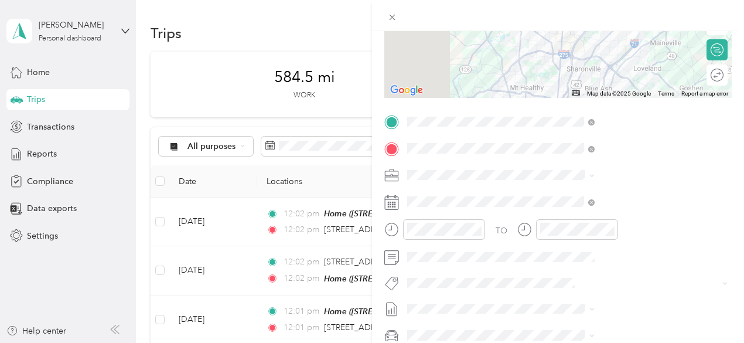
scroll to position [176, 0]
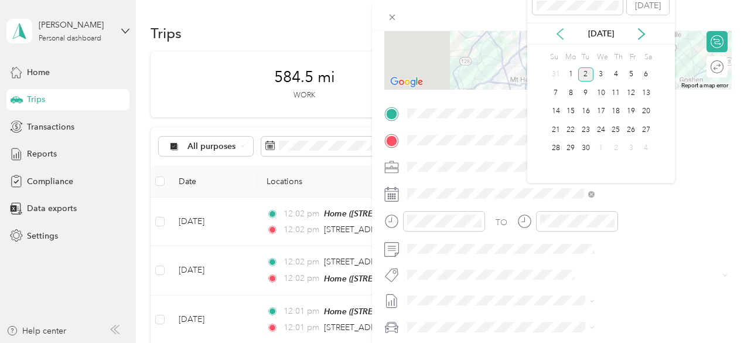
click at [561, 32] on icon at bounding box center [560, 34] width 12 height 12
click at [570, 125] on div "18" at bounding box center [570, 129] width 15 height 15
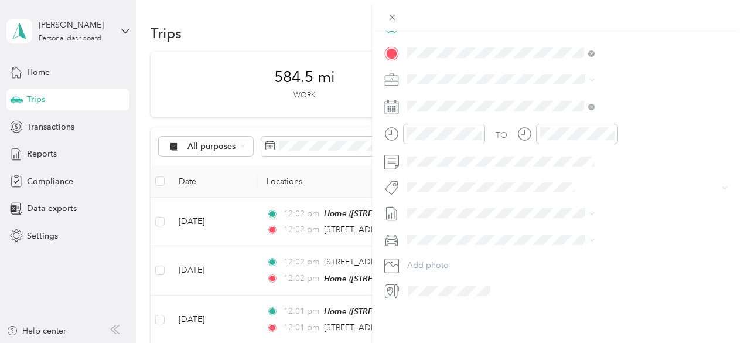
scroll to position [0, 0]
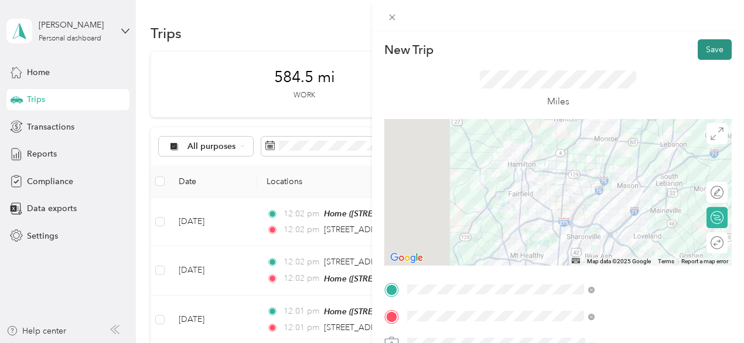
click at [705, 49] on button "Save" at bounding box center [715, 49] width 34 height 20
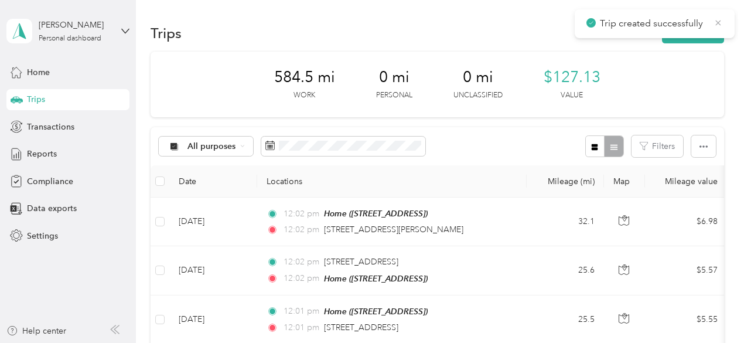
click at [719, 20] on icon at bounding box center [717, 23] width 9 height 11
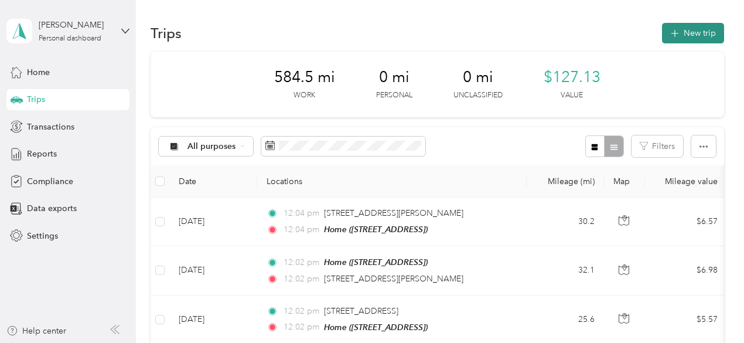
click at [692, 34] on button "New trip" at bounding box center [693, 33] width 62 height 20
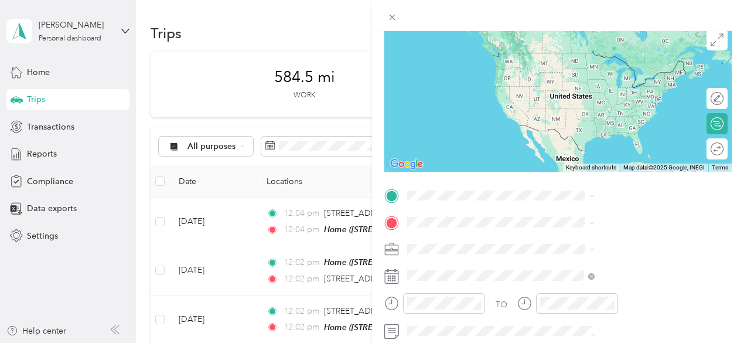
scroll to position [117, 0]
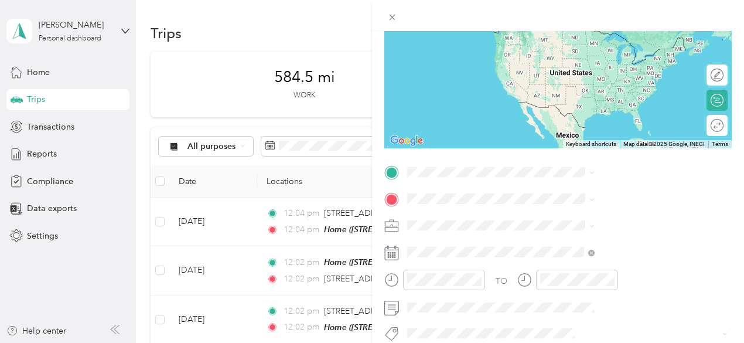
click at [586, 50] on span "[STREET_ADDRESS]" at bounding box center [590, 45] width 74 height 10
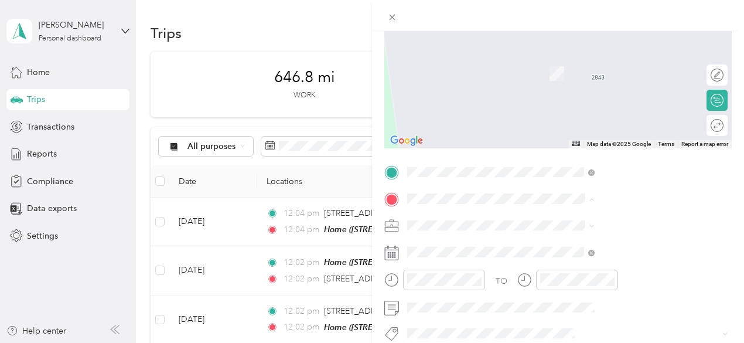
click at [593, 80] on div "KW KW Mechanical, [STREET_ADDRESS]" at bounding box center [621, 67] width 136 height 25
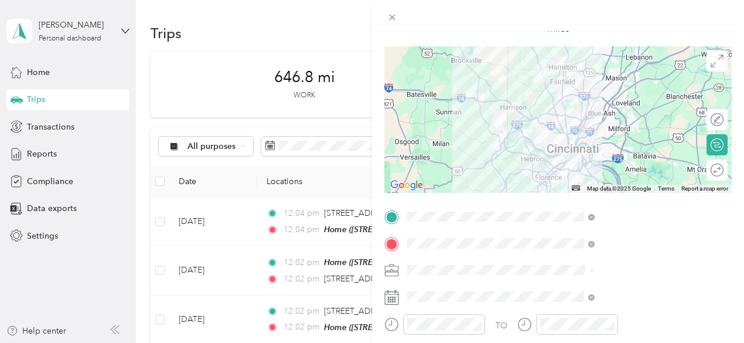
scroll to position [0, 0]
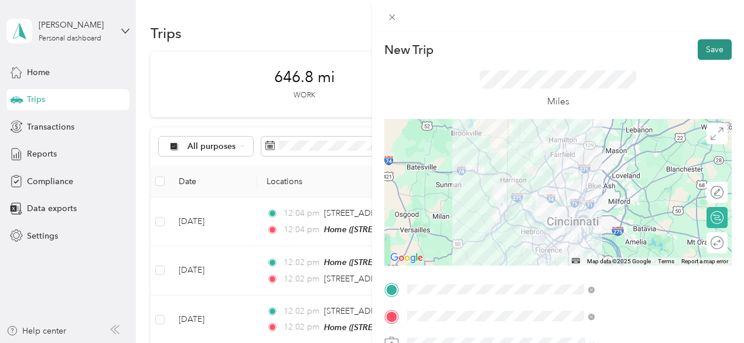
click at [706, 50] on button "Save" at bounding box center [715, 49] width 34 height 20
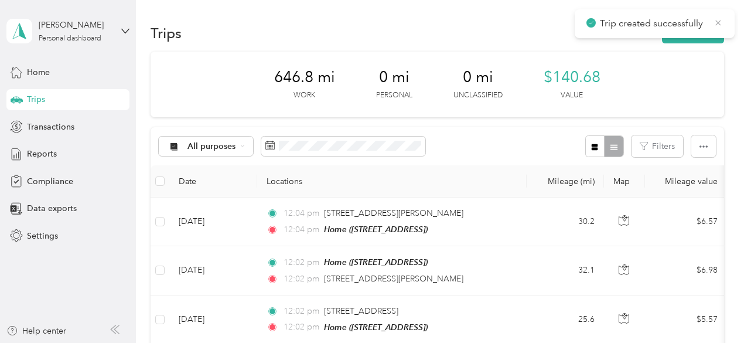
click at [719, 22] on icon at bounding box center [718, 22] width 5 height 5
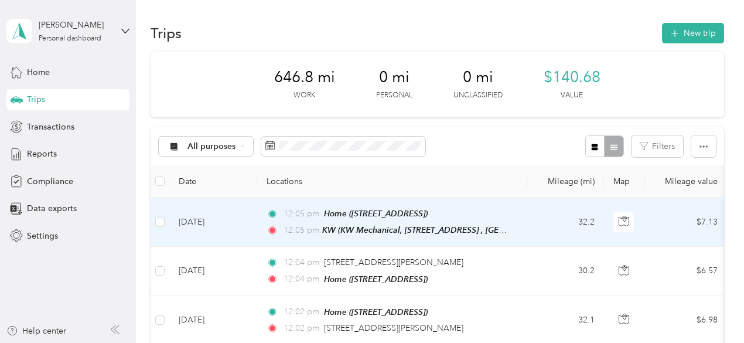
click at [482, 221] on div "12:05 pm Home ([STREET_ADDRESS] , [GEOGRAPHIC_DATA], [GEOGRAPHIC_DATA]) 12:05 p…" at bounding box center [389, 222] width 246 height 30
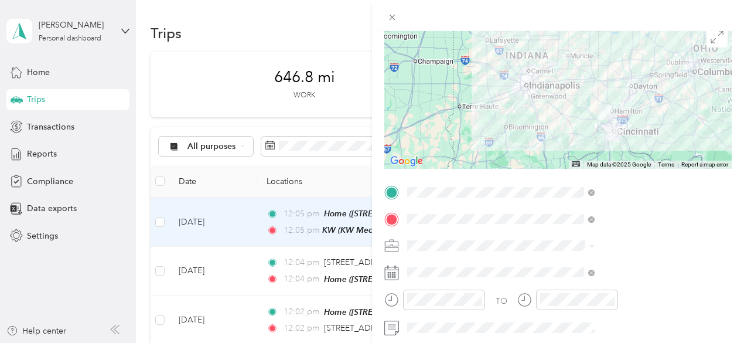
scroll to position [234, 0]
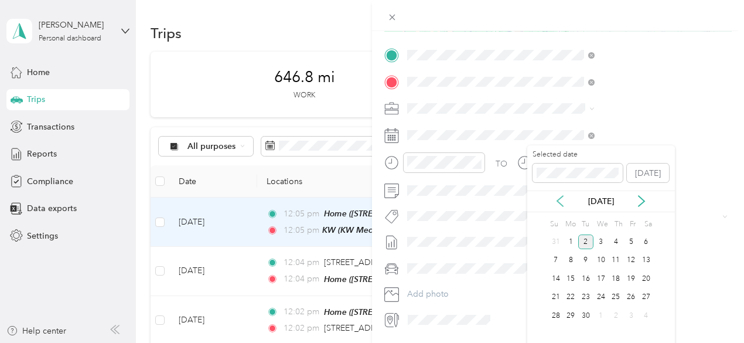
click at [562, 202] on icon at bounding box center [560, 201] width 12 height 12
click at [586, 292] on div "19" at bounding box center [585, 297] width 15 height 15
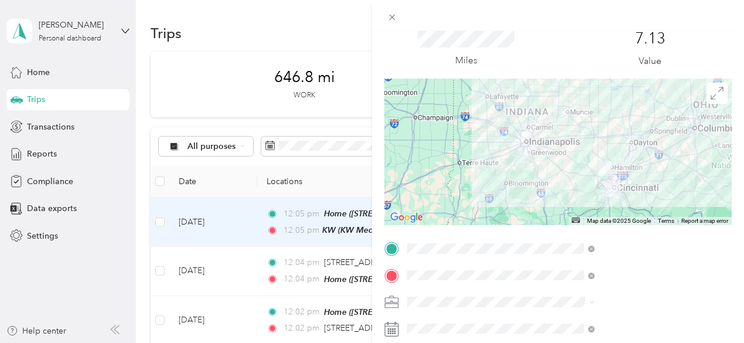
scroll to position [0, 0]
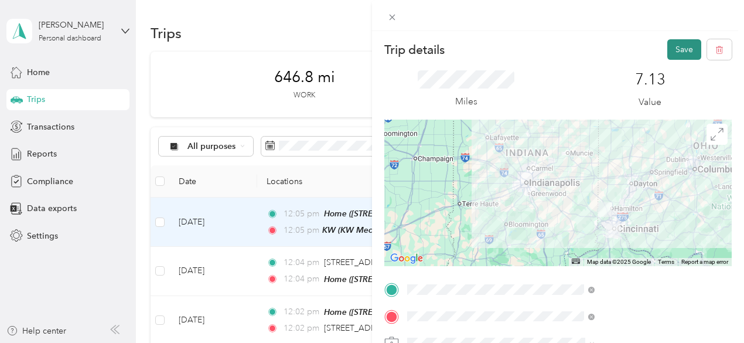
click at [672, 46] on button "Save" at bounding box center [684, 49] width 34 height 20
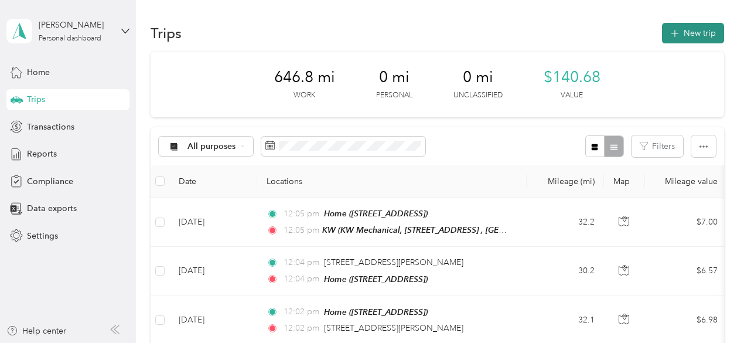
click at [692, 31] on button "New trip" at bounding box center [693, 33] width 62 height 20
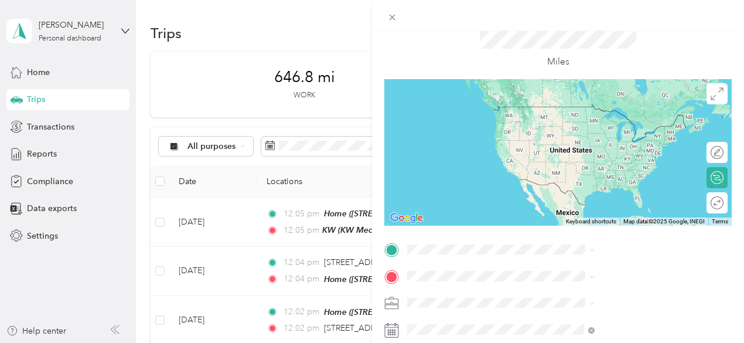
scroll to position [59, 0]
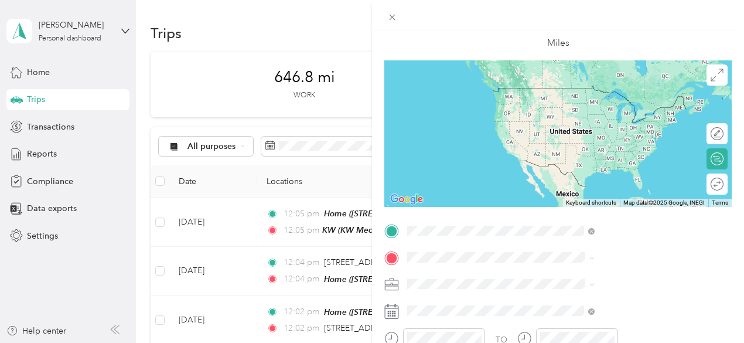
click at [601, 110] on span "KW Mechanical, [STREET_ADDRESS]" at bounding box center [621, 105] width 136 height 10
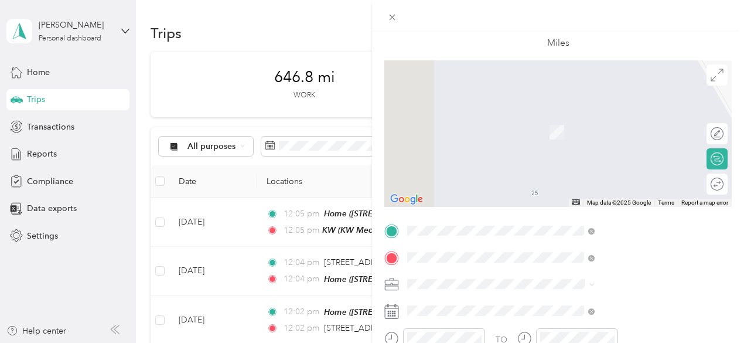
click at [568, 137] on span "[STREET_ADDRESS]" at bounding box center [590, 132] width 74 height 10
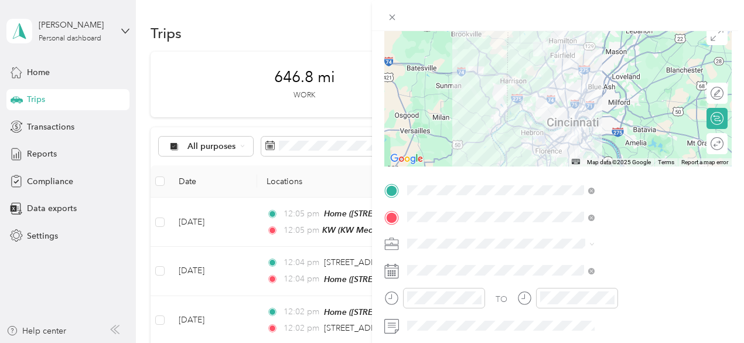
scroll to position [117, 0]
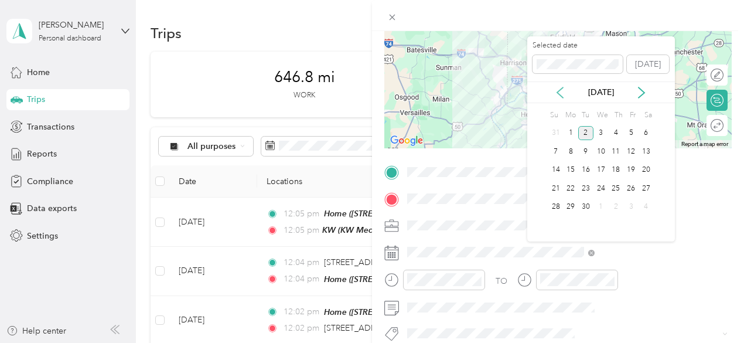
click at [562, 90] on icon at bounding box center [560, 93] width 12 height 12
click at [589, 184] on div "19" at bounding box center [585, 188] width 15 height 15
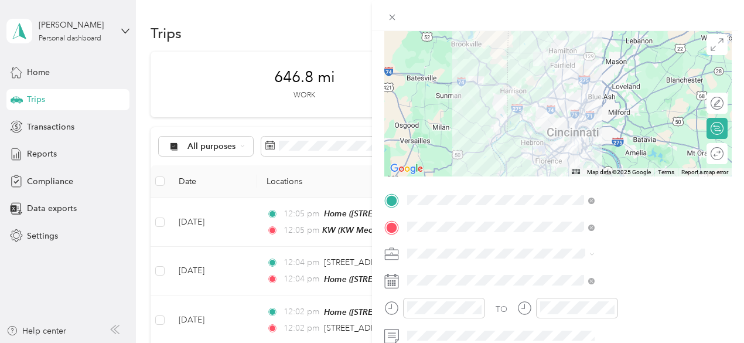
scroll to position [0, 0]
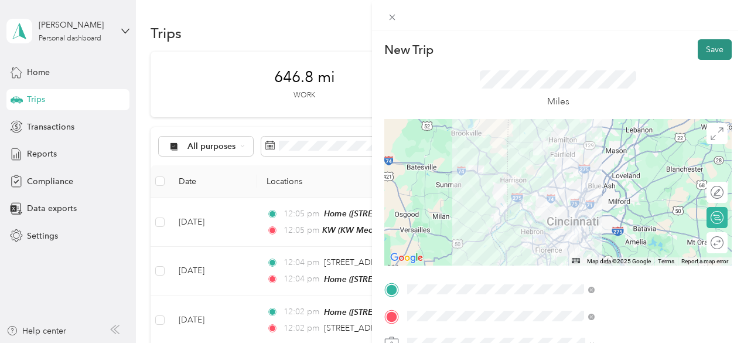
click at [703, 47] on button "Save" at bounding box center [715, 49] width 34 height 20
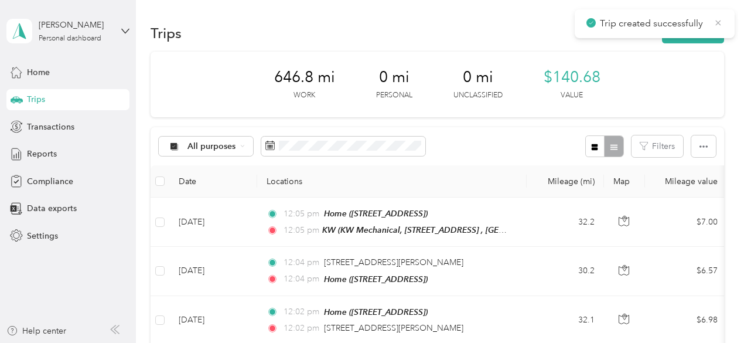
click at [720, 22] on icon at bounding box center [717, 23] width 9 height 11
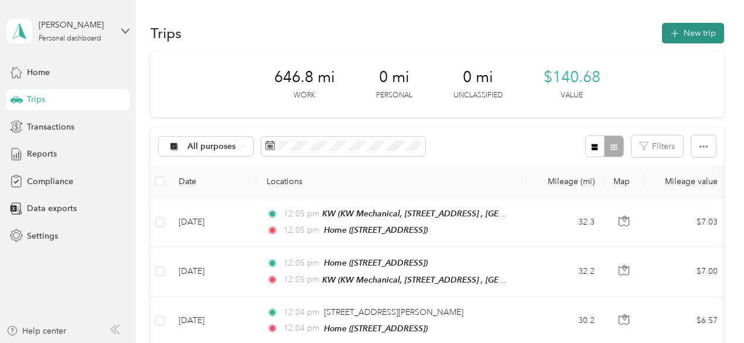
click at [692, 31] on button "New trip" at bounding box center [693, 33] width 62 height 20
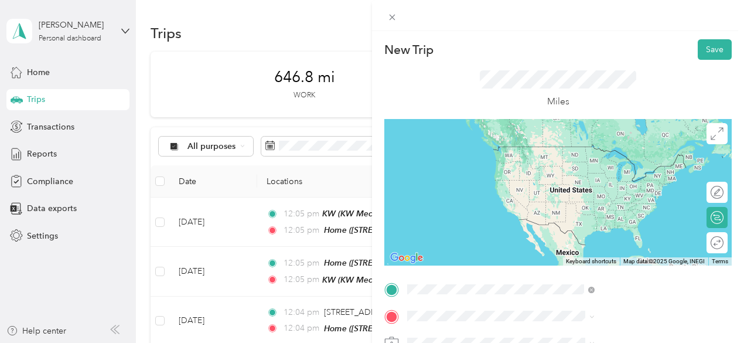
click at [587, 169] on span "[STREET_ADDRESS]" at bounding box center [590, 164] width 74 height 10
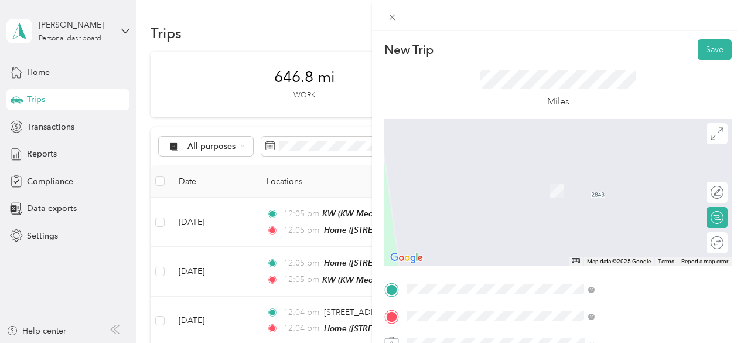
click at [593, 189] on span "[STREET_ADDRESS][PERSON_NAME][PERSON_NAME][US_STATE]" at bounding box center [622, 197] width 139 height 22
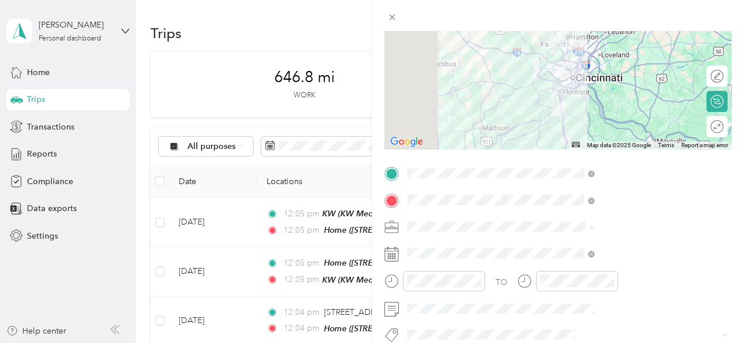
scroll to position [117, 0]
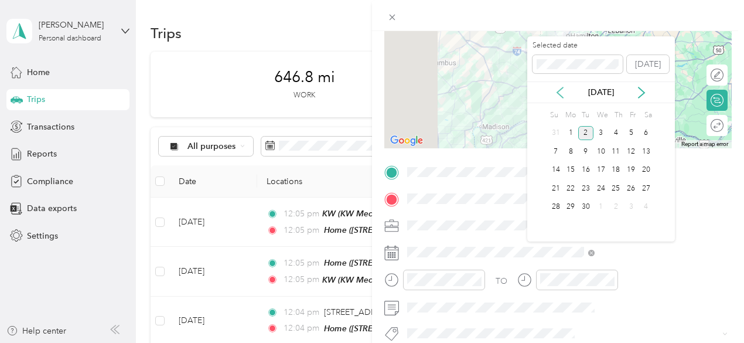
click at [562, 93] on icon at bounding box center [560, 93] width 12 height 12
click at [601, 187] on div "20" at bounding box center [600, 188] width 15 height 15
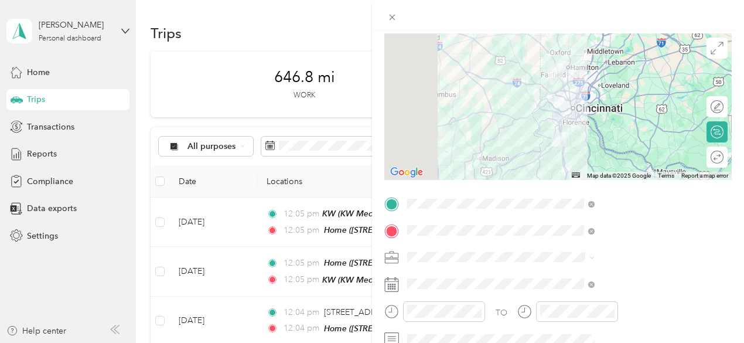
scroll to position [0, 0]
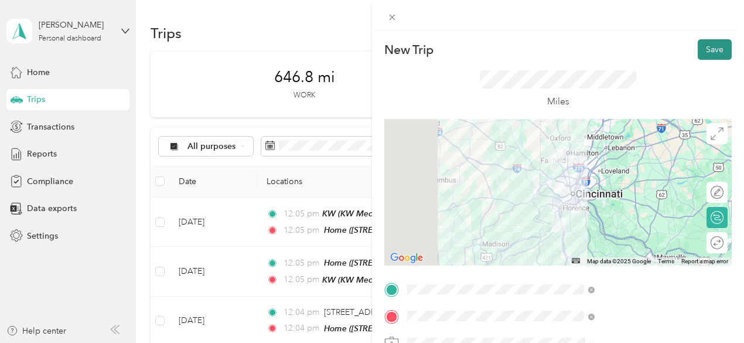
click at [704, 46] on button "Save" at bounding box center [715, 49] width 34 height 20
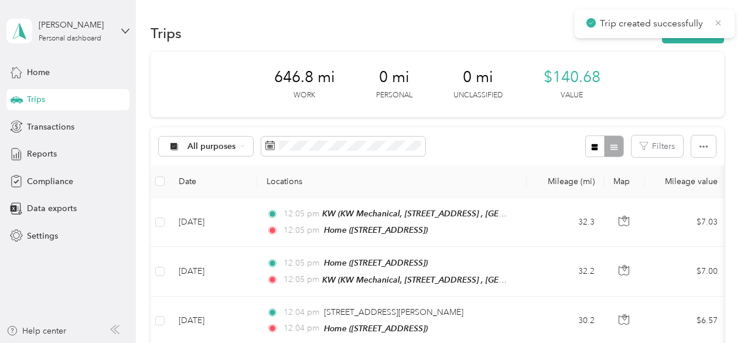
click at [717, 21] on icon at bounding box center [717, 23] width 9 height 11
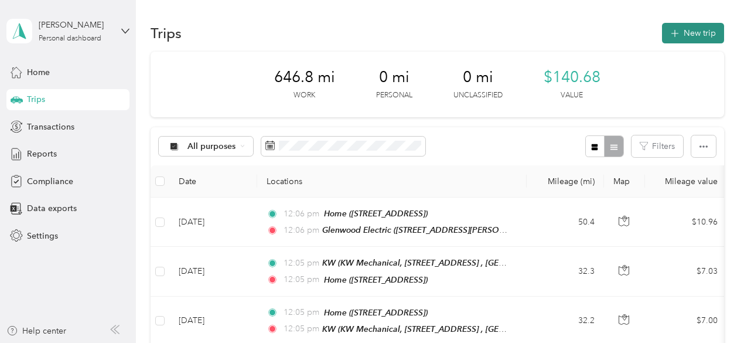
click at [700, 31] on button "New trip" at bounding box center [693, 33] width 62 height 20
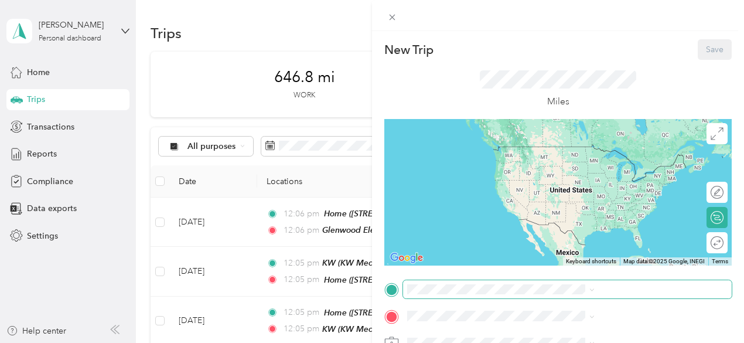
click at [563, 294] on span at bounding box center [567, 289] width 329 height 19
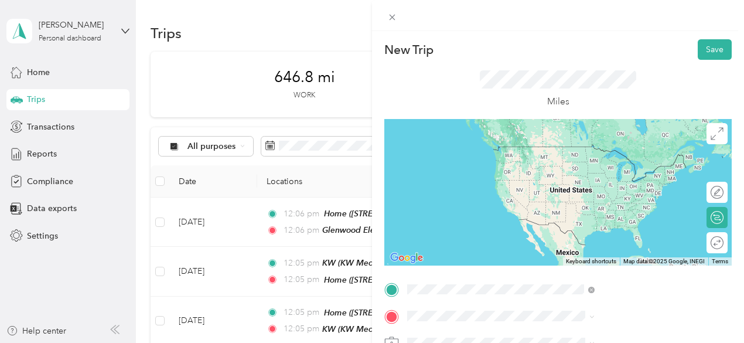
click at [579, 160] on span "[STREET_ADDRESS][PERSON_NAME][PERSON_NAME][US_STATE]" at bounding box center [622, 170] width 139 height 22
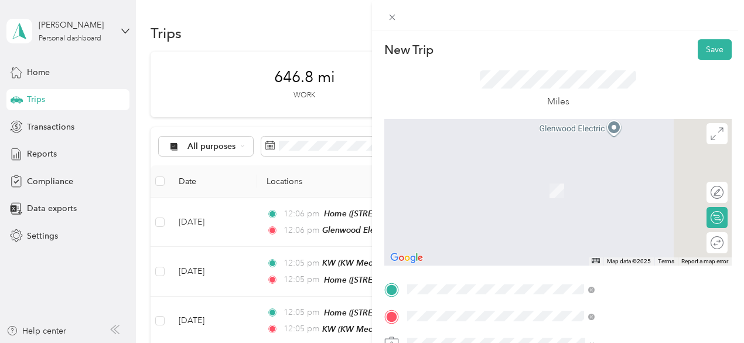
click at [577, 196] on div "Home [STREET_ADDRESS]" at bounding box center [590, 184] width 74 height 25
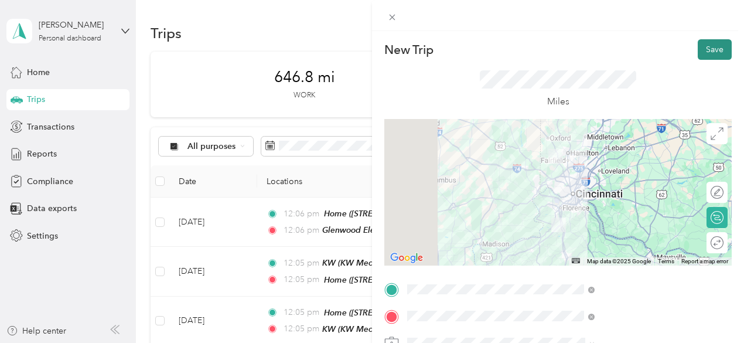
click at [707, 49] on button "Save" at bounding box center [715, 49] width 34 height 20
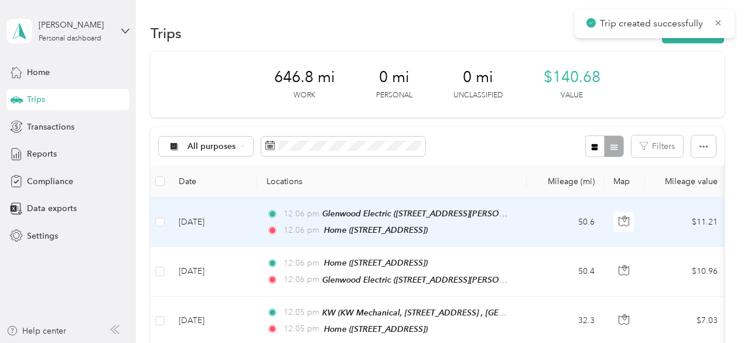
click at [532, 220] on td "50.6" at bounding box center [565, 221] width 77 height 49
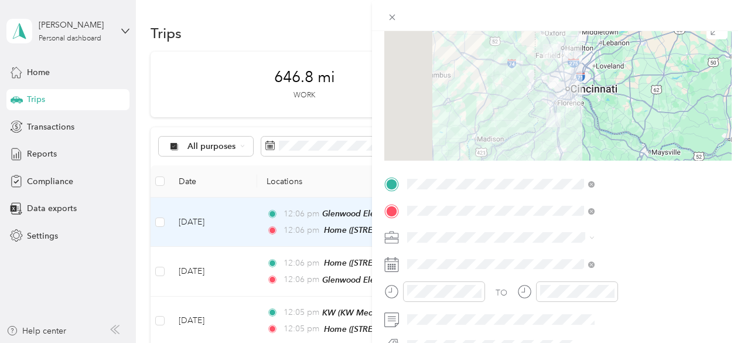
scroll to position [117, 0]
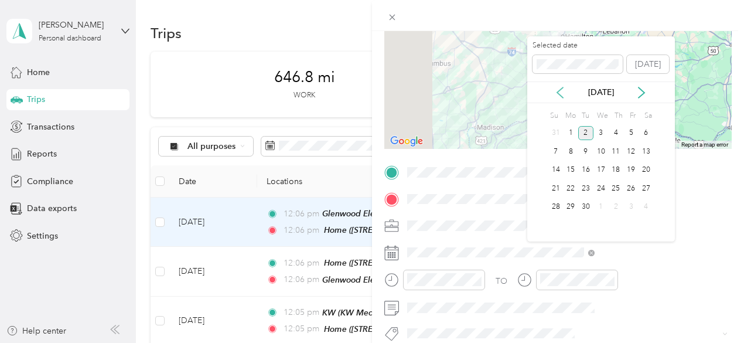
click at [563, 88] on icon at bounding box center [560, 93] width 12 height 12
click at [602, 187] on div "20" at bounding box center [600, 188] width 15 height 15
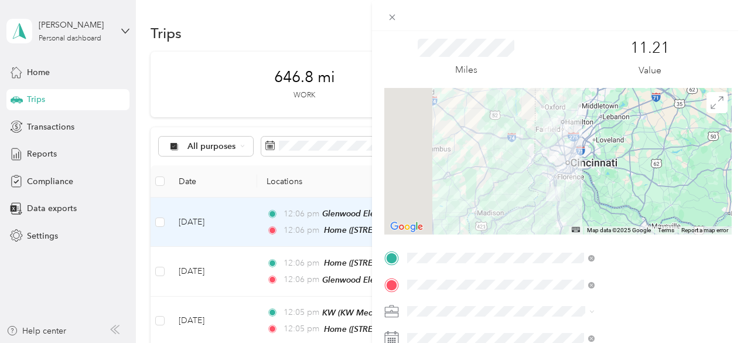
scroll to position [0, 0]
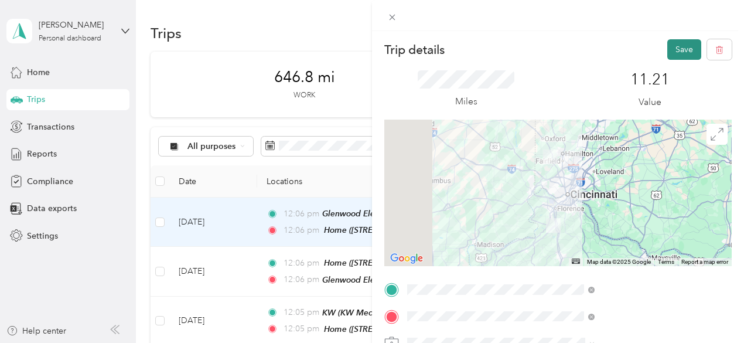
click at [672, 46] on button "Save" at bounding box center [684, 49] width 34 height 20
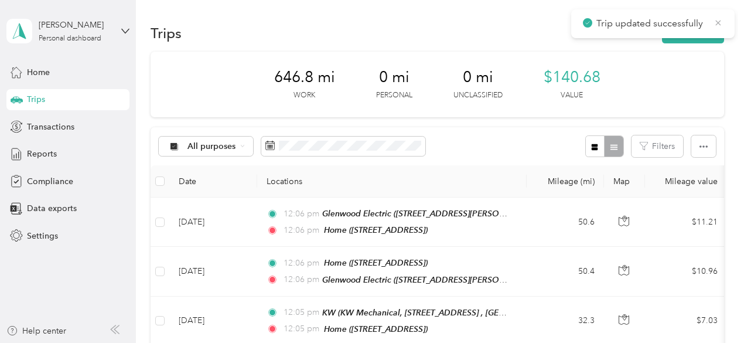
click at [719, 23] on icon at bounding box center [718, 22] width 5 height 5
click at [707, 32] on button "New trip" at bounding box center [693, 33] width 62 height 20
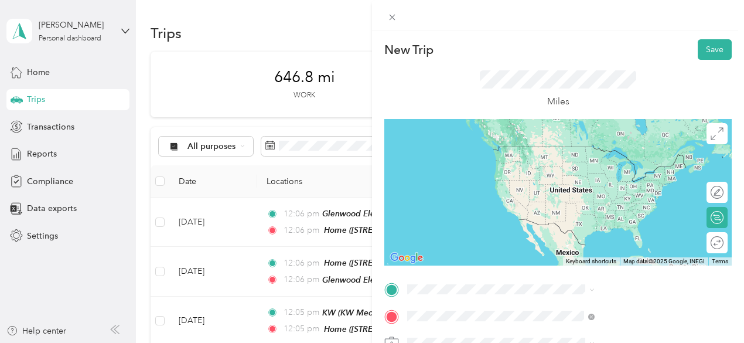
click at [593, 188] on span "[STREET_ADDRESS][PERSON_NAME]" at bounding box center [622, 191] width 139 height 10
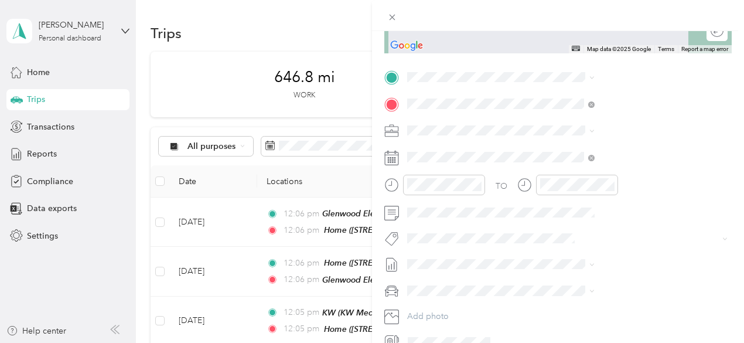
scroll to position [234, 0]
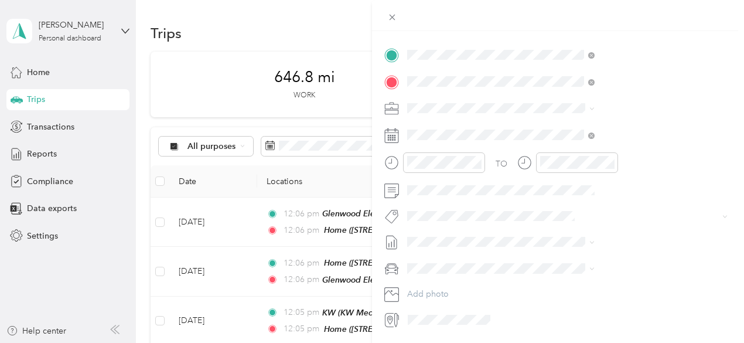
click at [581, 121] on div "Home [STREET_ADDRESS]" at bounding box center [590, 108] width 74 height 25
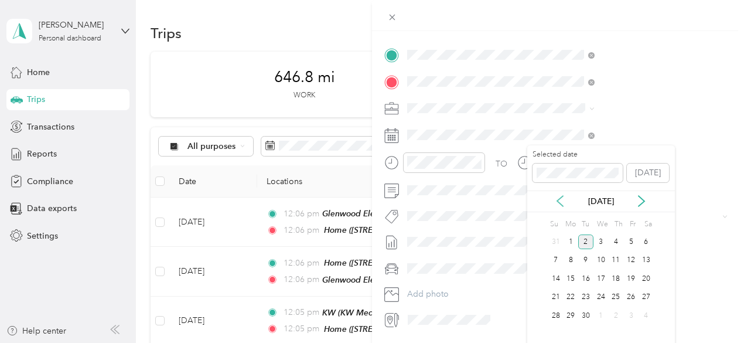
click at [561, 201] on icon at bounding box center [560, 201] width 12 height 12
click at [618, 294] on div "21" at bounding box center [616, 297] width 15 height 15
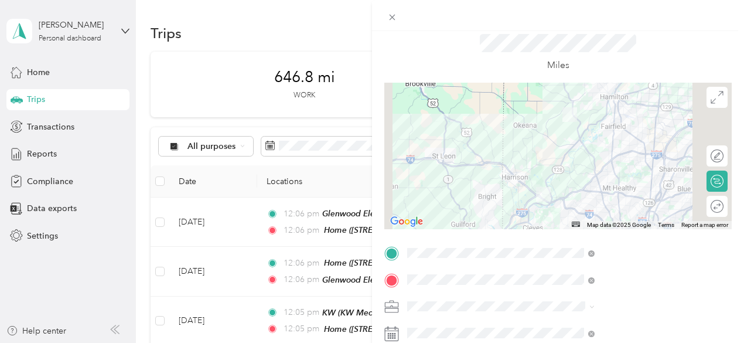
scroll to position [0, 0]
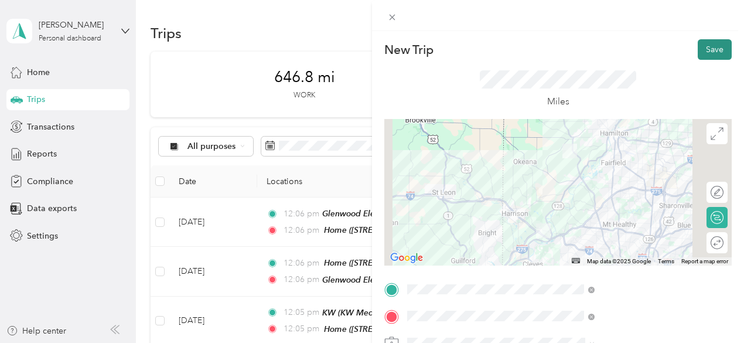
click at [705, 49] on button "Save" at bounding box center [715, 49] width 34 height 20
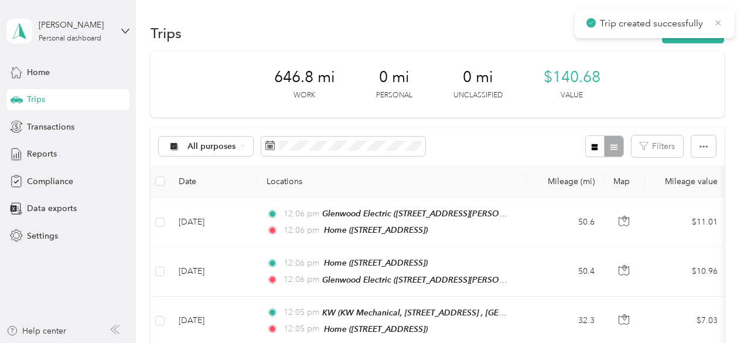
click at [719, 26] on icon at bounding box center [717, 23] width 9 height 11
click at [702, 30] on button "New trip" at bounding box center [693, 33] width 62 height 20
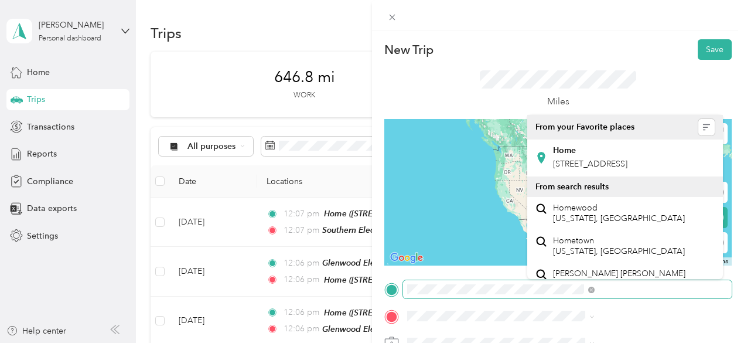
click at [520, 295] on div at bounding box center [557, 289] width 347 height 19
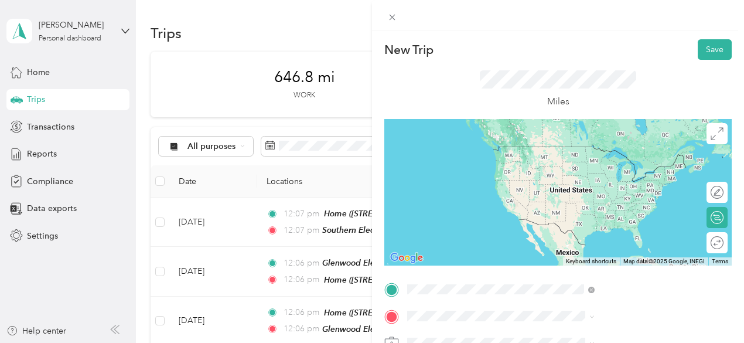
click at [593, 167] on span "[STREET_ADDRESS][PERSON_NAME]" at bounding box center [622, 164] width 139 height 10
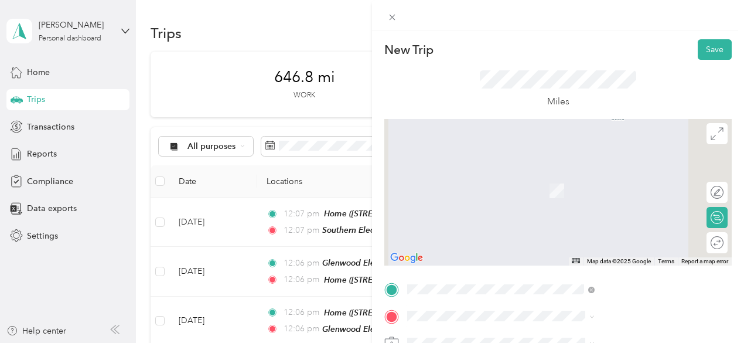
click at [577, 194] on span "[STREET_ADDRESS]" at bounding box center [590, 189] width 74 height 10
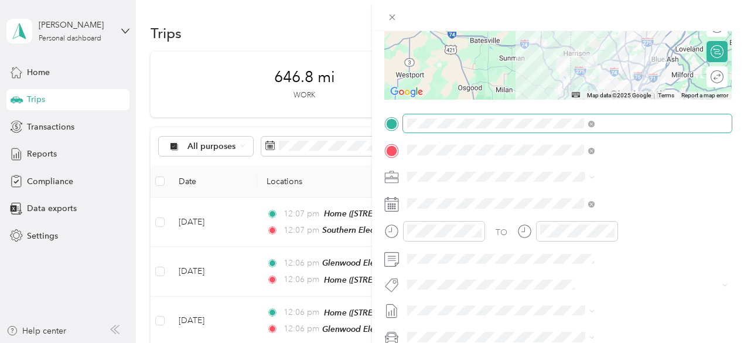
scroll to position [176, 0]
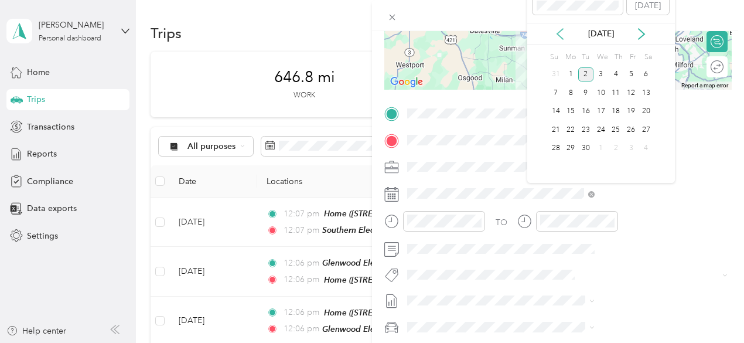
click at [561, 35] on icon at bounding box center [560, 34] width 12 height 12
click at [619, 129] on div "21" at bounding box center [616, 129] width 15 height 15
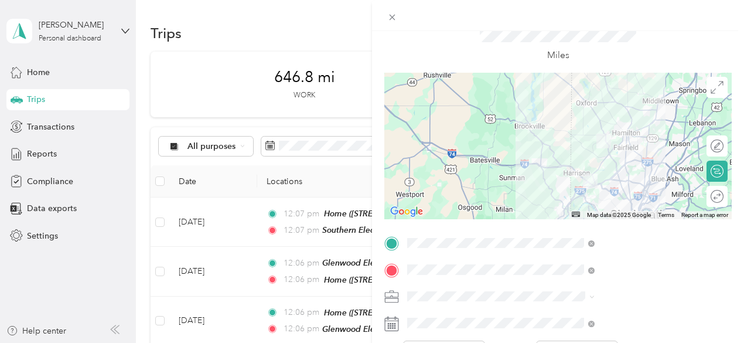
scroll to position [0, 0]
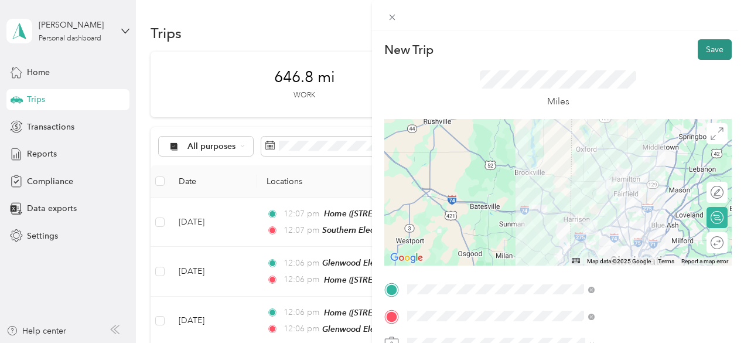
click at [710, 50] on button "Save" at bounding box center [715, 49] width 34 height 20
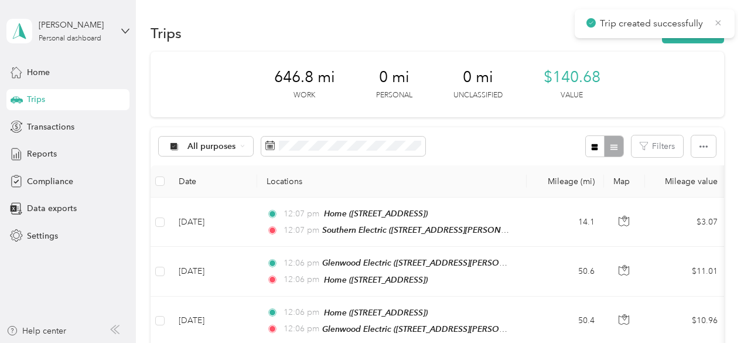
click at [719, 23] on icon at bounding box center [717, 23] width 9 height 11
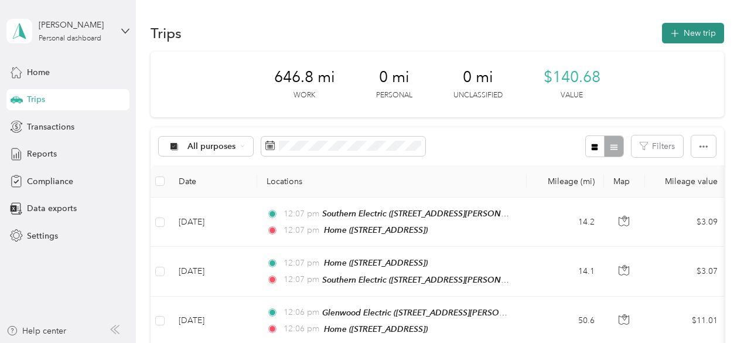
click at [695, 32] on button "New trip" at bounding box center [693, 33] width 62 height 20
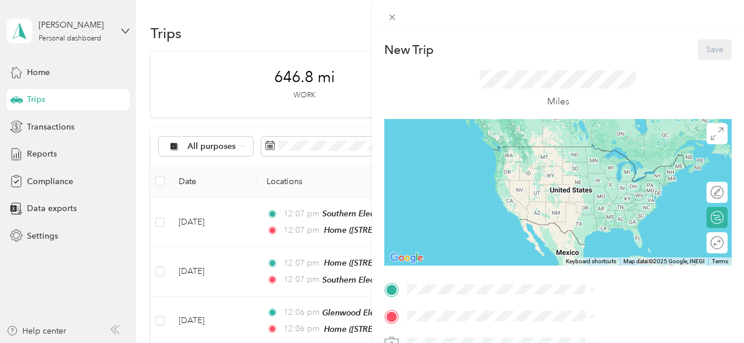
scroll to position [117, 0]
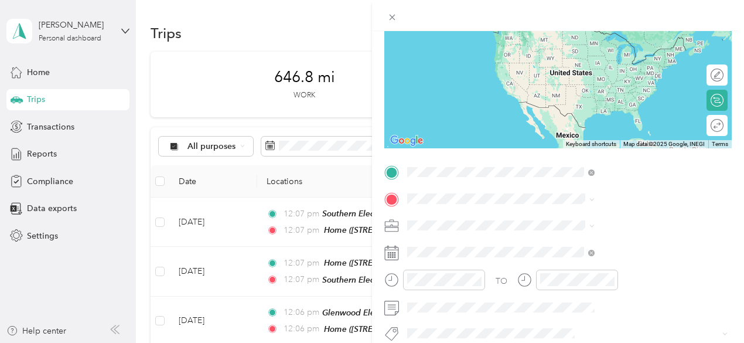
click at [577, 52] on span "[STREET_ADDRESS]" at bounding box center [590, 47] width 74 height 10
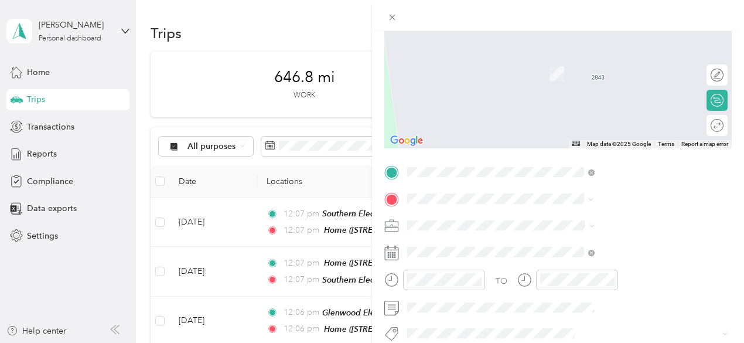
click at [583, 67] on div "ESI Electric [STREET_ADDRESS][PERSON_NAME][US_STATE]" at bounding box center [633, 73] width 161 height 37
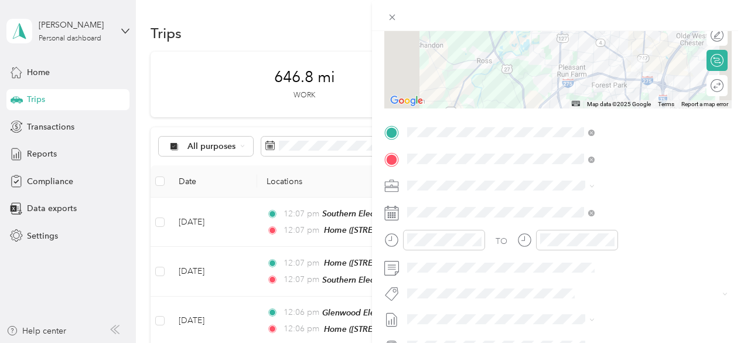
scroll to position [176, 0]
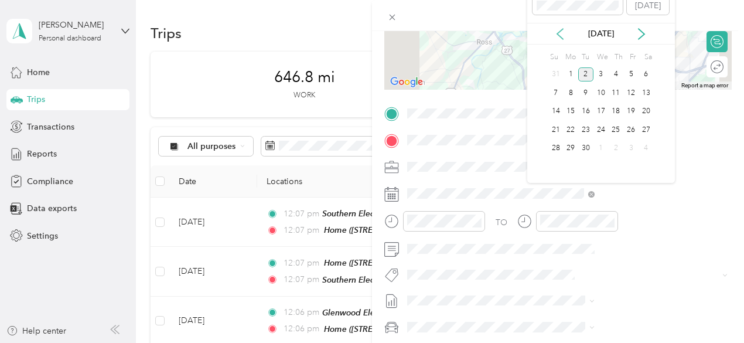
click at [562, 33] on icon at bounding box center [560, 34] width 12 height 12
click at [574, 146] on div "25" at bounding box center [570, 148] width 15 height 15
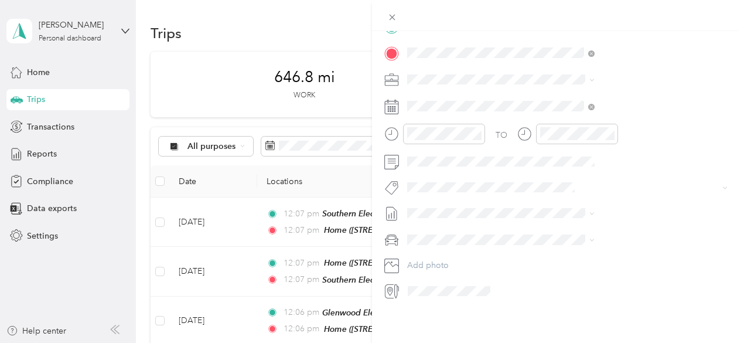
scroll to position [0, 0]
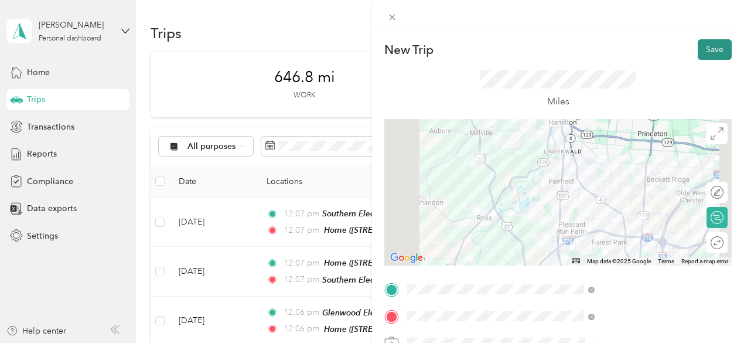
click at [707, 47] on button "Save" at bounding box center [715, 49] width 34 height 20
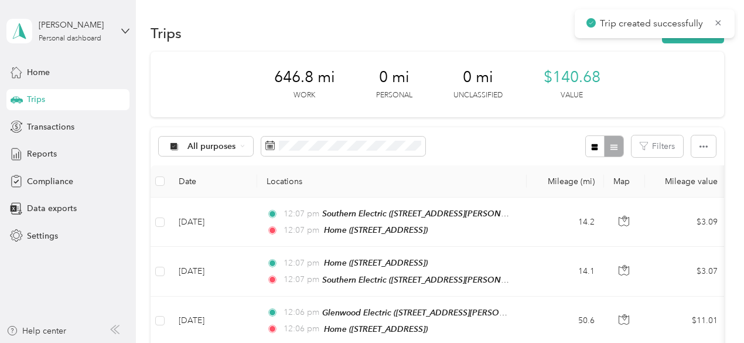
click at [719, 22] on icon at bounding box center [718, 22] width 5 height 5
click at [690, 30] on button "New trip" at bounding box center [693, 33] width 62 height 20
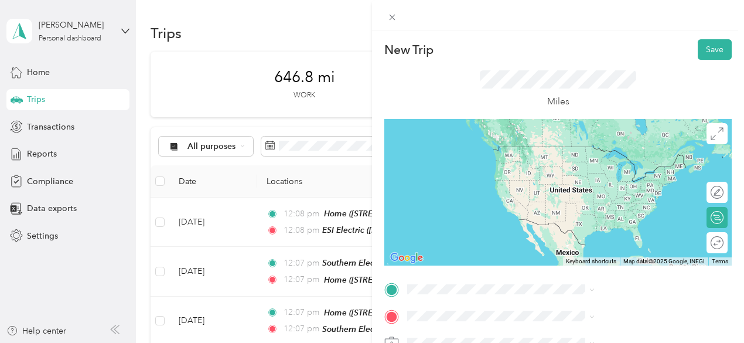
click at [582, 167] on div "ESI Electric [STREET_ADDRESS][PERSON_NAME][US_STATE]" at bounding box center [633, 162] width 161 height 37
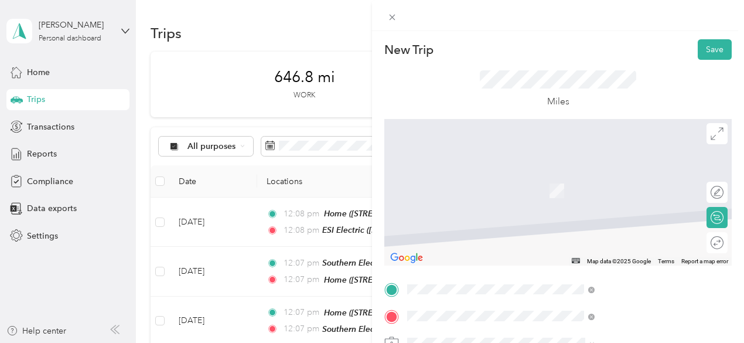
click at [583, 190] on span "[STREET_ADDRESS]" at bounding box center [590, 191] width 74 height 10
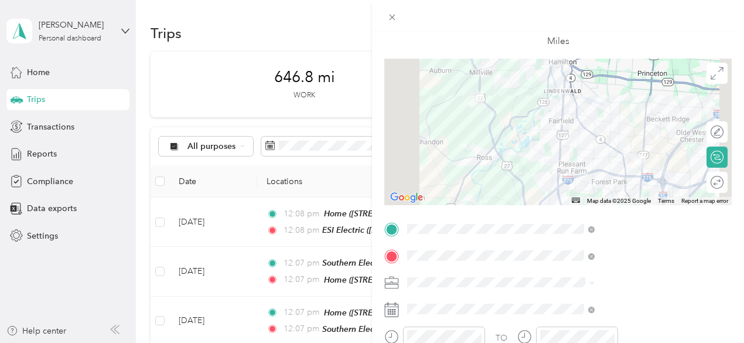
scroll to position [176, 0]
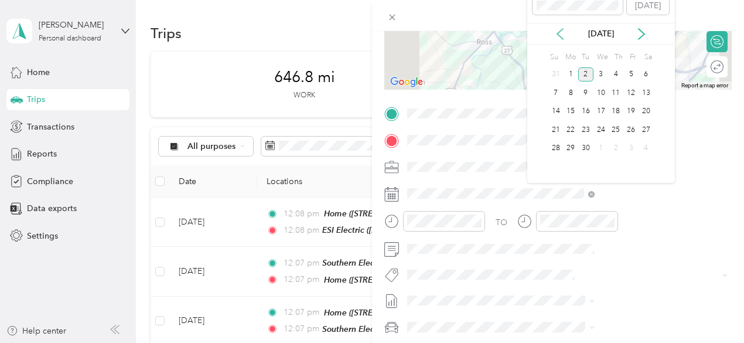
click at [563, 32] on icon at bounding box center [560, 34] width 12 height 12
click at [570, 143] on div "25" at bounding box center [570, 148] width 15 height 15
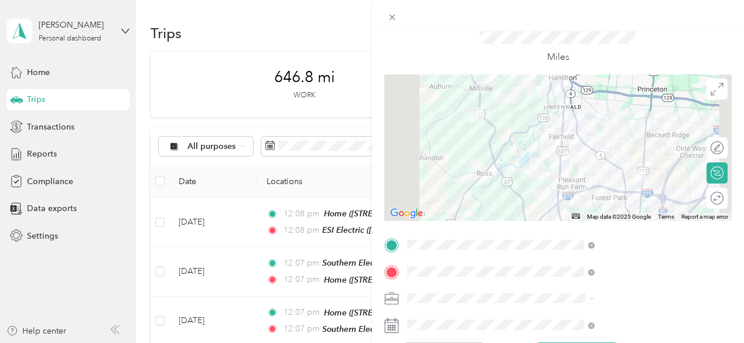
scroll to position [0, 0]
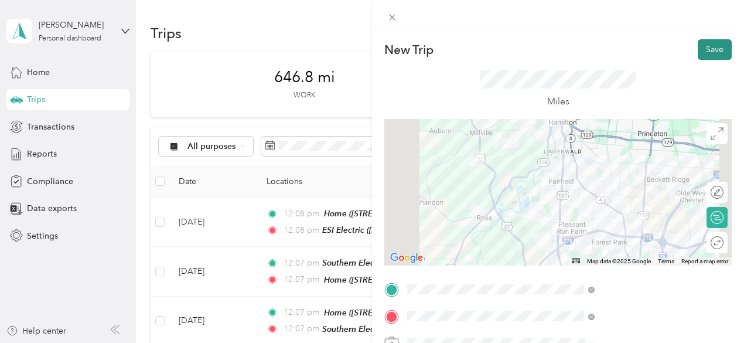
click at [703, 46] on button "Save" at bounding box center [715, 49] width 34 height 20
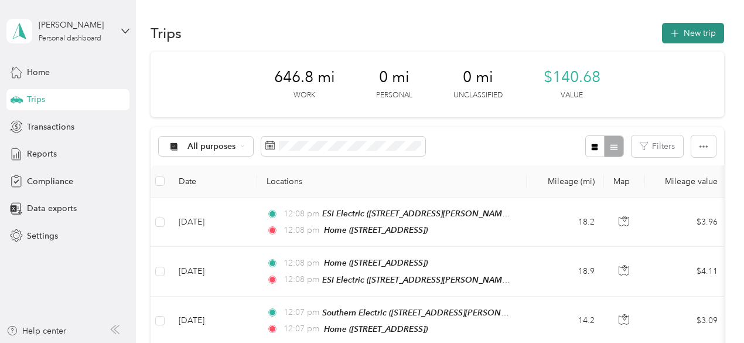
click at [692, 32] on button "New trip" at bounding box center [693, 33] width 62 height 20
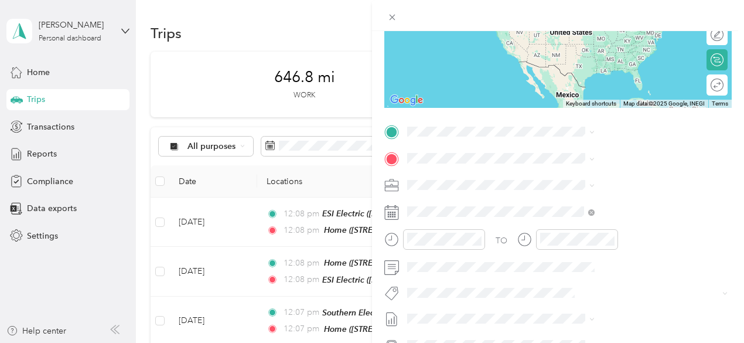
scroll to position [176, 0]
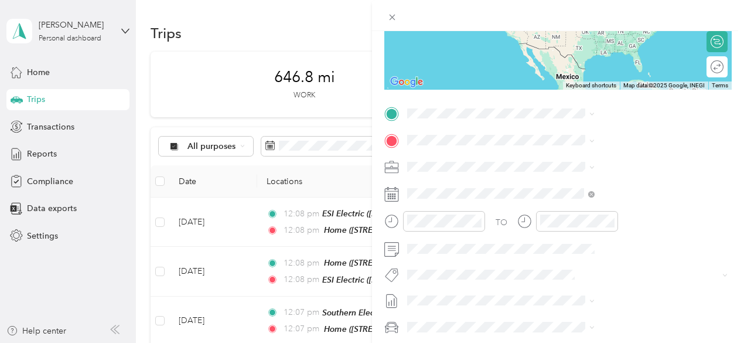
click at [595, 217] on div "Glenwood Electric [STREET_ADDRESS][PERSON_NAME][PERSON_NAME][US_STATE]" at bounding box center [624, 198] width 179 height 41
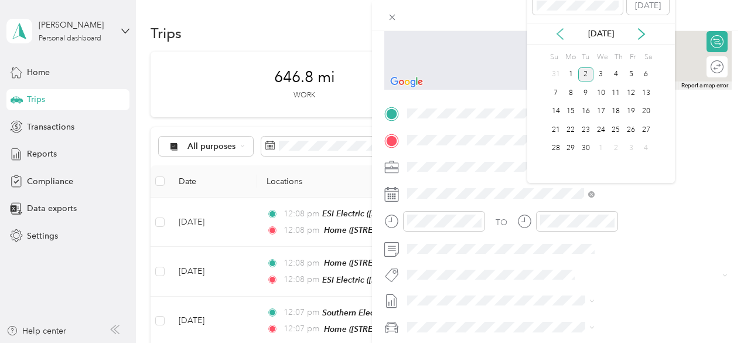
click at [560, 33] on icon at bounding box center [560, 34] width 12 height 12
click at [587, 147] on div "26" at bounding box center [585, 148] width 15 height 15
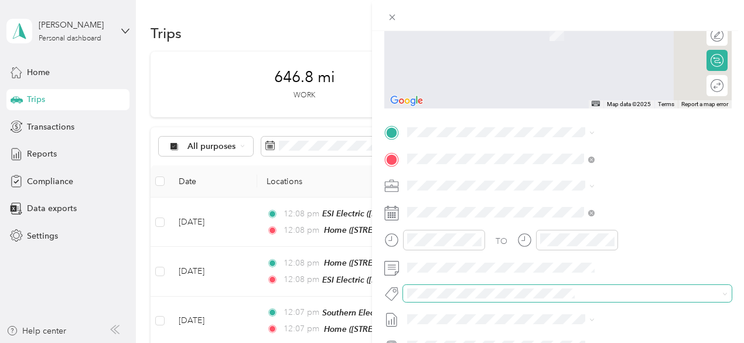
scroll to position [155, 0]
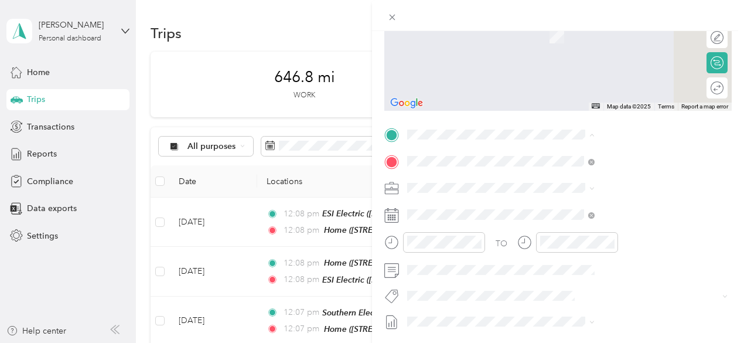
click at [590, 194] on span "[STREET_ADDRESS]" at bounding box center [590, 194] width 74 height 10
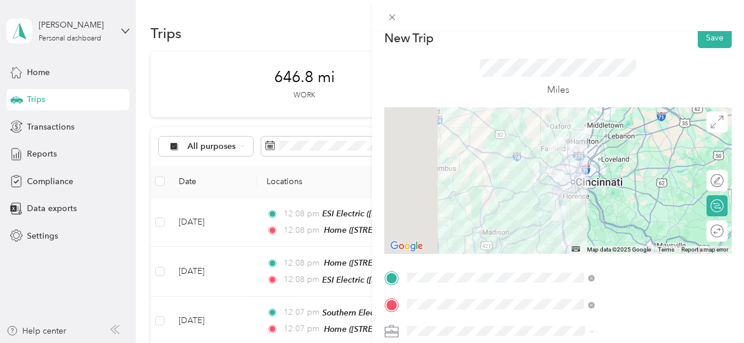
scroll to position [0, 0]
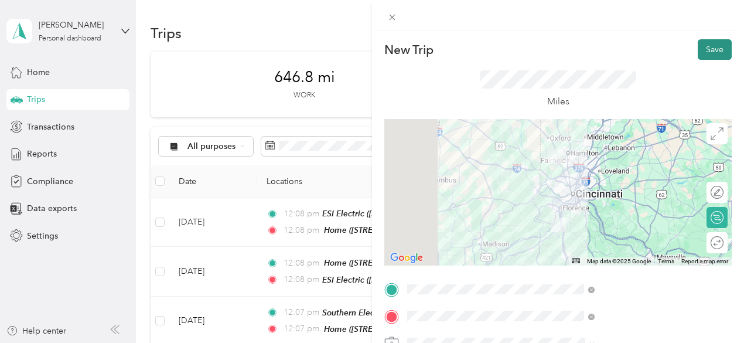
click at [706, 49] on button "Save" at bounding box center [715, 49] width 34 height 20
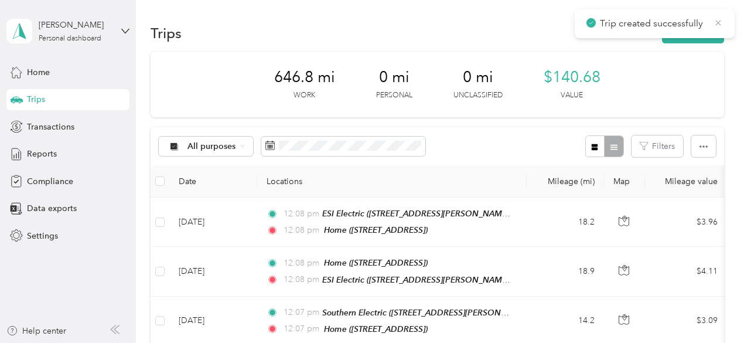
click at [720, 23] on icon at bounding box center [717, 23] width 9 height 11
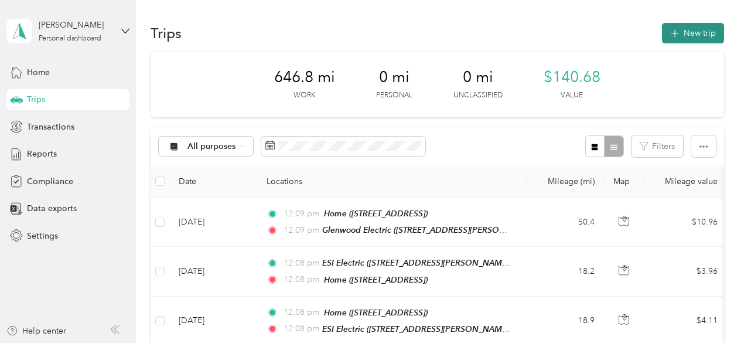
click at [700, 32] on button "New trip" at bounding box center [693, 33] width 62 height 20
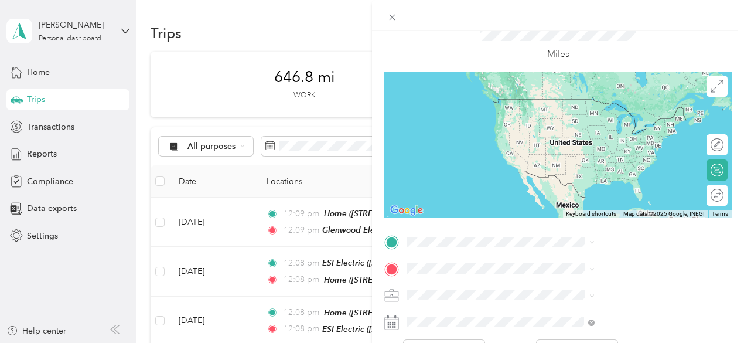
scroll to position [59, 0]
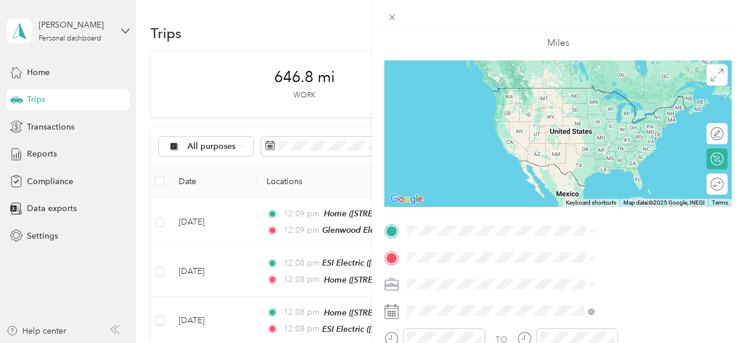
click at [590, 111] on div "Glenwood Electric [STREET_ADDRESS][PERSON_NAME][PERSON_NAME][US_STATE]" at bounding box center [633, 105] width 161 height 37
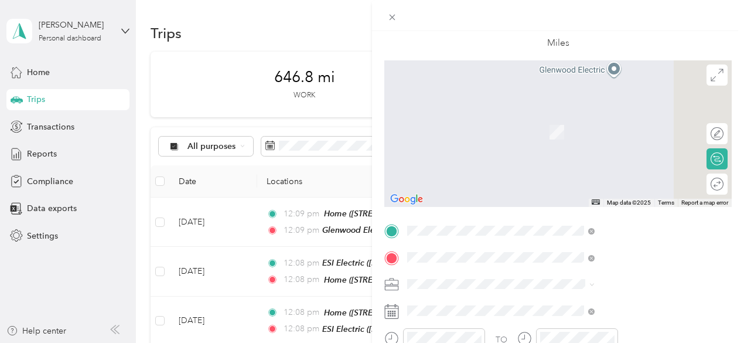
click at [579, 137] on div "Home [STREET_ADDRESS]" at bounding box center [590, 126] width 74 height 25
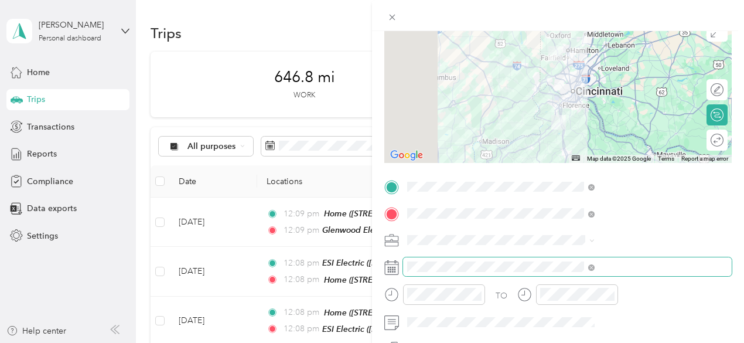
scroll to position [117, 0]
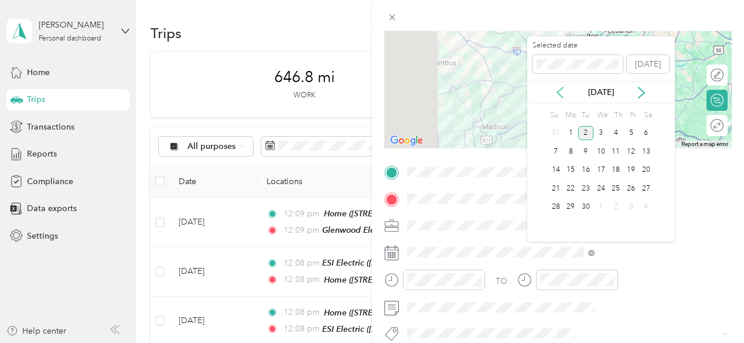
click at [558, 88] on icon at bounding box center [560, 93] width 12 height 12
click at [589, 206] on div "26" at bounding box center [585, 207] width 15 height 15
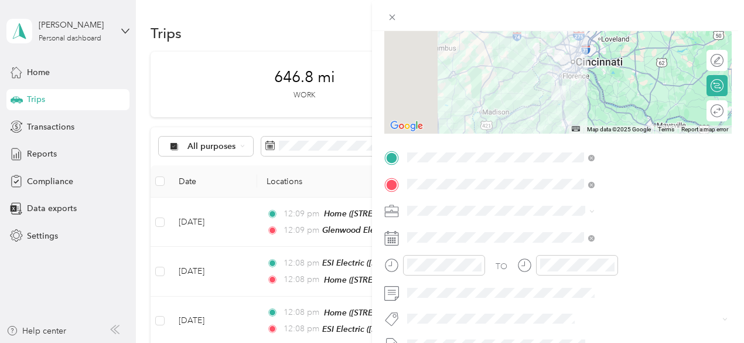
scroll to position [0, 0]
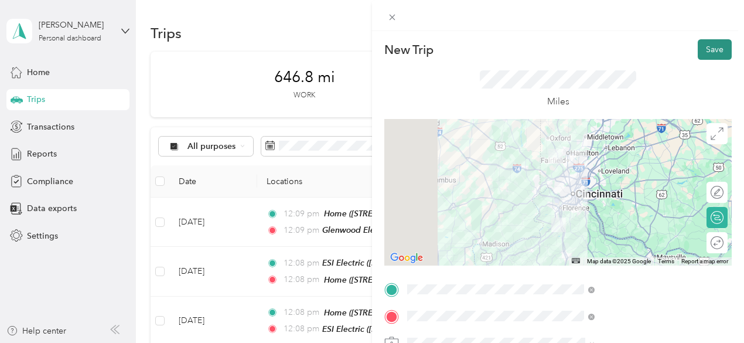
click at [703, 42] on button "Save" at bounding box center [715, 49] width 34 height 20
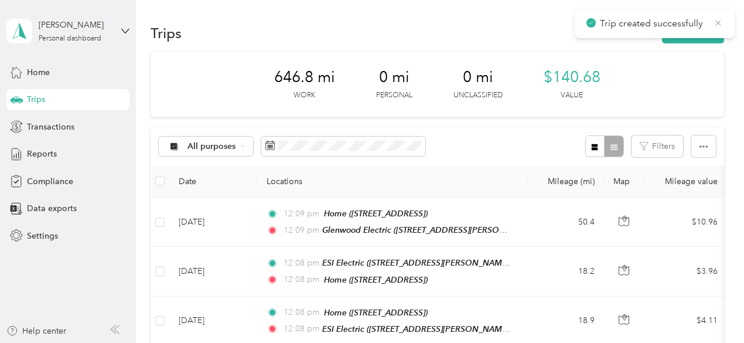
click at [718, 22] on icon at bounding box center [718, 22] width 5 height 5
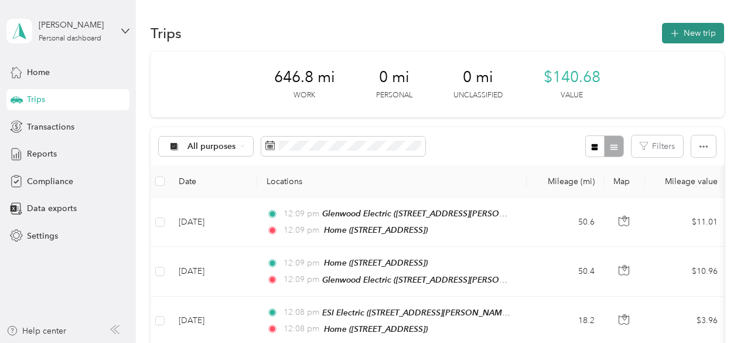
click at [700, 32] on button "New trip" at bounding box center [693, 33] width 62 height 20
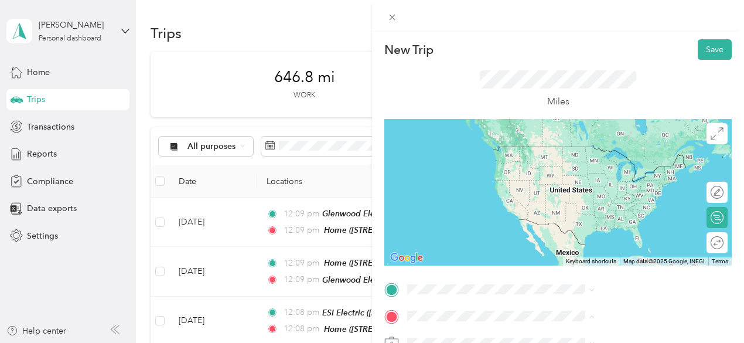
click at [425, 23] on div "New Trip Save This trip cannot be edited because it is either under review, app…" at bounding box center [372, 171] width 744 height 343
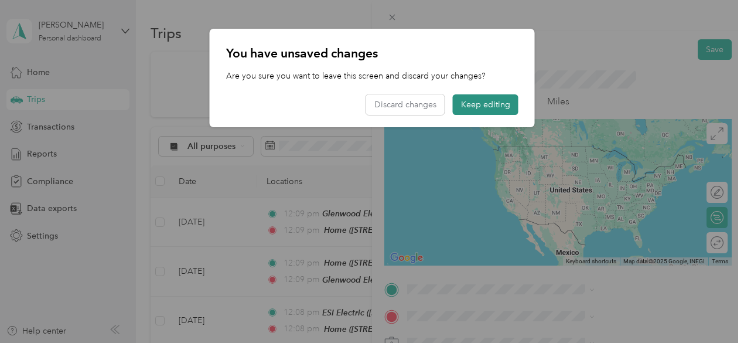
click at [477, 105] on button "Keep editing" at bounding box center [486, 104] width 66 height 20
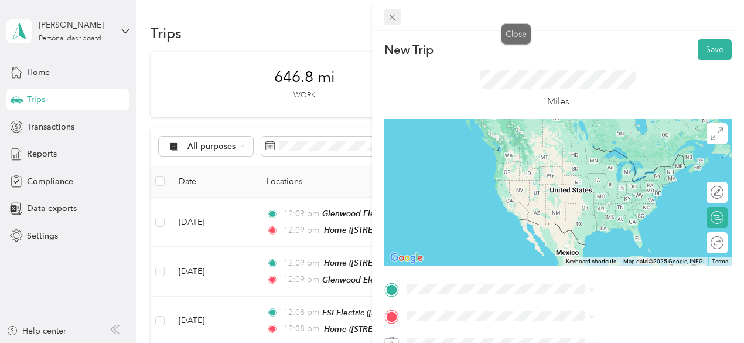
click at [397, 15] on icon at bounding box center [392, 17] width 10 height 10
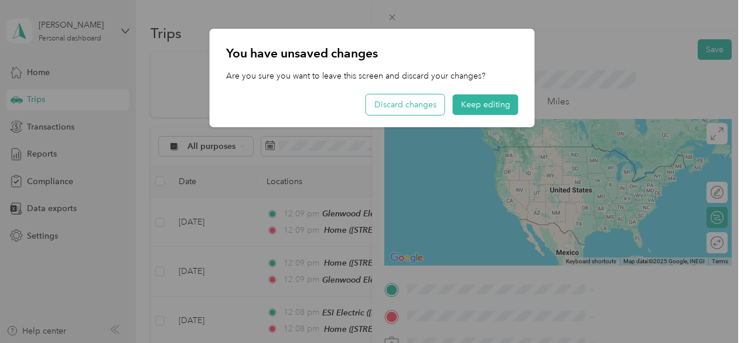
click at [411, 101] on button "Discard changes" at bounding box center [405, 104] width 78 height 20
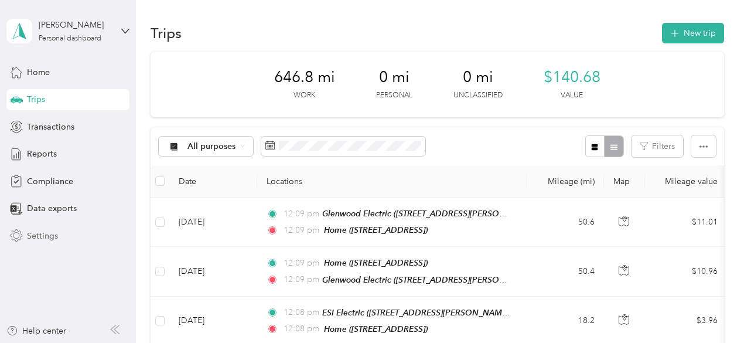
click at [52, 240] on span "Settings" at bounding box center [42, 236] width 31 height 12
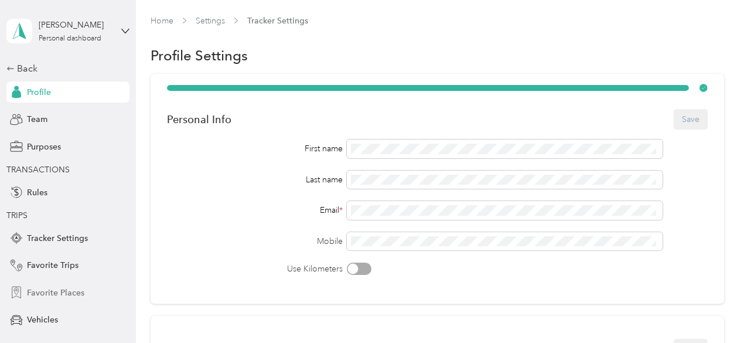
click at [36, 289] on span "Favorite Places" at bounding box center [55, 292] width 57 height 12
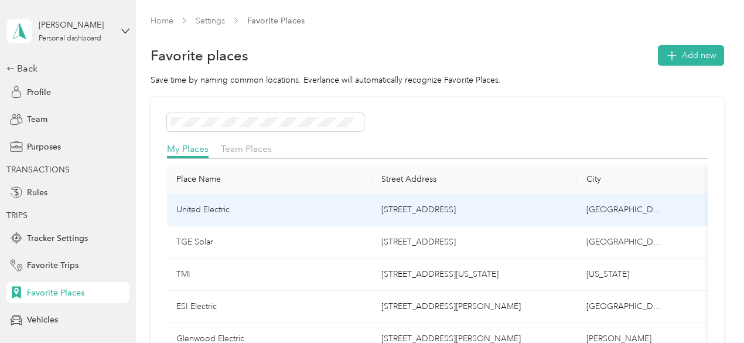
click at [280, 207] on td "United Electric" at bounding box center [269, 210] width 205 height 32
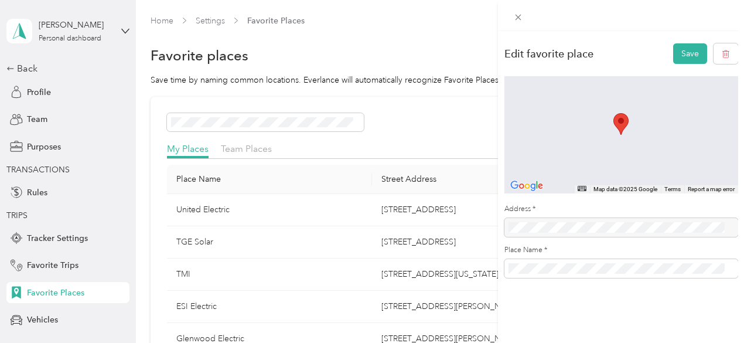
click at [607, 225] on div at bounding box center [621, 227] width 234 height 19
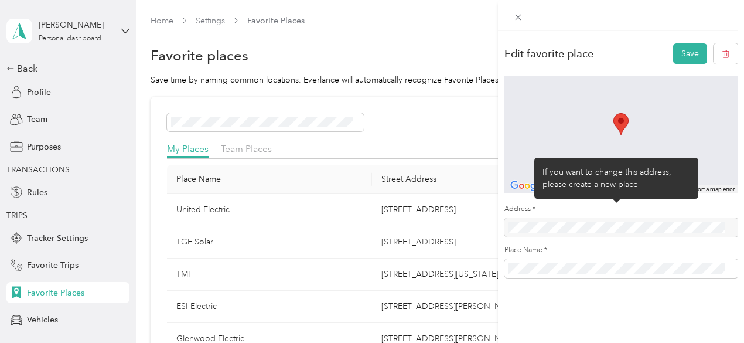
click at [607, 225] on div at bounding box center [621, 227] width 234 height 19
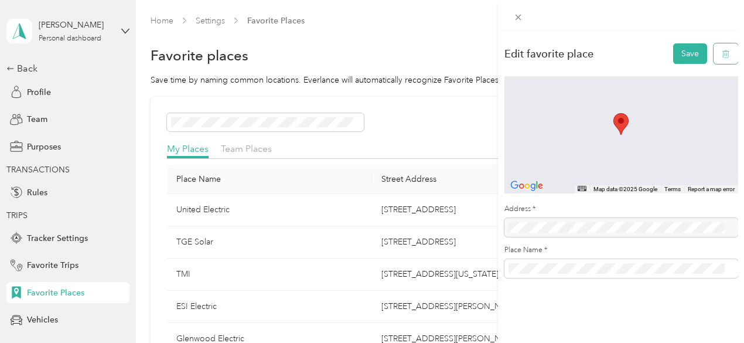
click at [722, 56] on icon "button" at bounding box center [726, 54] width 8 height 8
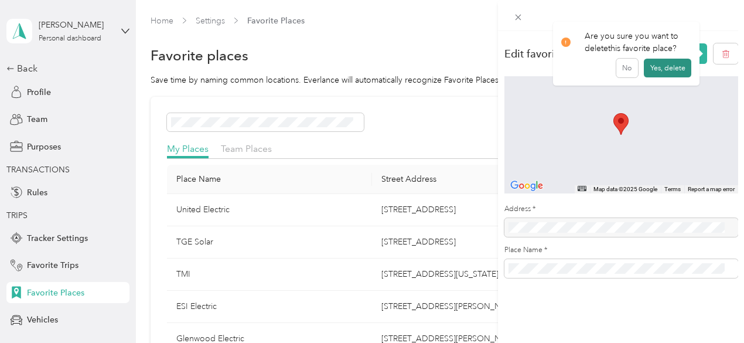
click at [673, 66] on button "Yes, delete" at bounding box center [667, 68] width 47 height 19
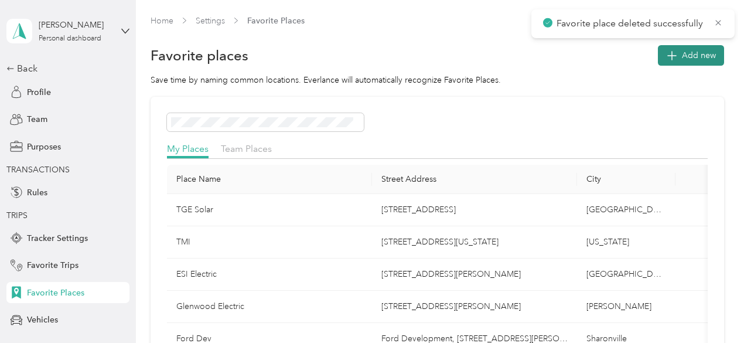
click at [698, 58] on span "Add new" at bounding box center [699, 55] width 34 height 12
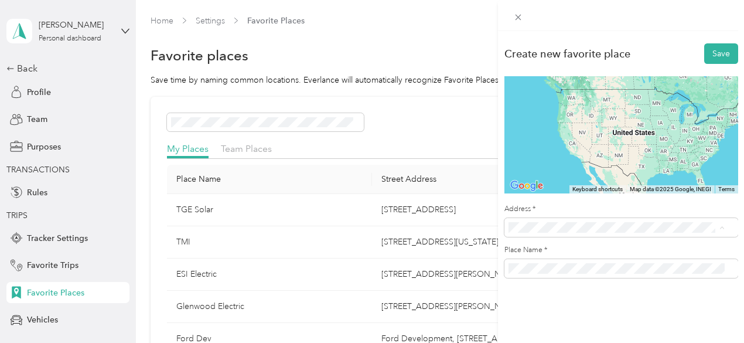
click at [579, 135] on span "[STREET_ADDRESS][US_STATE]" at bounding box center [588, 129] width 117 height 11
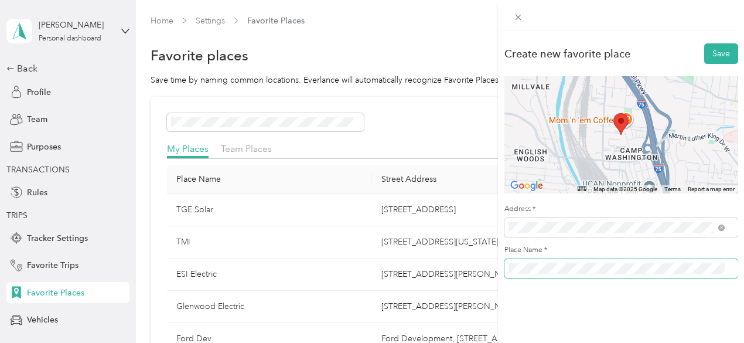
click at [505, 262] on span at bounding box center [621, 268] width 234 height 19
click at [710, 51] on button "Save" at bounding box center [721, 53] width 34 height 20
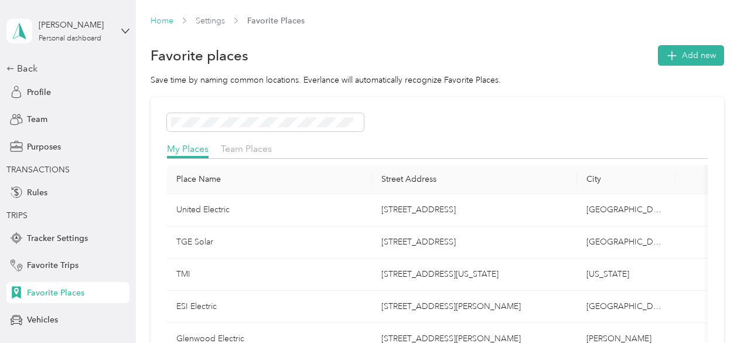
click at [158, 20] on link "Home" at bounding box center [162, 21] width 23 height 10
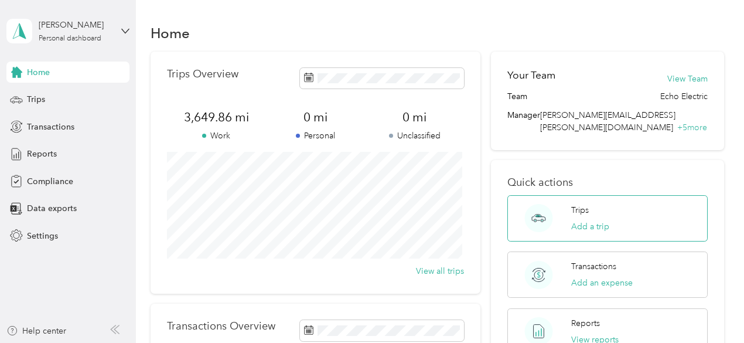
click at [592, 204] on div "Trips Add a trip" at bounding box center [590, 218] width 38 height 29
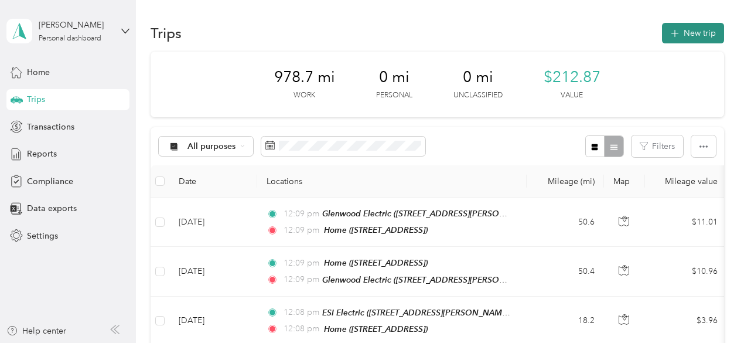
click at [696, 31] on button "New trip" at bounding box center [693, 33] width 62 height 20
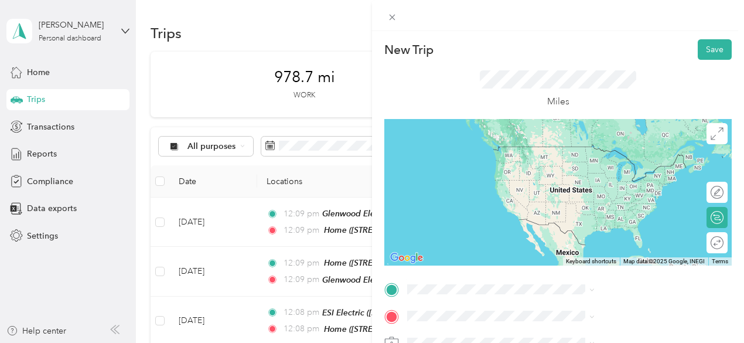
click at [589, 162] on span "[STREET_ADDRESS]" at bounding box center [590, 163] width 74 height 10
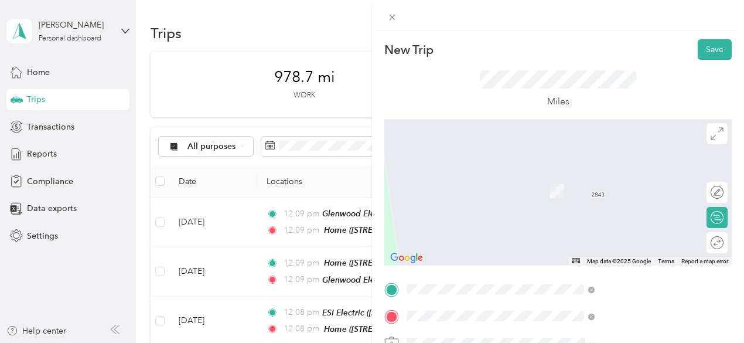
click at [604, 187] on span "[STREET_ADDRESS][US_STATE]" at bounding box center [611, 191] width 117 height 10
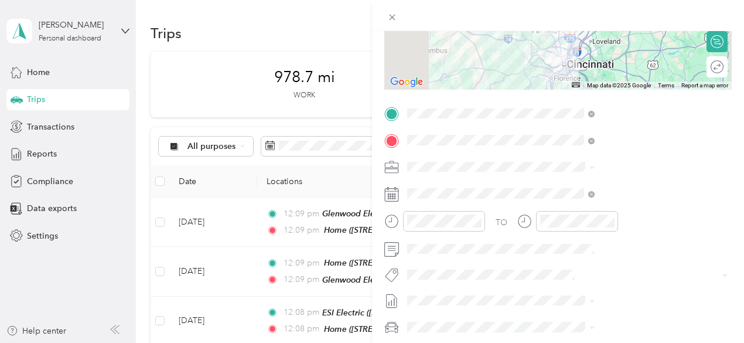
scroll to position [234, 0]
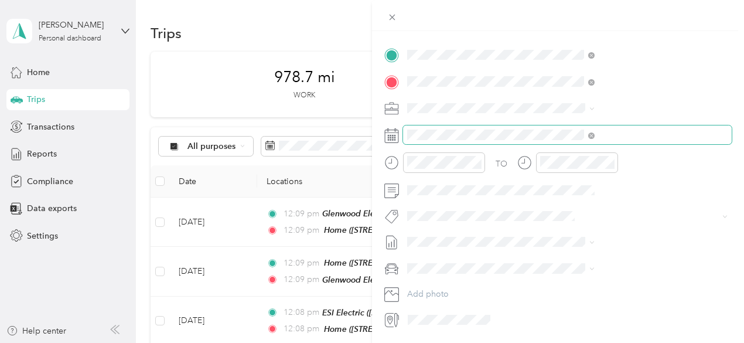
click at [590, 141] on span at bounding box center [567, 134] width 329 height 19
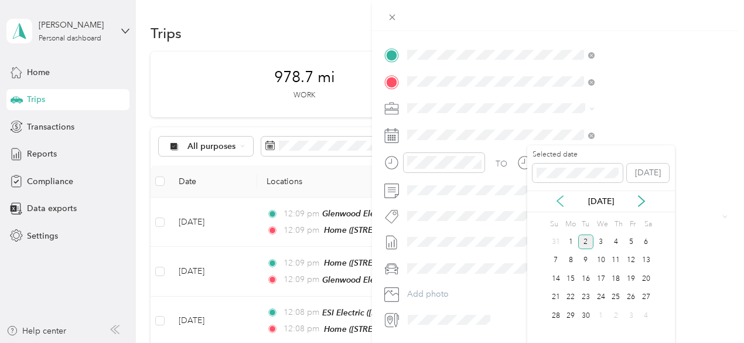
click at [563, 203] on icon at bounding box center [560, 201] width 12 height 12
click at [603, 313] on div "27" at bounding box center [600, 315] width 15 height 15
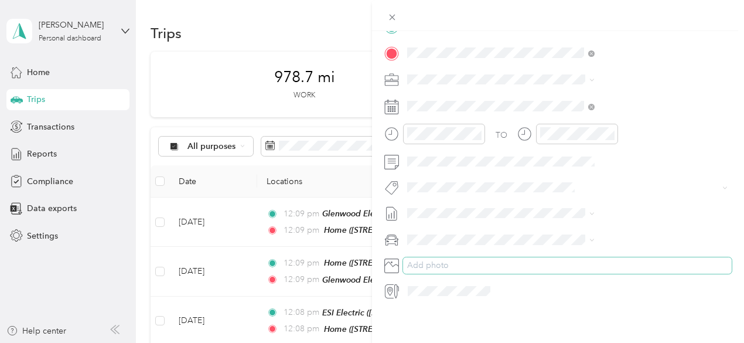
scroll to position [0, 0]
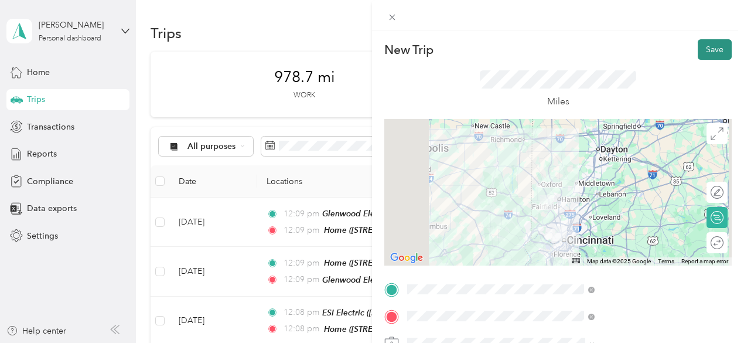
click at [709, 49] on button "Save" at bounding box center [715, 49] width 34 height 20
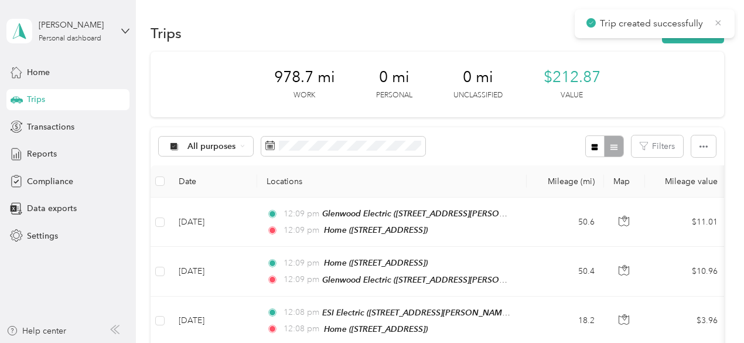
click at [718, 21] on icon at bounding box center [717, 23] width 9 height 11
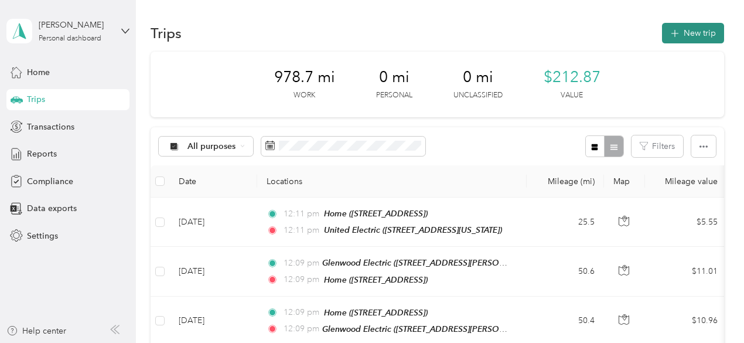
click at [696, 30] on button "New trip" at bounding box center [693, 33] width 62 height 20
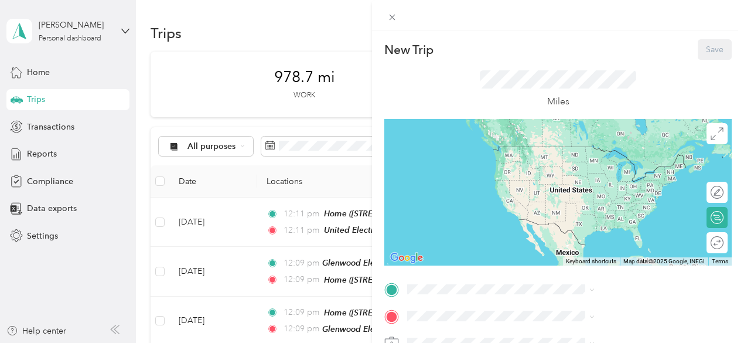
scroll to position [59, 0]
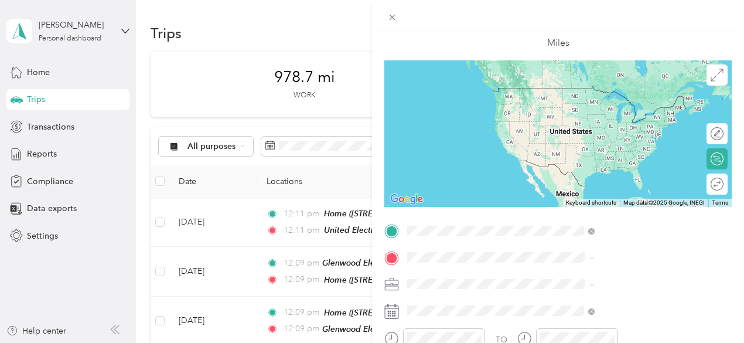
click at [573, 108] on div "United Electric [STREET_ADDRESS][US_STATE]" at bounding box center [611, 99] width 117 height 25
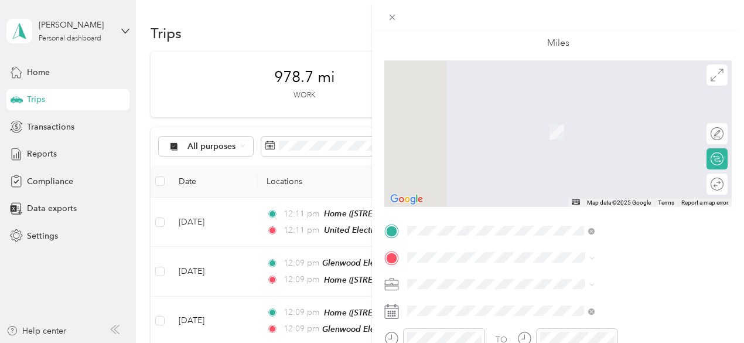
click at [584, 136] on span "[STREET_ADDRESS]" at bounding box center [590, 132] width 74 height 10
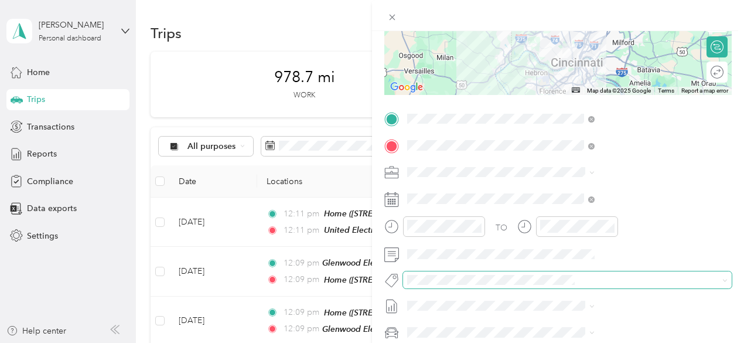
scroll to position [176, 0]
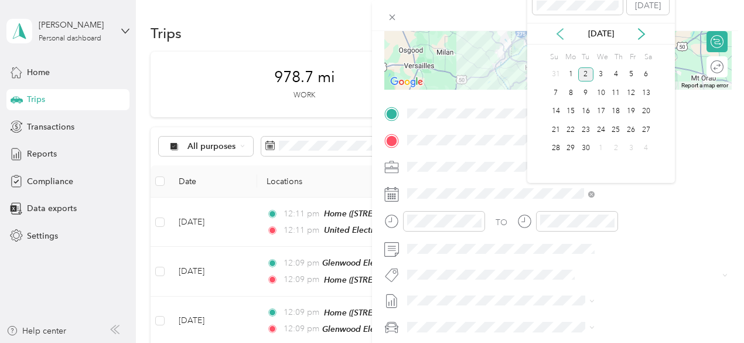
click at [563, 39] on icon at bounding box center [560, 34] width 12 height 12
click at [602, 146] on div "27" at bounding box center [600, 148] width 15 height 15
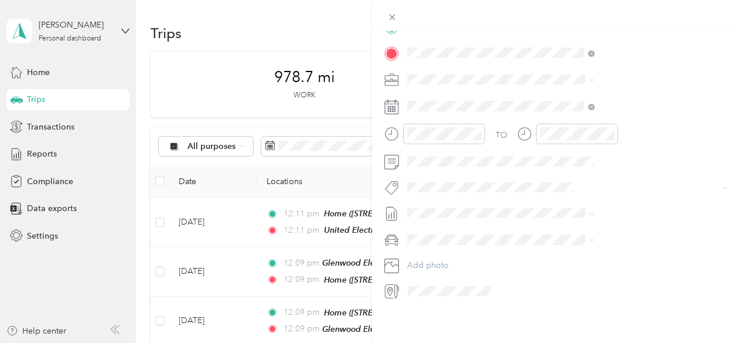
scroll to position [0, 0]
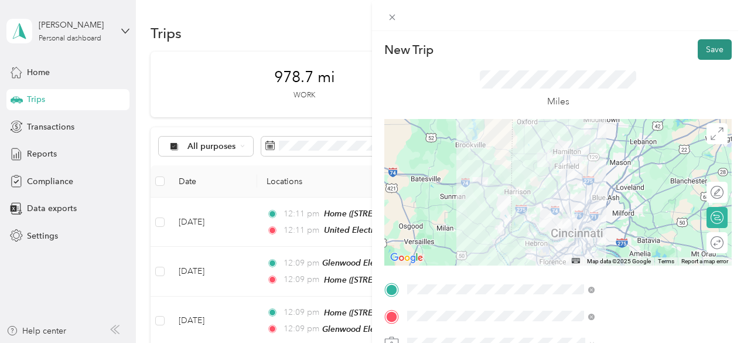
click at [707, 44] on button "Save" at bounding box center [715, 49] width 34 height 20
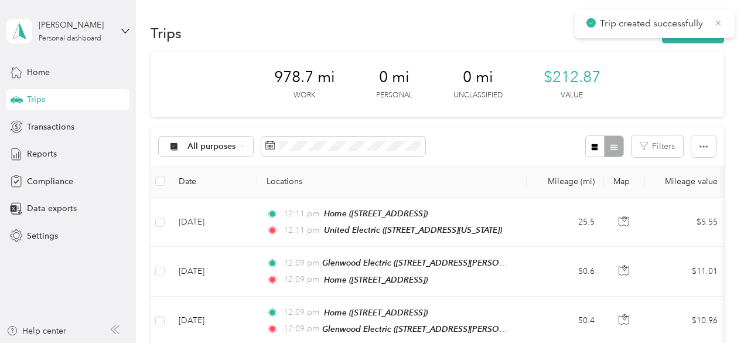
click at [720, 23] on icon at bounding box center [717, 23] width 9 height 11
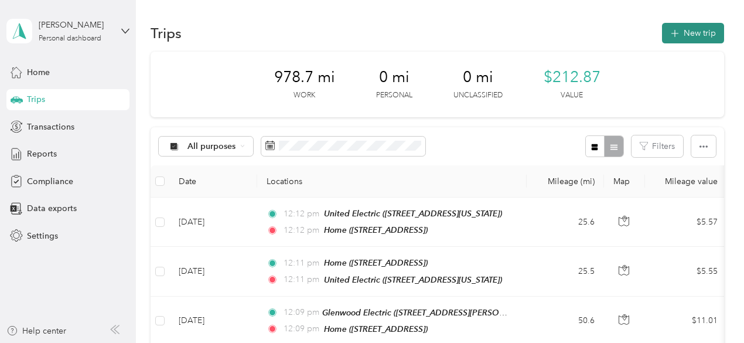
click at [691, 29] on button "New trip" at bounding box center [693, 33] width 62 height 20
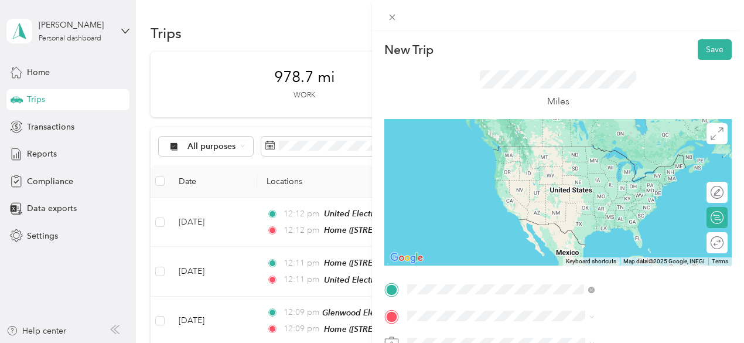
click at [596, 169] on span "[STREET_ADDRESS]" at bounding box center [590, 164] width 74 height 10
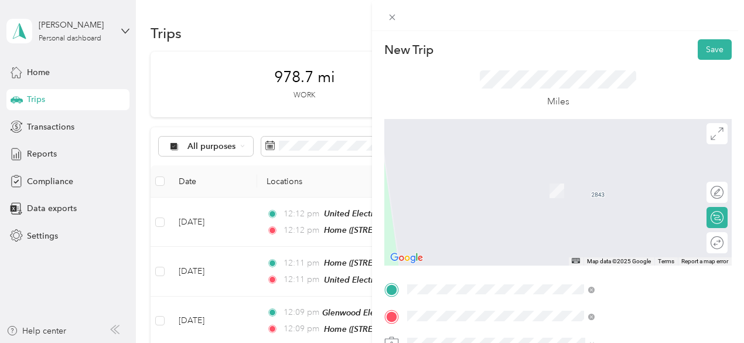
click at [601, 201] on span "[PERSON_NAME] [PERSON_NAME] Elec, [STREET_ADDRESS][GEOGRAPHIC_DATA], [GEOGRAPHI…" at bounding box center [633, 203] width 161 height 35
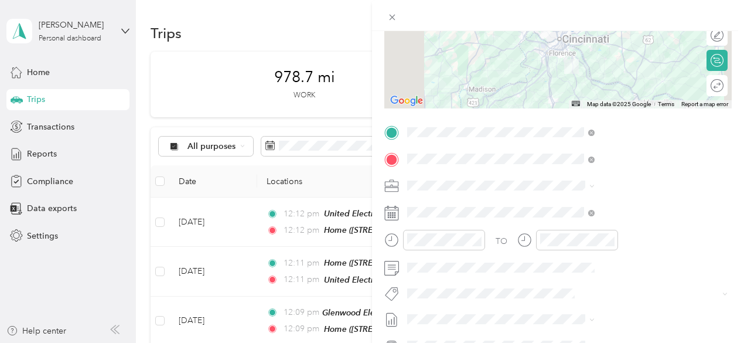
scroll to position [176, 0]
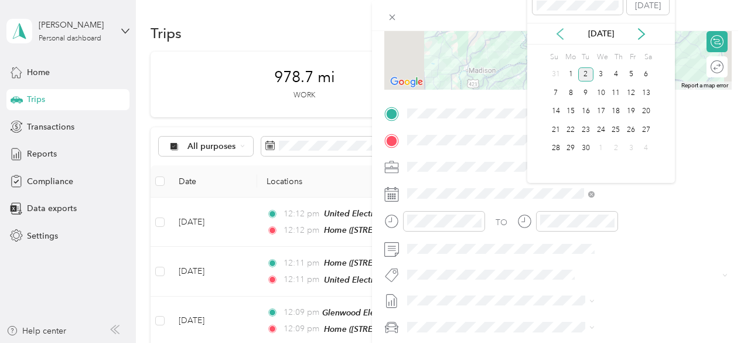
click at [562, 33] on icon at bounding box center [560, 34] width 12 height 12
click at [618, 146] on div "28" at bounding box center [616, 148] width 15 height 15
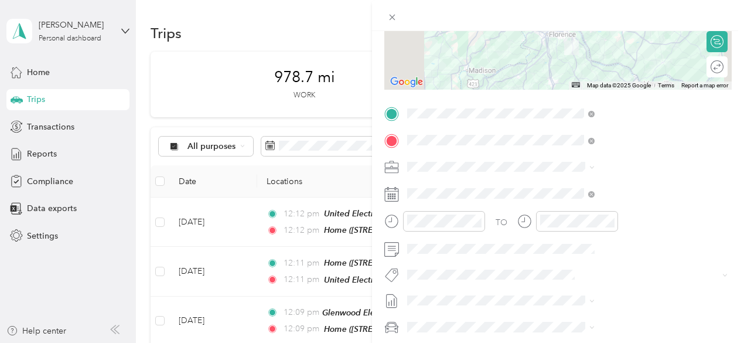
scroll to position [0, 0]
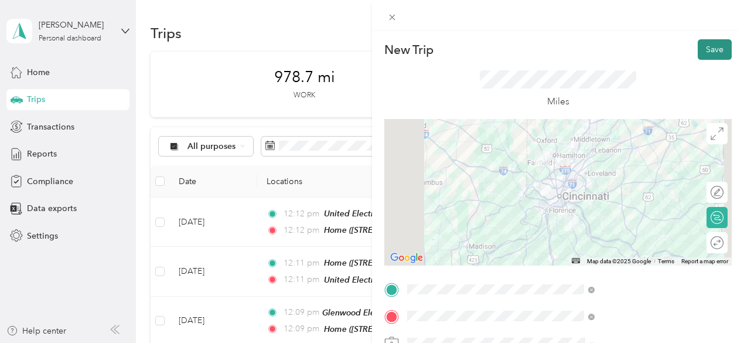
click at [705, 46] on button "Save" at bounding box center [715, 49] width 34 height 20
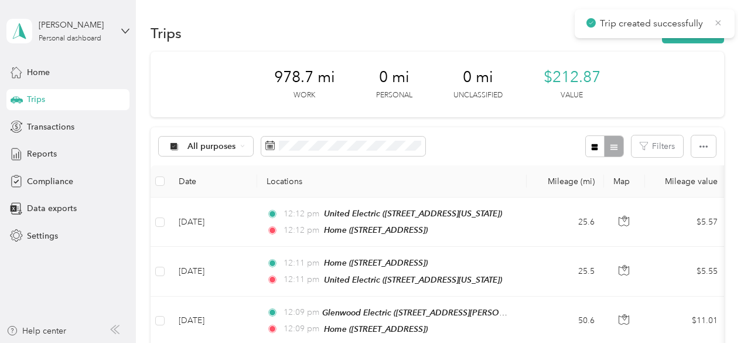
click at [720, 23] on icon at bounding box center [717, 23] width 9 height 11
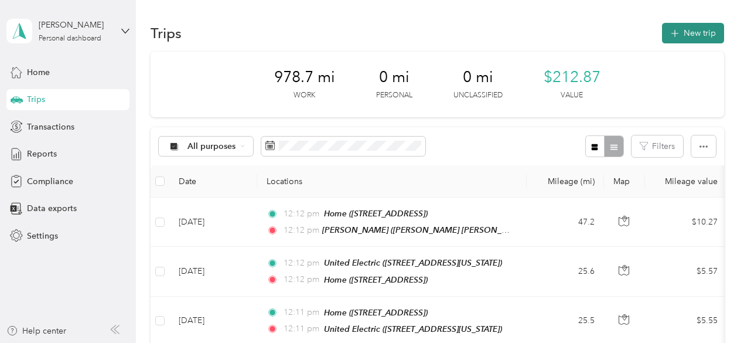
click at [700, 28] on button "New trip" at bounding box center [693, 33] width 62 height 20
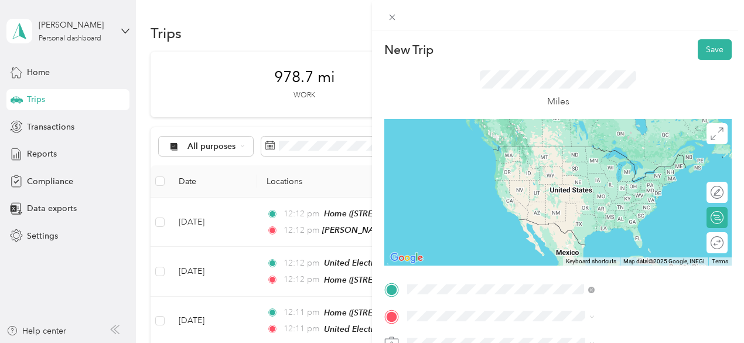
click at [589, 245] on span "[PERSON_NAME] [PERSON_NAME] Elec, [STREET_ADDRESS][GEOGRAPHIC_DATA], [GEOGRAPHI…" at bounding box center [633, 262] width 161 height 35
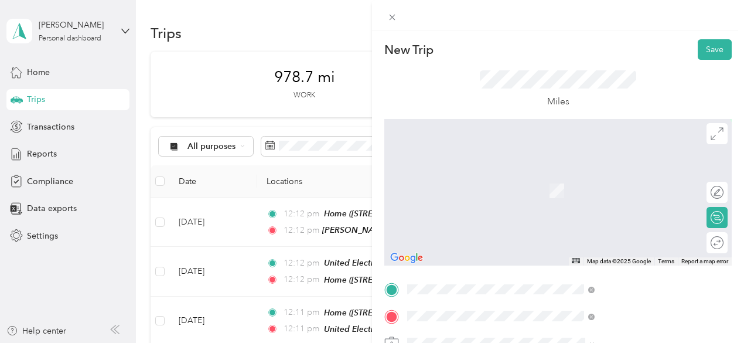
click at [580, 190] on span "[STREET_ADDRESS]" at bounding box center [590, 191] width 74 height 10
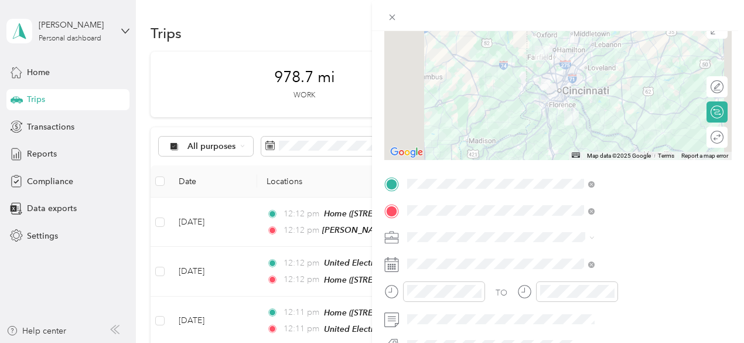
scroll to position [117, 0]
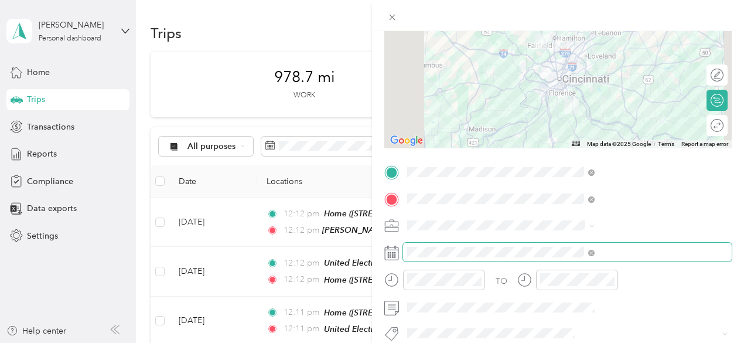
click at [589, 257] on span at bounding box center [567, 251] width 329 height 19
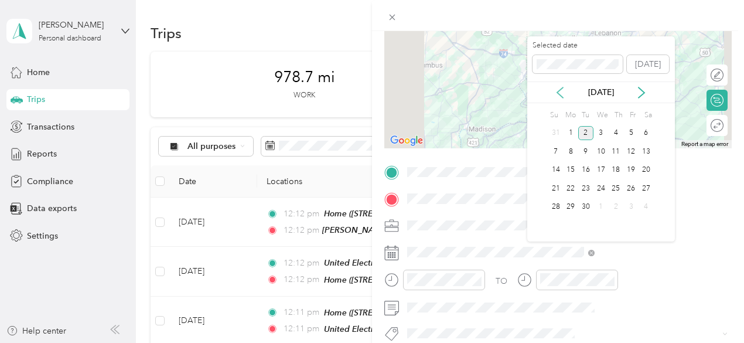
click at [562, 92] on icon at bounding box center [560, 93] width 12 height 12
click at [616, 206] on div "28" at bounding box center [616, 207] width 15 height 15
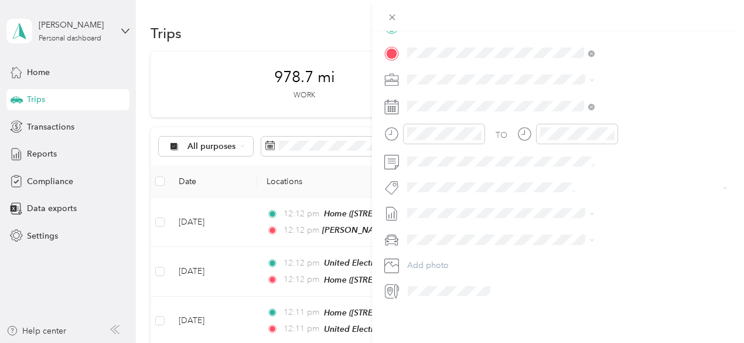
scroll to position [0, 0]
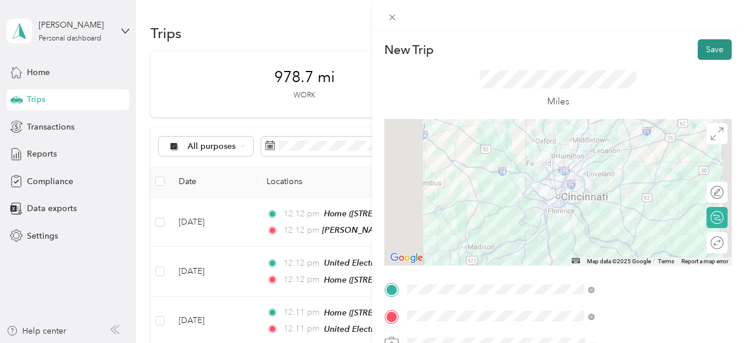
click at [710, 50] on button "Save" at bounding box center [715, 49] width 34 height 20
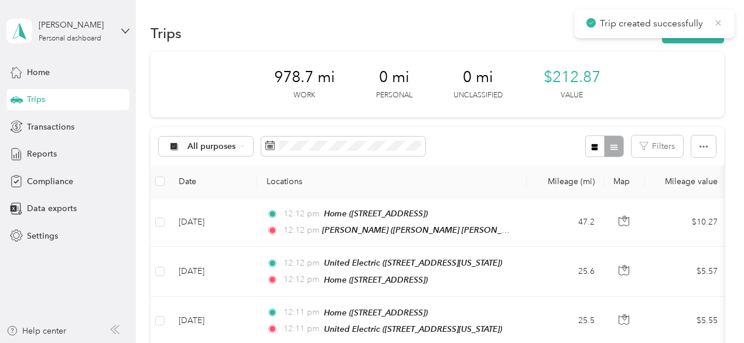
click at [722, 23] on icon at bounding box center [717, 23] width 9 height 11
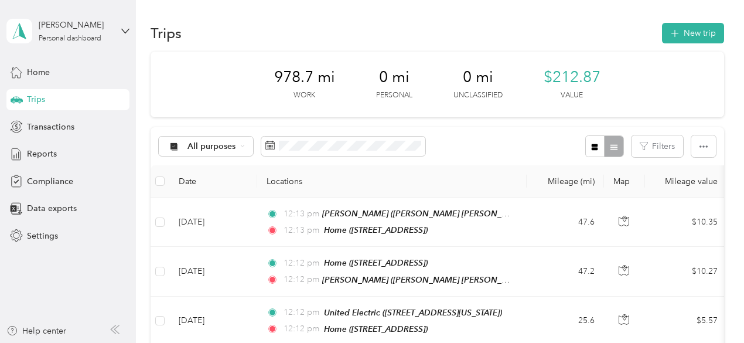
click at [385, 29] on div "Trips New trip" at bounding box center [437, 32] width 573 height 25
click at [46, 70] on span "Home" at bounding box center [38, 72] width 23 height 12
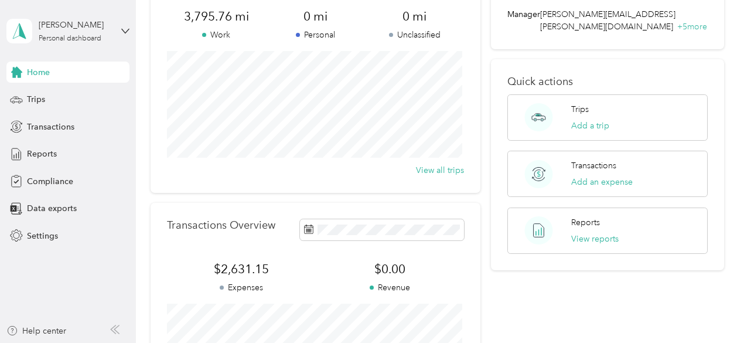
scroll to position [117, 0]
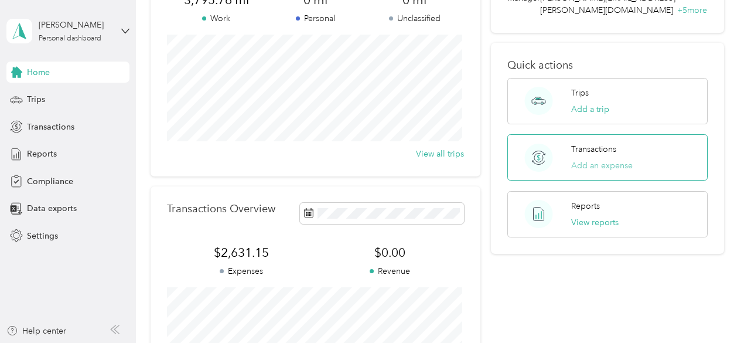
click at [599, 159] on button "Add an expense" at bounding box center [601, 165] width 61 height 12
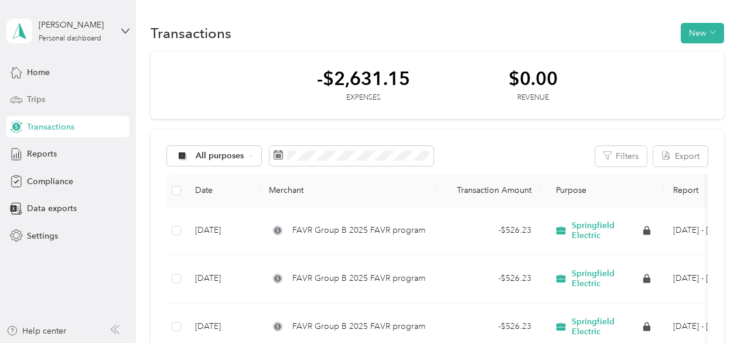
click at [45, 101] on div "Trips" at bounding box center [67, 99] width 123 height 21
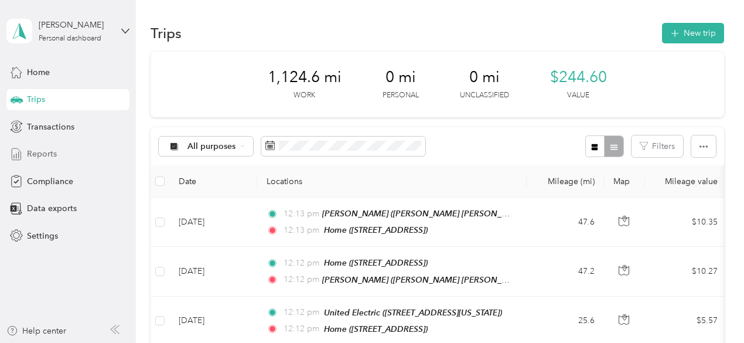
click at [49, 152] on span "Reports" at bounding box center [42, 154] width 30 height 12
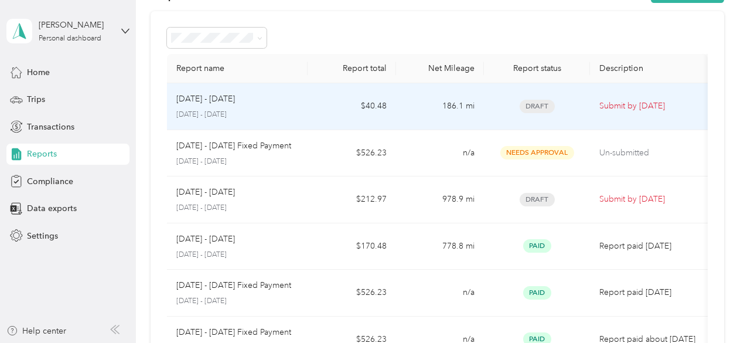
scroll to position [59, 0]
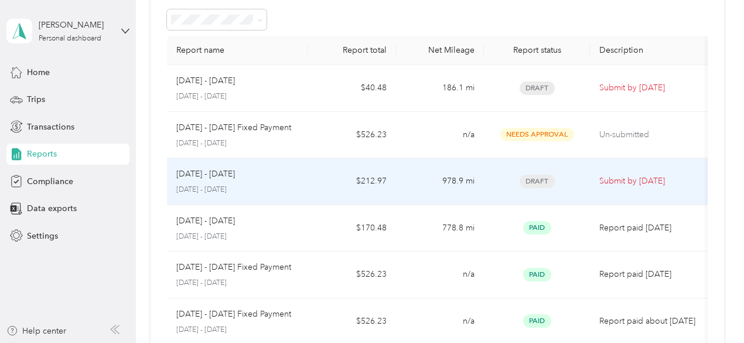
click at [316, 179] on td "$212.97" at bounding box center [351, 181] width 88 height 47
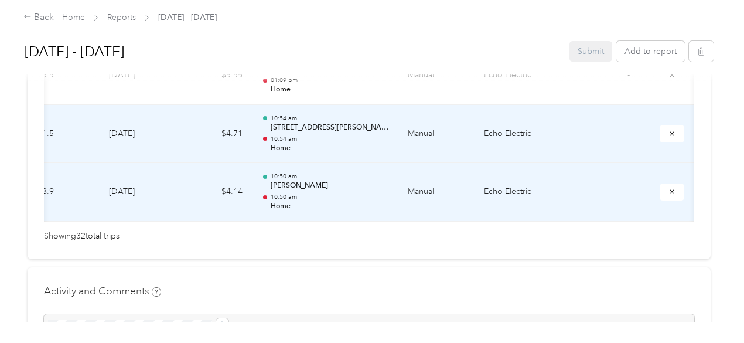
scroll to position [0, 293]
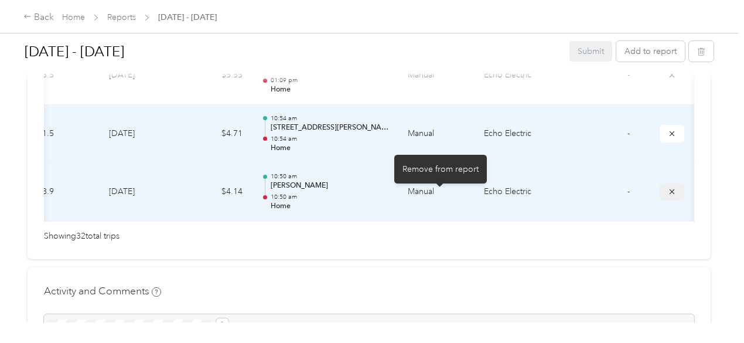
click at [668, 196] on icon "submit" at bounding box center [672, 191] width 8 height 8
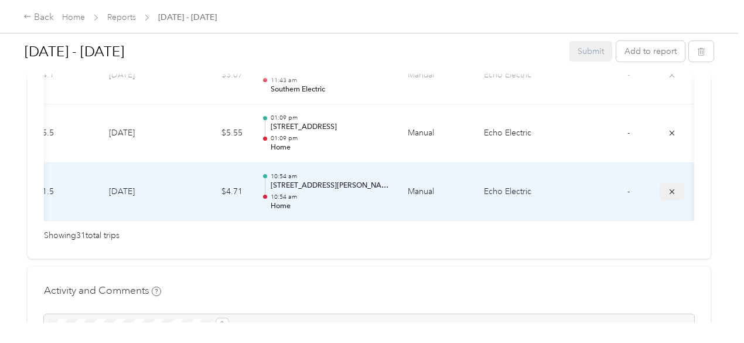
click at [668, 196] on icon "submit" at bounding box center [672, 191] width 8 height 8
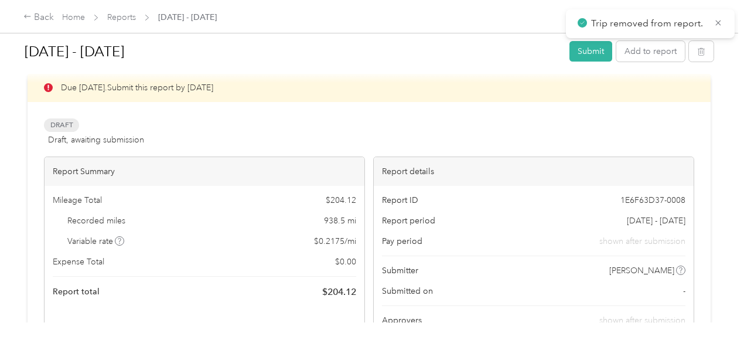
scroll to position [0, 0]
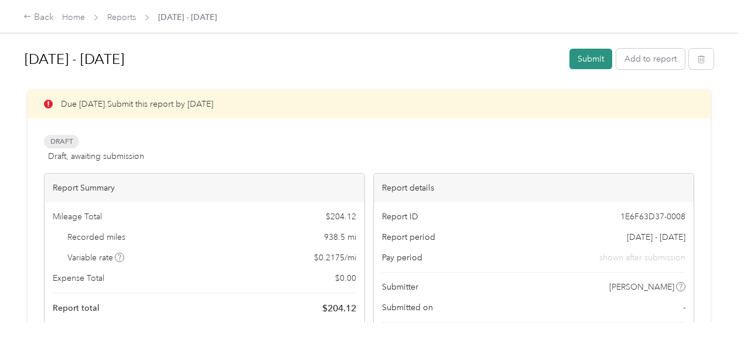
click at [589, 57] on button "Submit" at bounding box center [590, 59] width 43 height 20
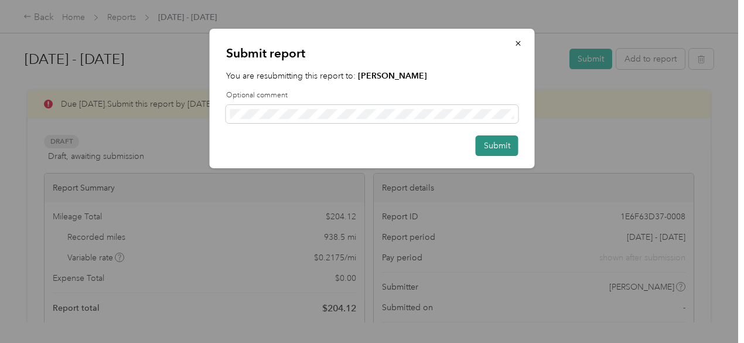
click at [503, 145] on button "Submit" at bounding box center [497, 145] width 43 height 20
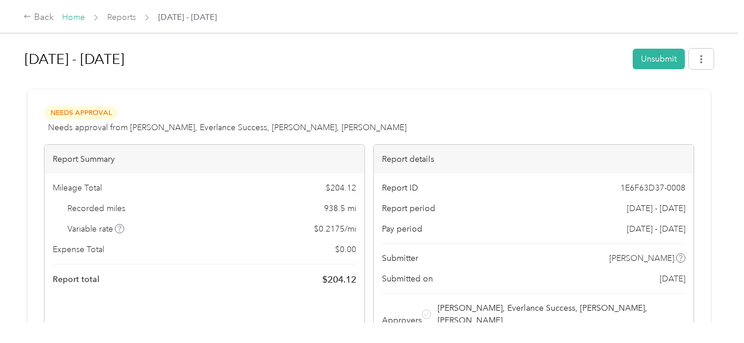
click at [77, 16] on link "Home" at bounding box center [73, 17] width 23 height 10
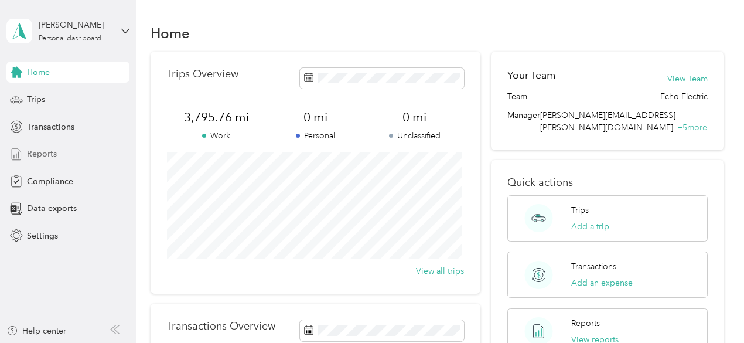
click at [56, 151] on div "Reports" at bounding box center [67, 153] width 123 height 21
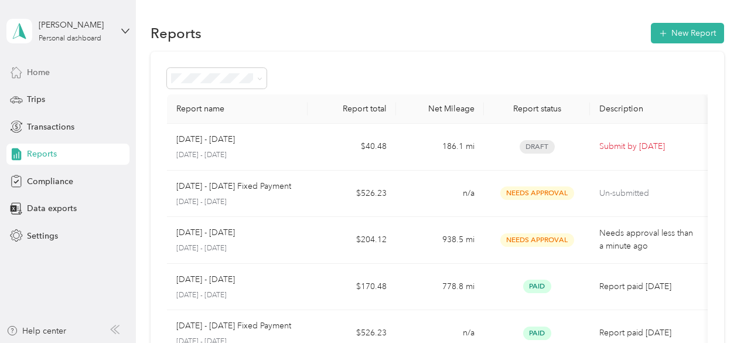
click at [50, 71] on span "Home" at bounding box center [38, 72] width 23 height 12
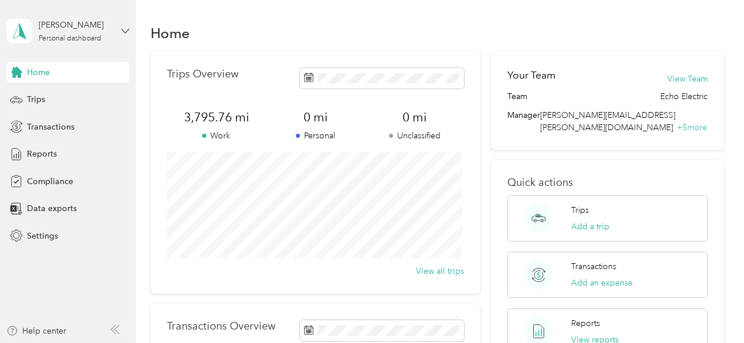
click at [123, 27] on icon at bounding box center [125, 31] width 8 height 8
click at [42, 93] on div "Log out" at bounding box center [39, 96] width 45 height 12
